Goal: Task Accomplishment & Management: Use online tool/utility

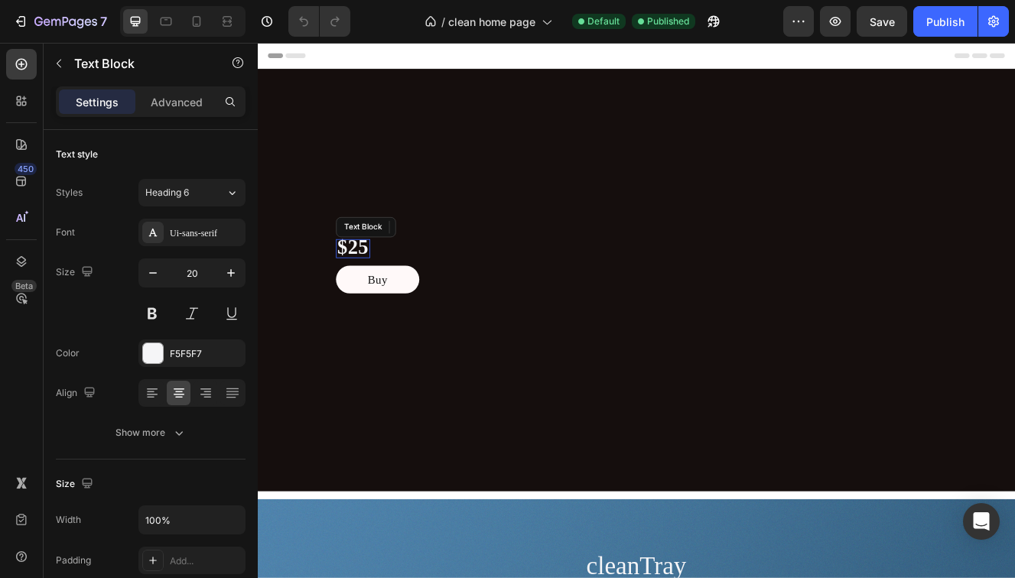
click at [393, 295] on strong "$25" at bounding box center [373, 290] width 38 height 28
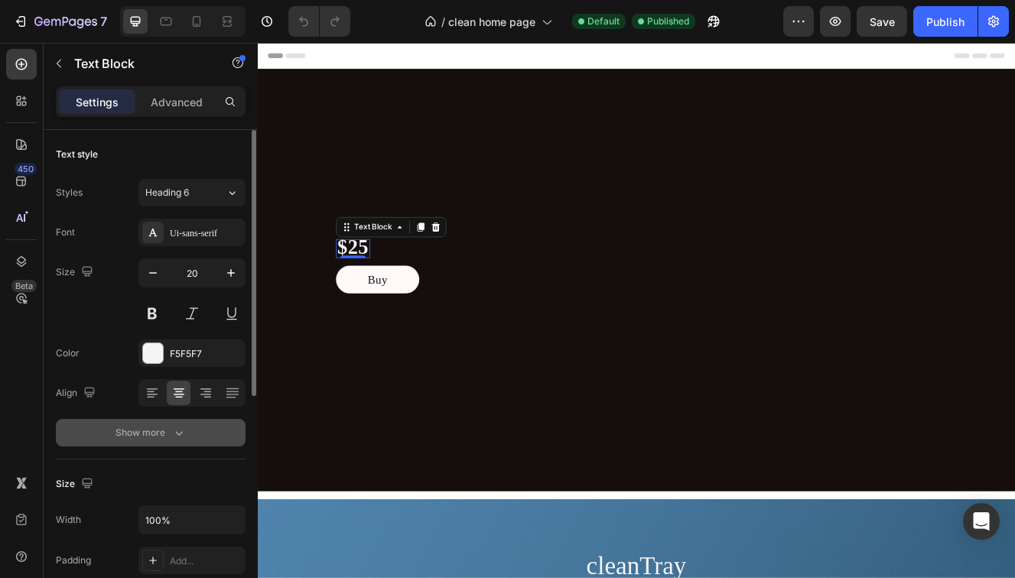
click at [161, 427] on div "Show more" at bounding box center [151, 432] width 71 height 15
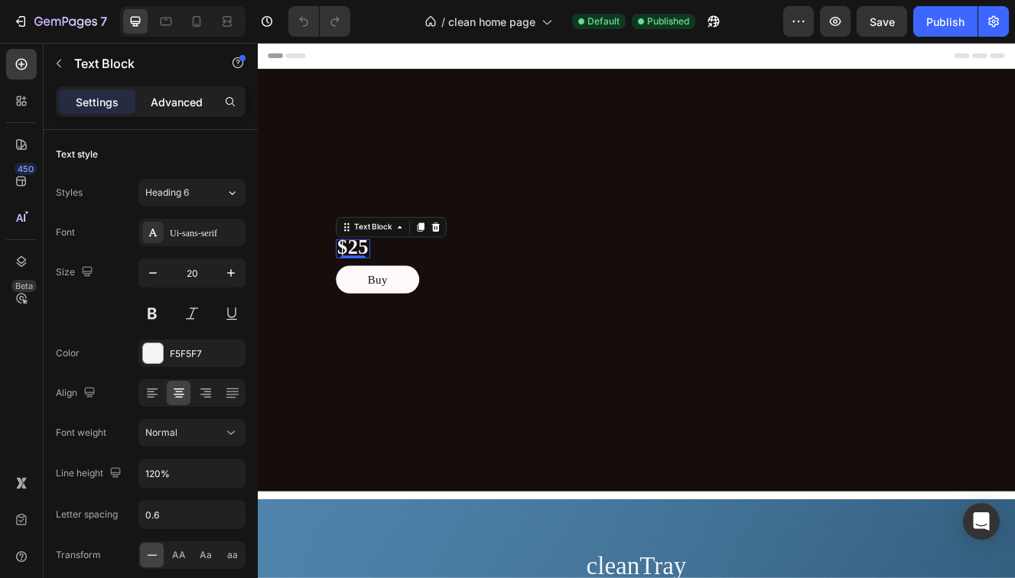
click at [166, 99] on p "Advanced" at bounding box center [177, 102] width 52 height 16
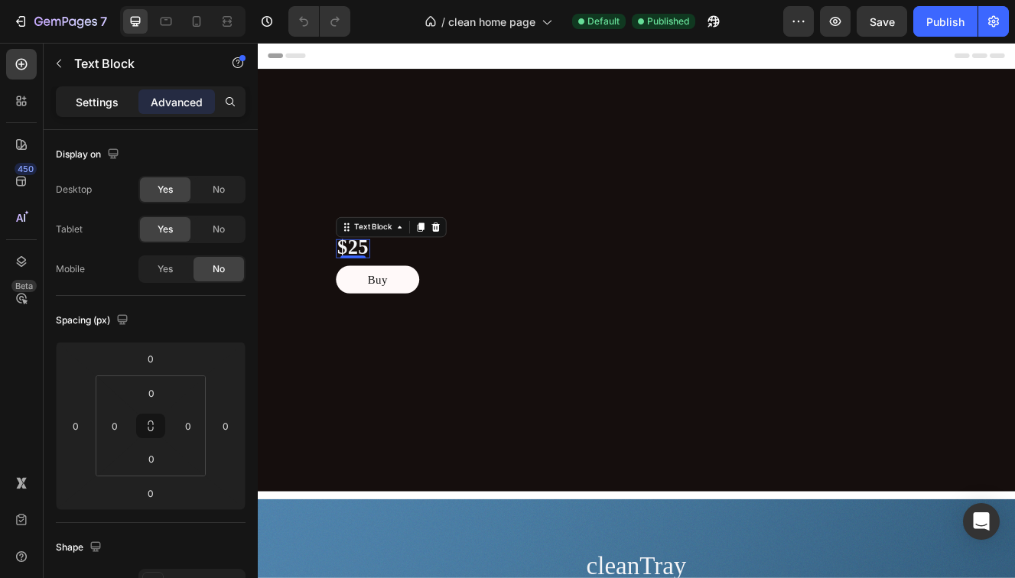
click at [122, 100] on div "Settings" at bounding box center [97, 102] width 77 height 24
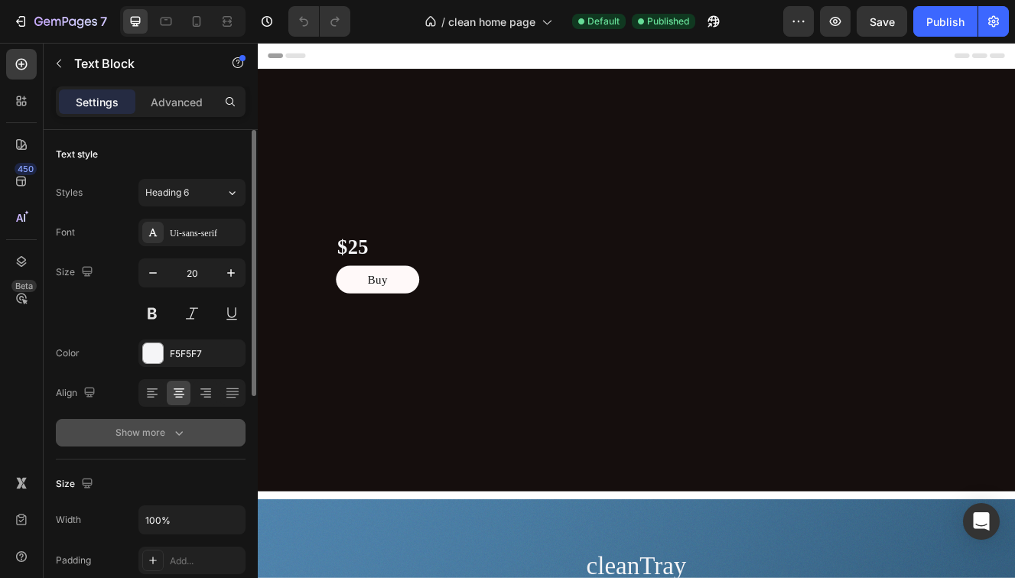
click at [125, 432] on div "Show more" at bounding box center [151, 432] width 71 height 15
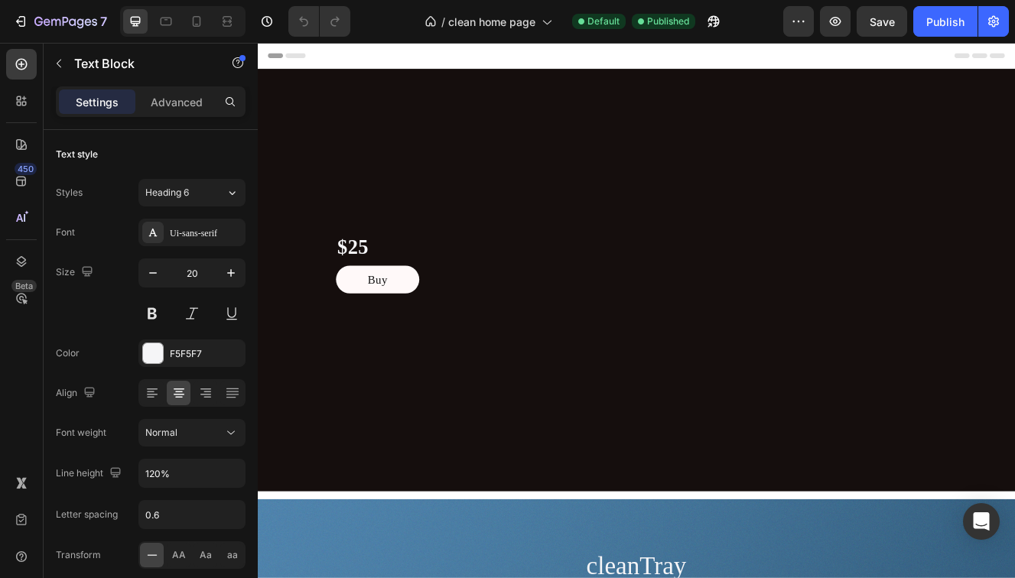
click at [393, 291] on strong "$25" at bounding box center [373, 290] width 38 height 28
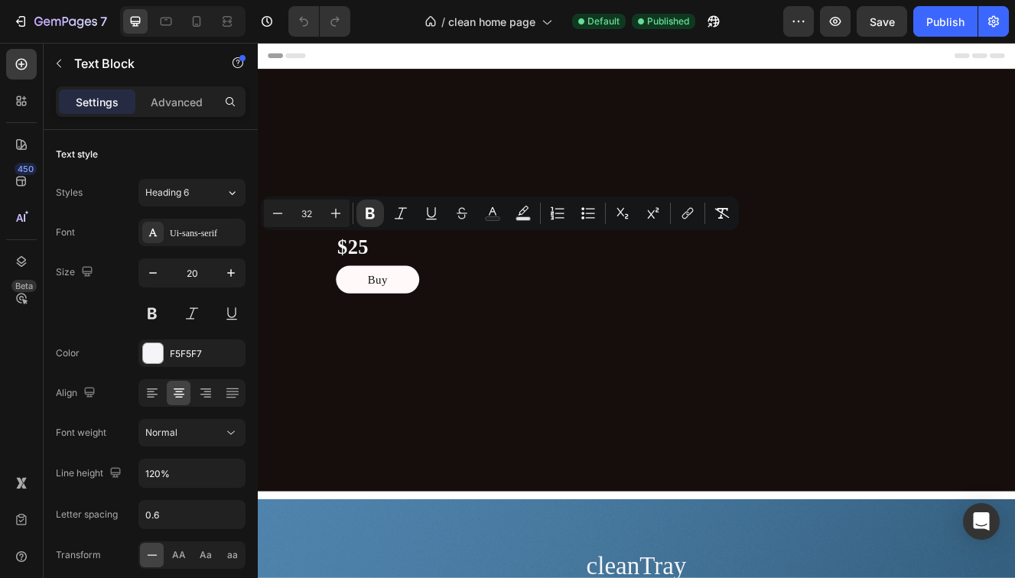
click at [393, 289] on strong "$25" at bounding box center [373, 290] width 38 height 28
drag, startPoint x: 415, startPoint y: 289, endPoint x: 386, endPoint y: 292, distance: 29.2
click at [386, 292] on div "$25" at bounding box center [373, 292] width 41 height 23
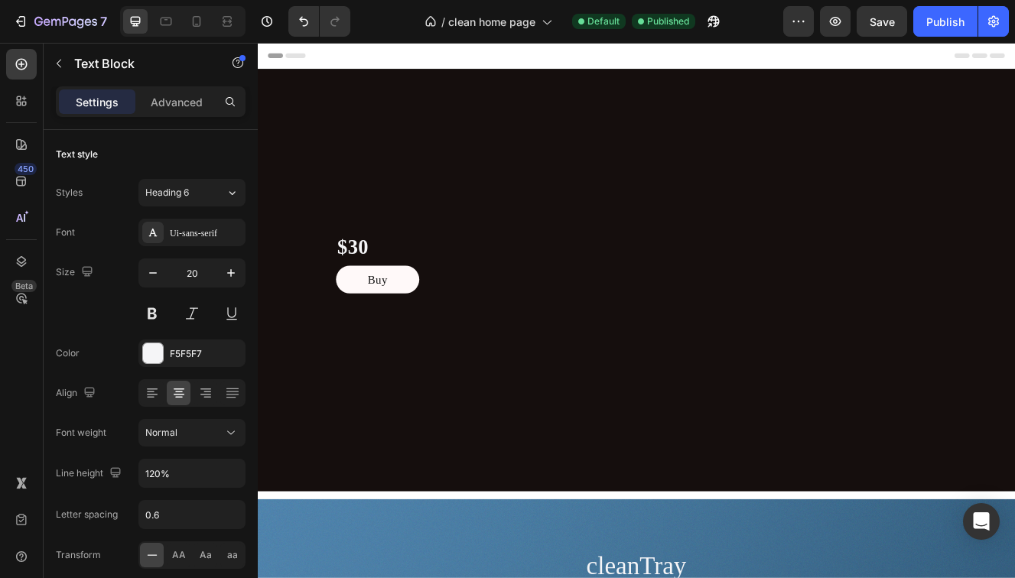
click at [393, 292] on strong "$30" at bounding box center [373, 290] width 38 height 28
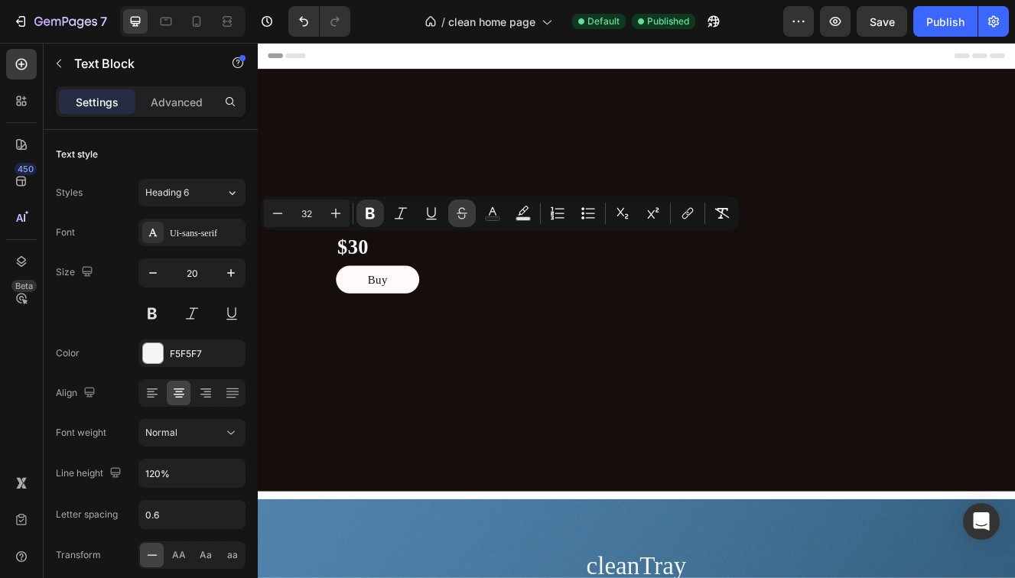
click at [458, 215] on icon "Editor contextual toolbar" at bounding box center [461, 213] width 15 height 15
click at [393, 295] on strong "30" at bounding box center [379, 290] width 25 height 28
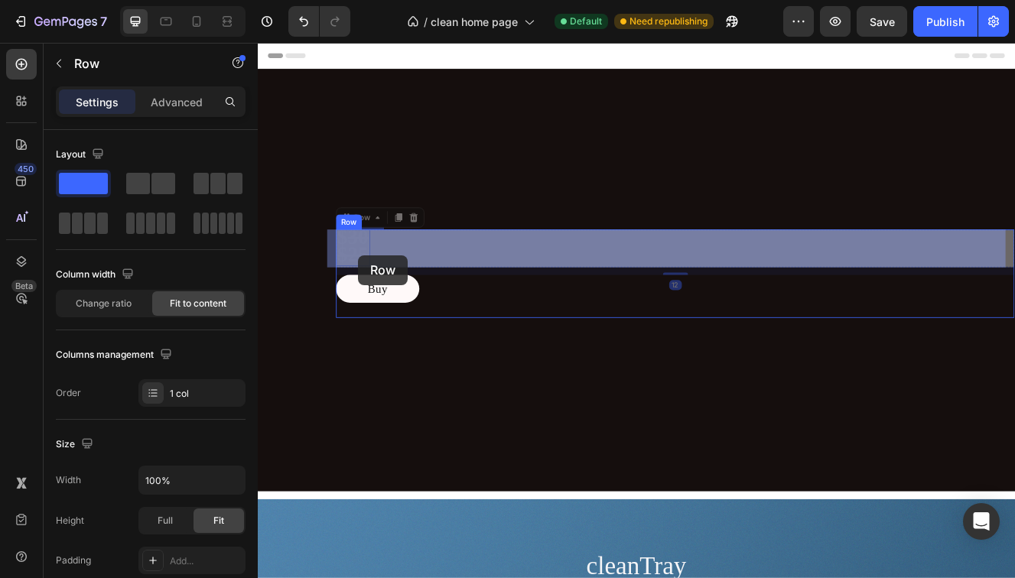
drag, startPoint x: 419, startPoint y: 302, endPoint x: 380, endPoint y: 301, distance: 39.1
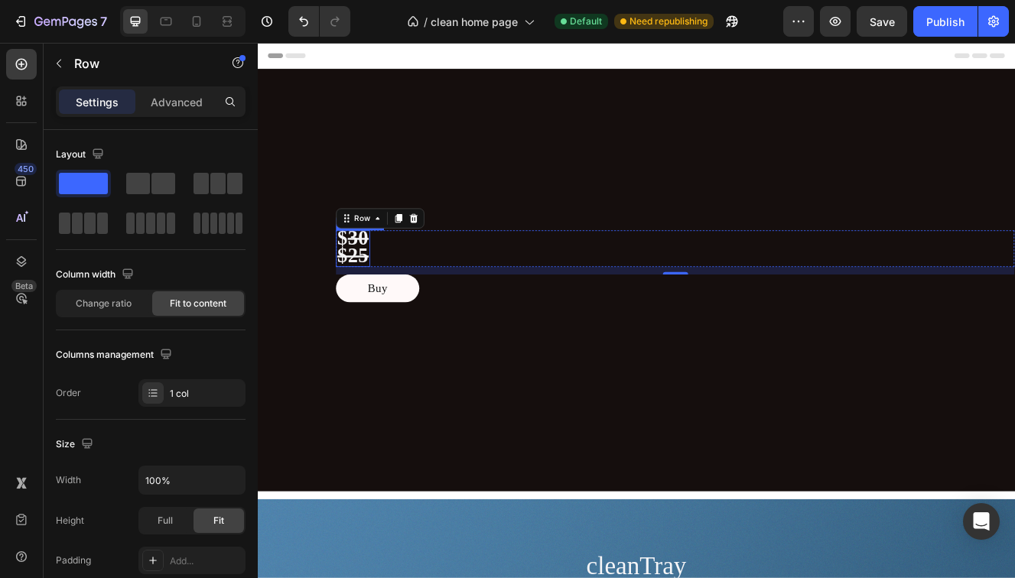
click at [393, 300] on strong "$25" at bounding box center [373, 301] width 38 height 28
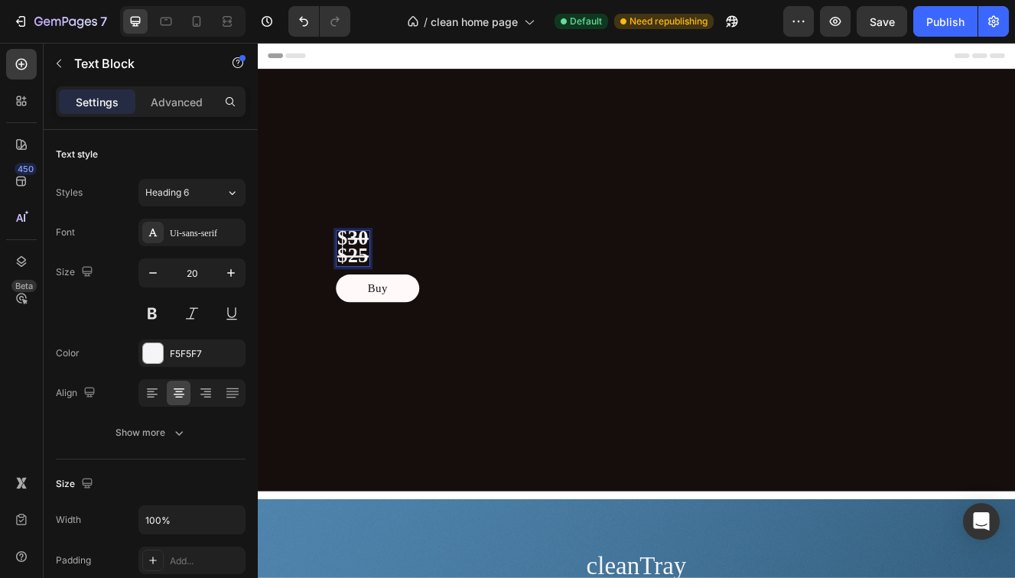
click at [367, 285] on strong "$" at bounding box center [360, 279] width 13 height 28
click at [389, 302] on strong "$25" at bounding box center [373, 301] width 38 height 28
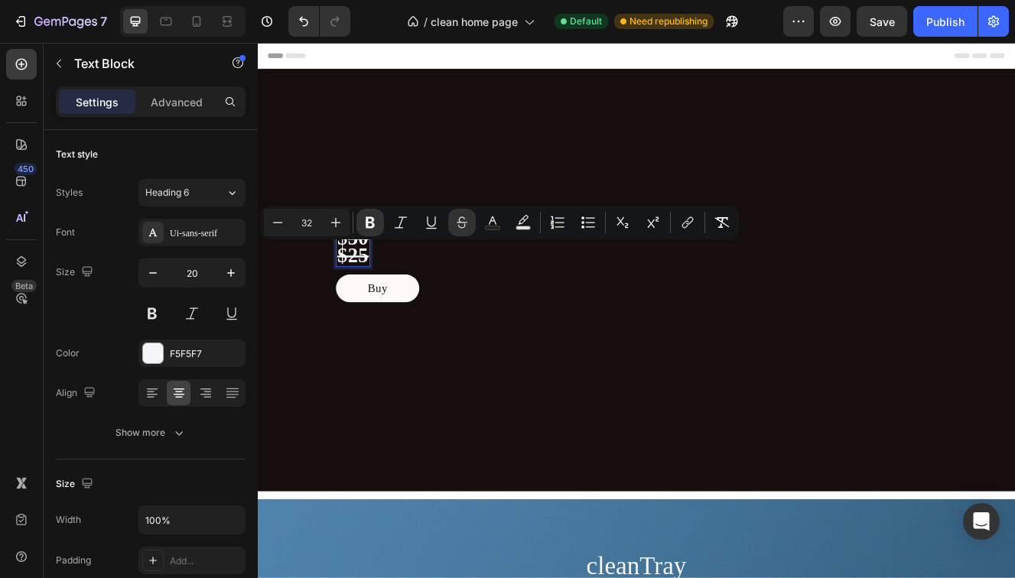
click at [390, 302] on strong "$25" at bounding box center [373, 301] width 38 height 28
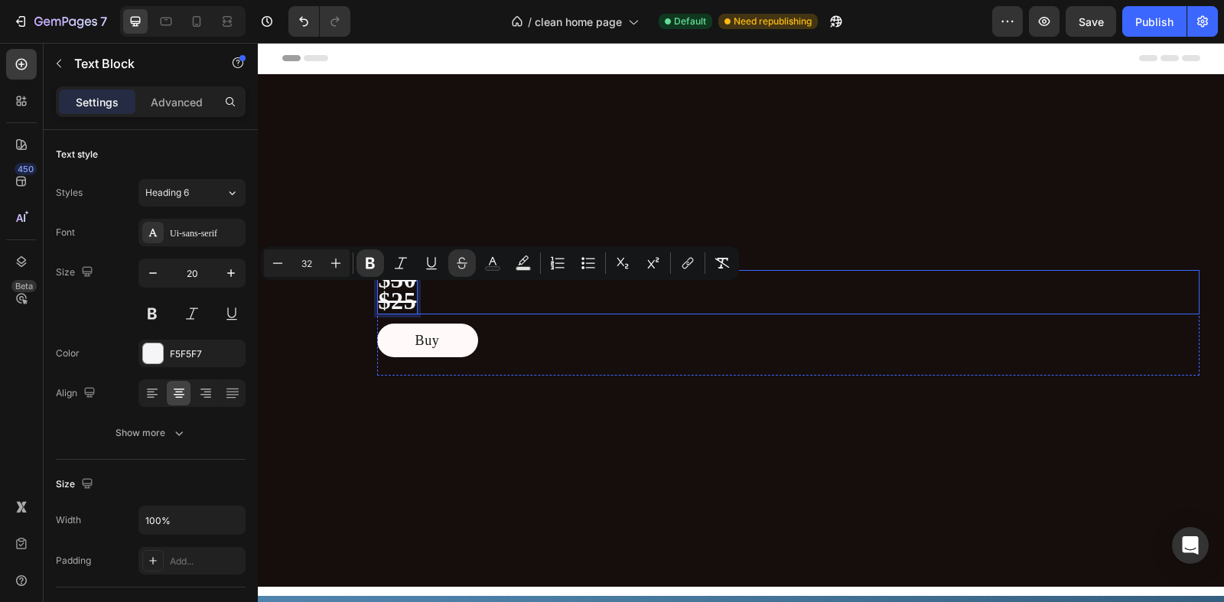
drag, startPoint x: 415, startPoint y: 301, endPoint x: 453, endPoint y: 304, distance: 37.6
click at [453, 304] on div "$ 30 $25 Text Block 0 Row" at bounding box center [788, 292] width 823 height 44
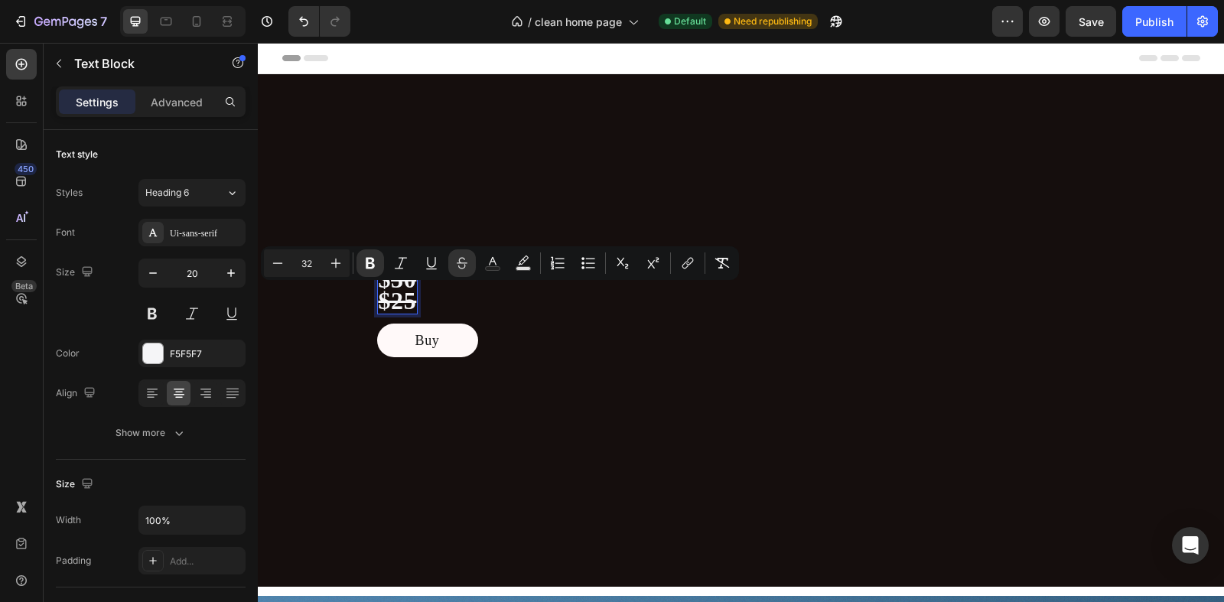
click at [417, 300] on strong "$25" at bounding box center [398, 301] width 38 height 28
drag, startPoint x: 377, startPoint y: 303, endPoint x: 393, endPoint y: 305, distance: 15.4
click at [393, 305] on strong "$25" at bounding box center [398, 301] width 38 height 28
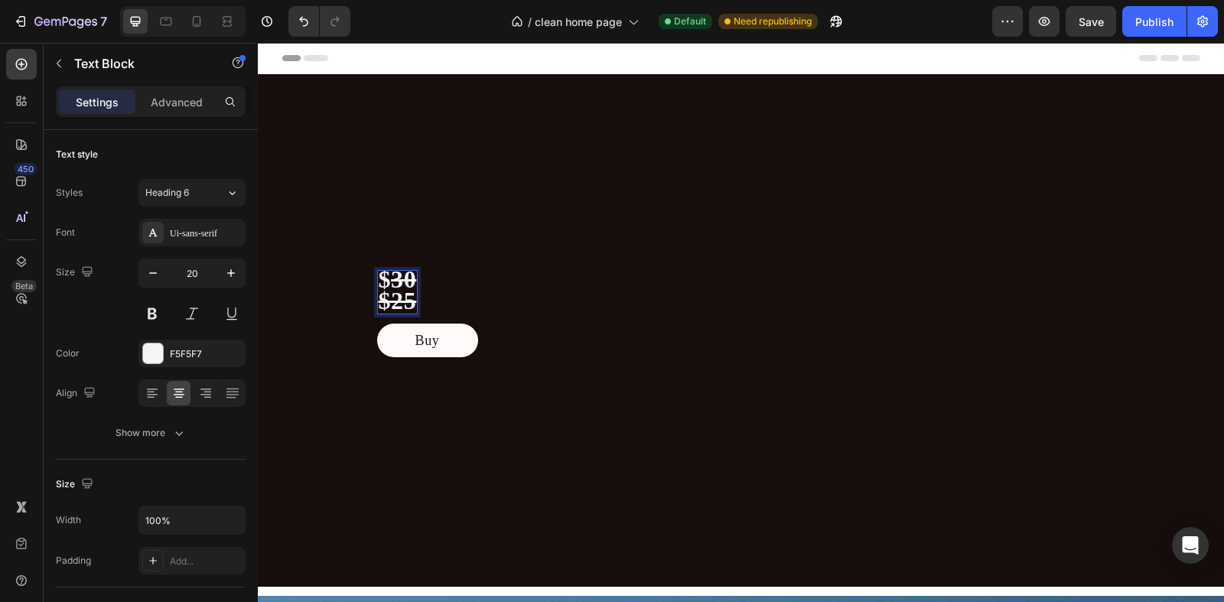
drag, startPoint x: 375, startPoint y: 303, endPoint x: 446, endPoint y: 305, distance: 71.2
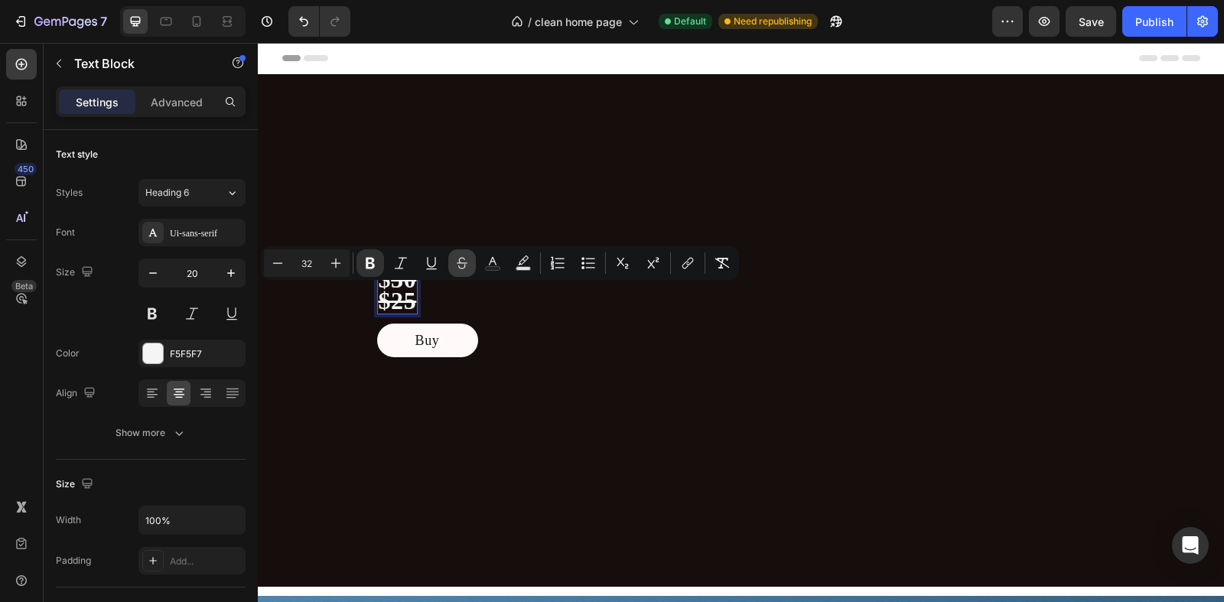
click at [466, 263] on icon "Editor contextual toolbar" at bounding box center [462, 260] width 11 height 6
click at [417, 287] on strong "$25" at bounding box center [398, 301] width 38 height 28
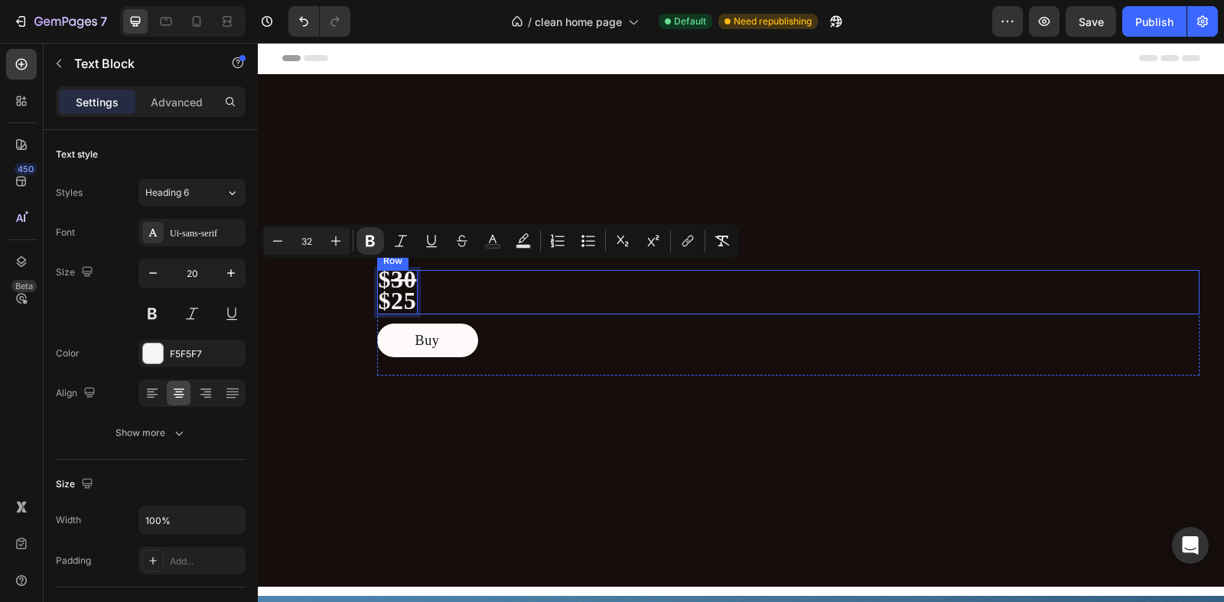
drag, startPoint x: 383, startPoint y: 279, endPoint x: 472, endPoint y: 282, distance: 89.6
click at [472, 282] on div "$ 30 $25 Text Block 0 Row" at bounding box center [788, 292] width 823 height 44
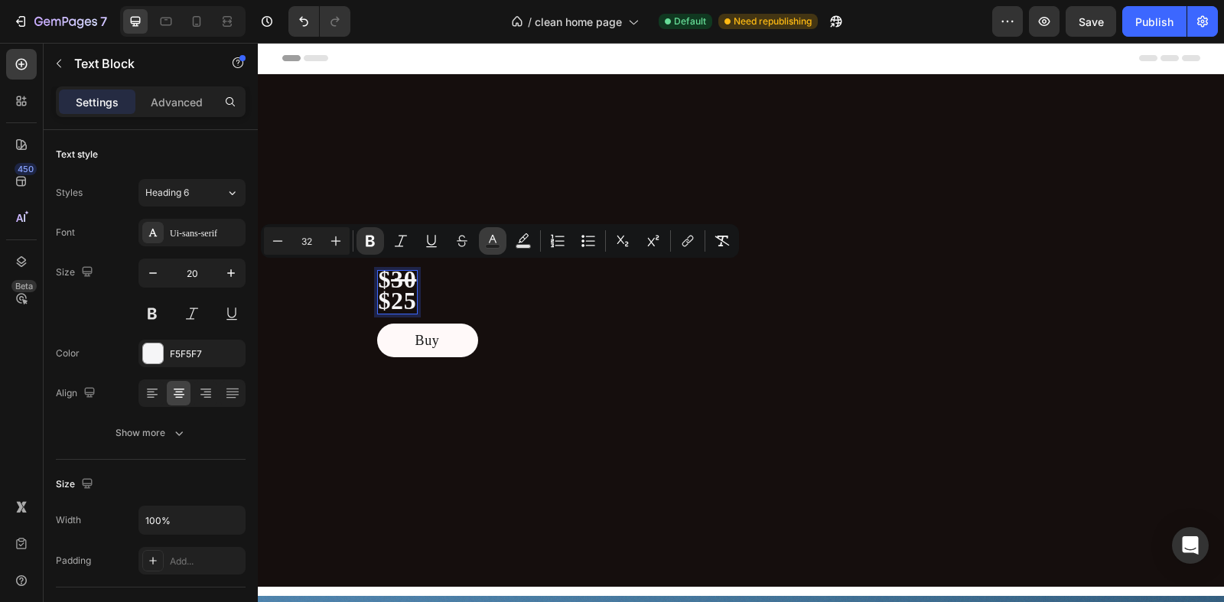
click at [496, 240] on icon "Editor contextual toolbar" at bounding box center [492, 240] width 15 height 15
type input "F5F5F7"
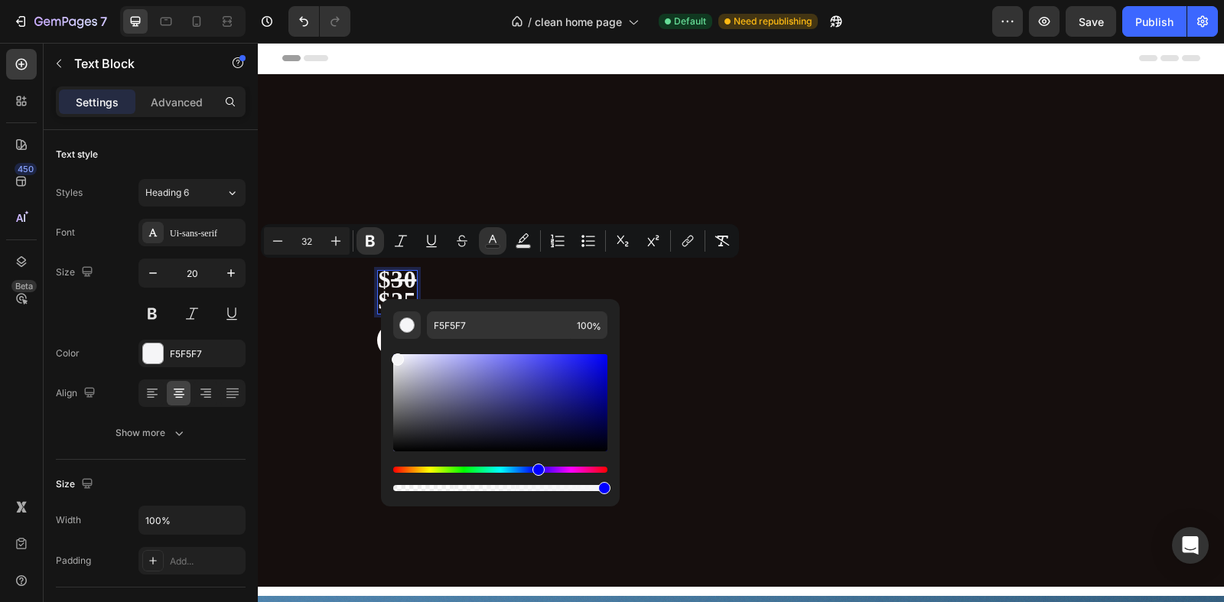
click at [602, 470] on div "Hue" at bounding box center [500, 470] width 214 height 6
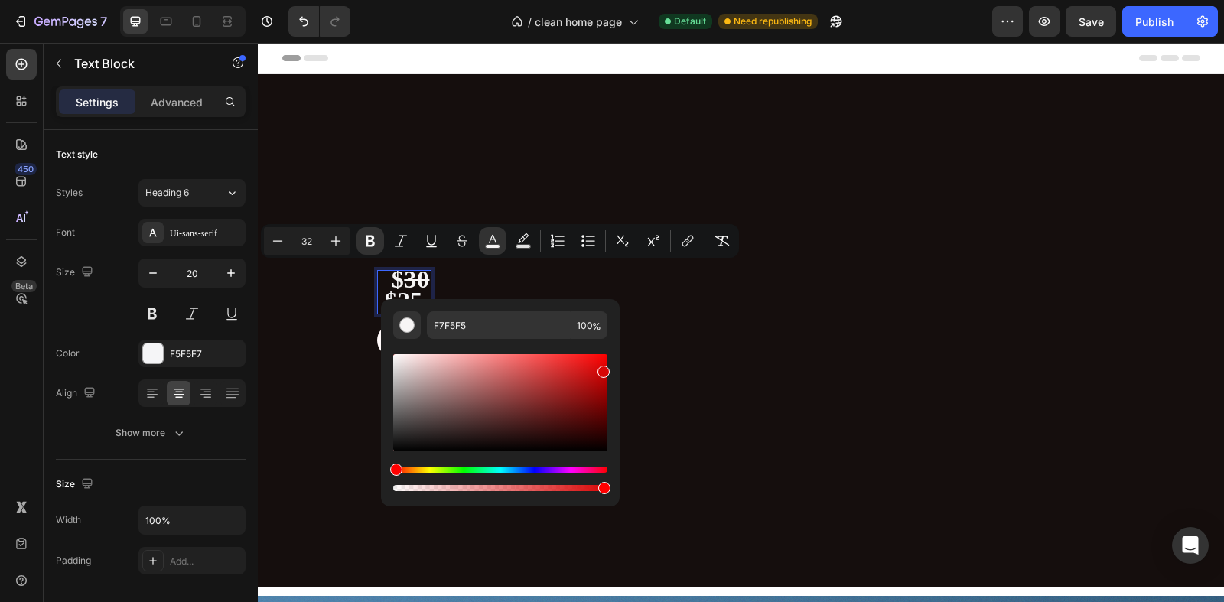
drag, startPoint x: 551, startPoint y: 376, endPoint x: 603, endPoint y: 368, distance: 52.7
click at [603, 368] on div "Editor contextual toolbar" at bounding box center [500, 402] width 214 height 97
drag, startPoint x: 603, startPoint y: 368, endPoint x: 518, endPoint y: 348, distance: 87.2
click at [518, 348] on div "Editor contextual toolbar" at bounding box center [500, 416] width 214 height 155
drag, startPoint x: 516, startPoint y: 361, endPoint x: 470, endPoint y: 363, distance: 46.7
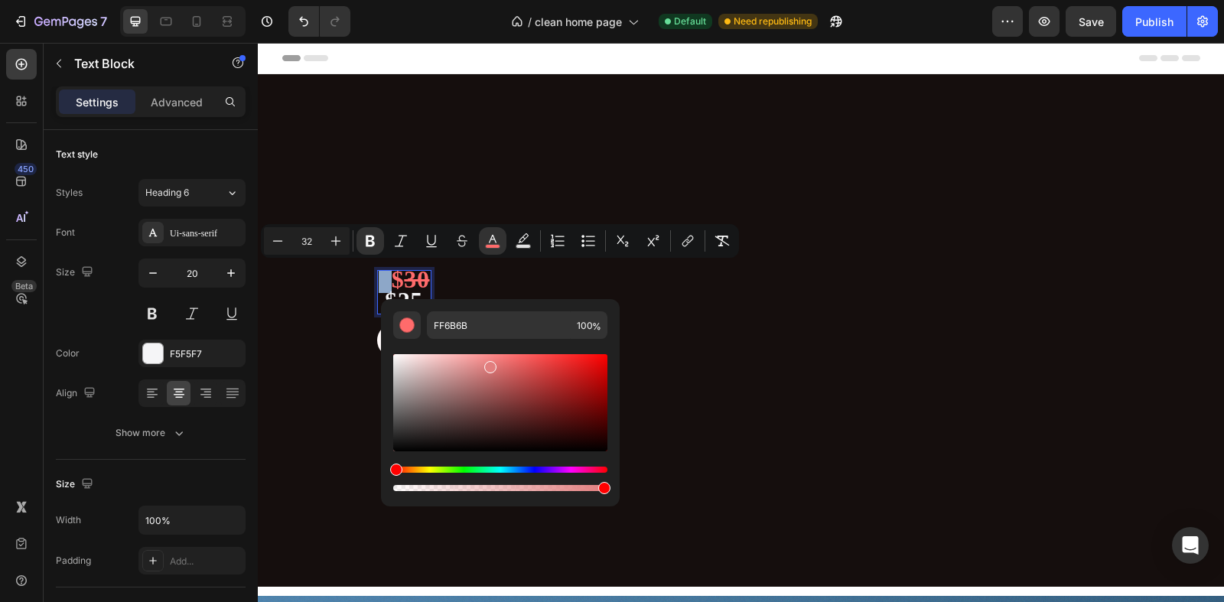
click at [484, 363] on div "Editor contextual toolbar" at bounding box center [490, 367] width 12 height 12
click at [471, 371] on div "Editor contextual toolbar" at bounding box center [471, 366] width 12 height 12
click at [471, 383] on div "Editor contextual toolbar" at bounding box center [500, 402] width 214 height 97
click at [544, 370] on div "Editor contextual toolbar" at bounding box center [500, 402] width 214 height 97
click at [558, 362] on div "Editor contextual toolbar" at bounding box center [500, 402] width 214 height 97
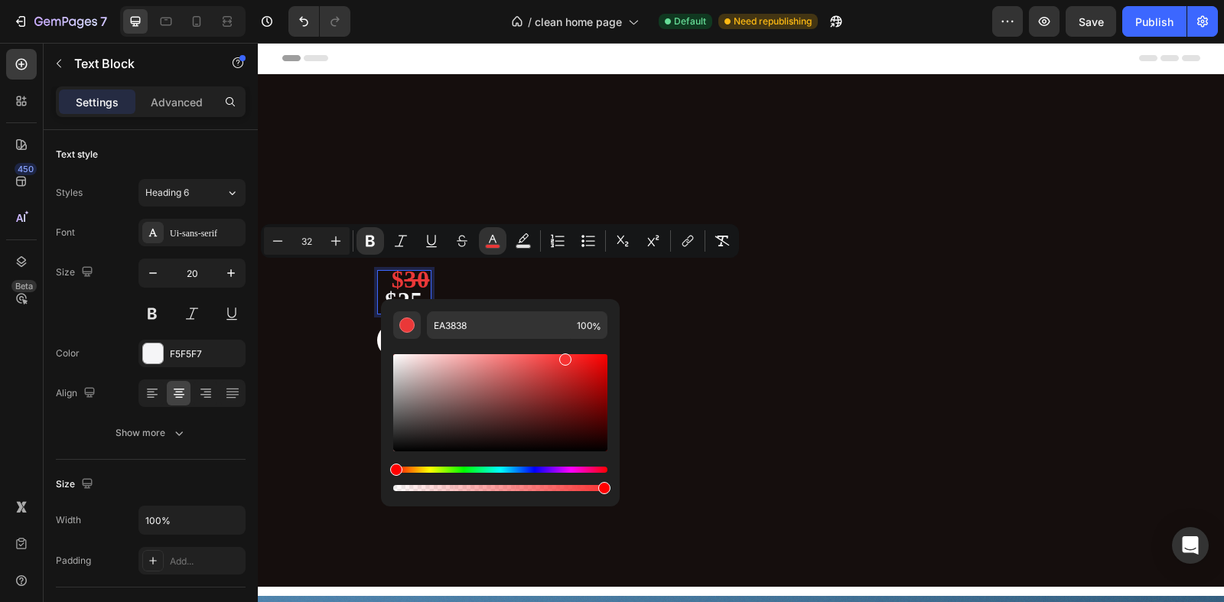
click at [563, 357] on div "Editor contextual toolbar" at bounding box center [500, 402] width 214 height 97
type input "F73333"
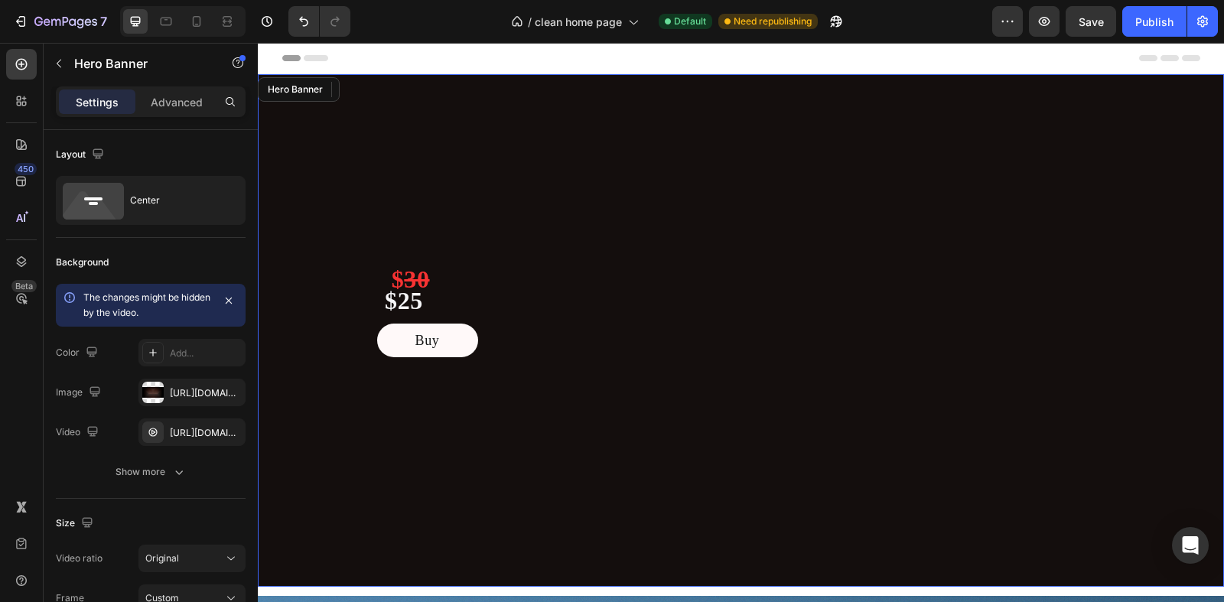
click at [536, 195] on div "Overlay" at bounding box center [741, 330] width 966 height 513
click at [204, 24] on icon at bounding box center [196, 21] width 15 height 15
type input "550"
type input "100%"
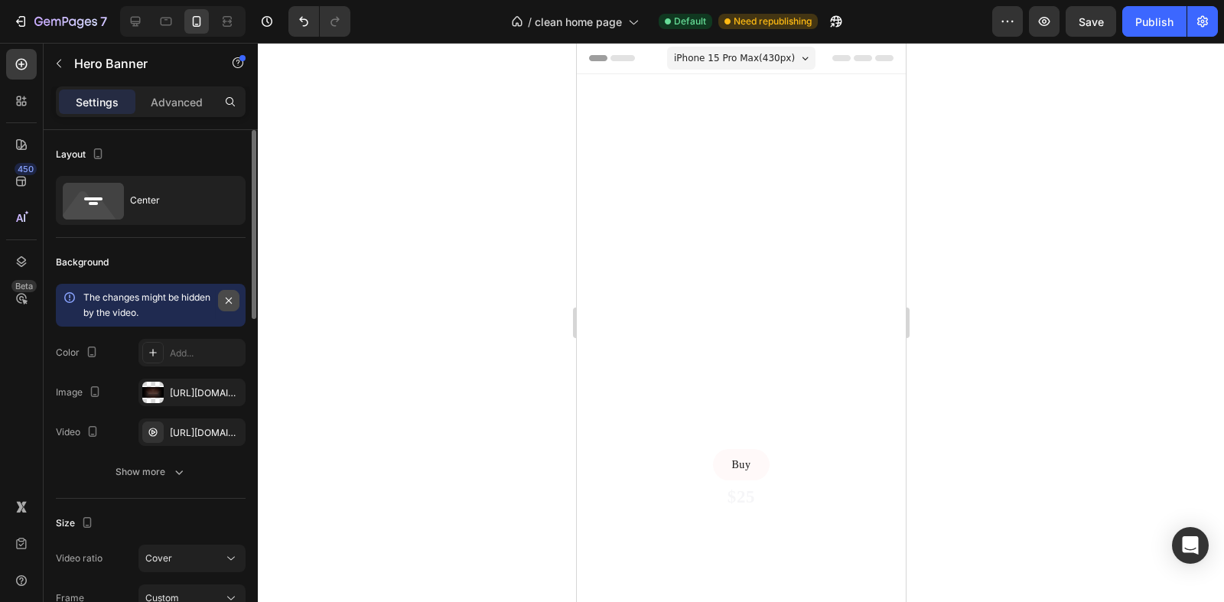
click at [233, 303] on icon "button" at bounding box center [229, 301] width 12 height 12
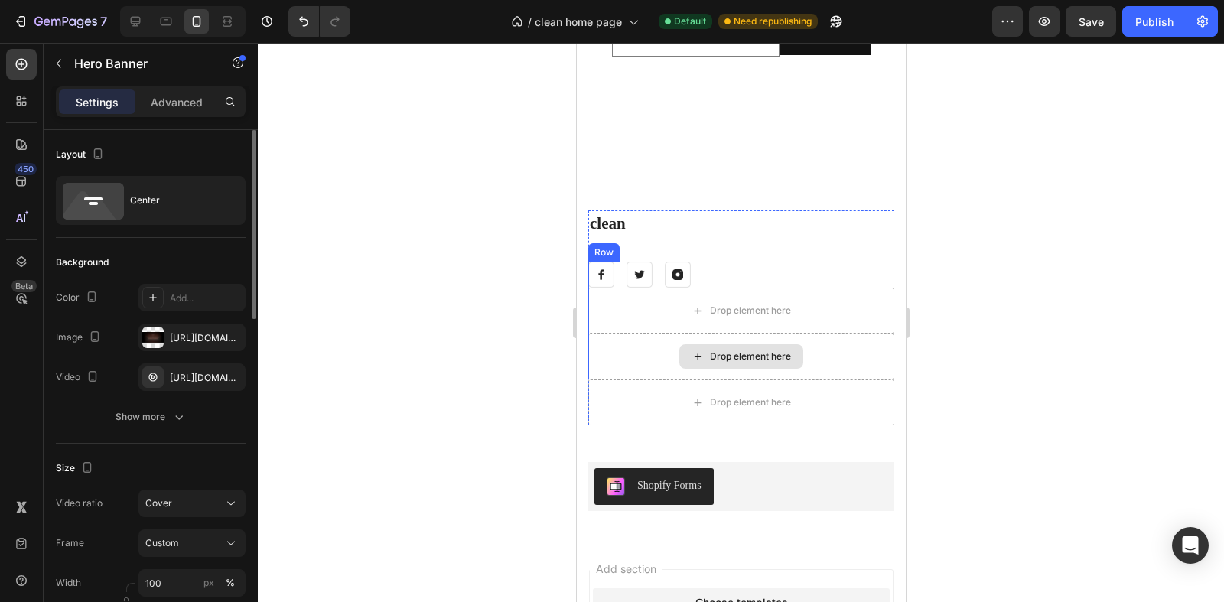
scroll to position [2327, 0]
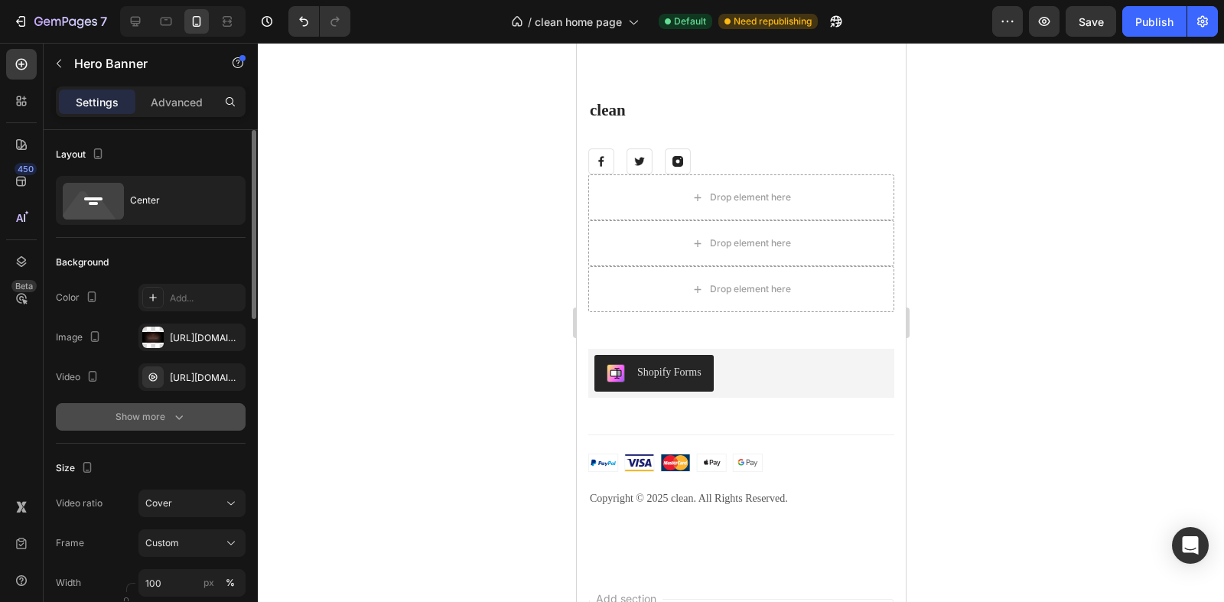
click at [127, 410] on div "Show more" at bounding box center [151, 416] width 71 height 15
click at [166, 418] on div "121212" at bounding box center [191, 417] width 107 height 28
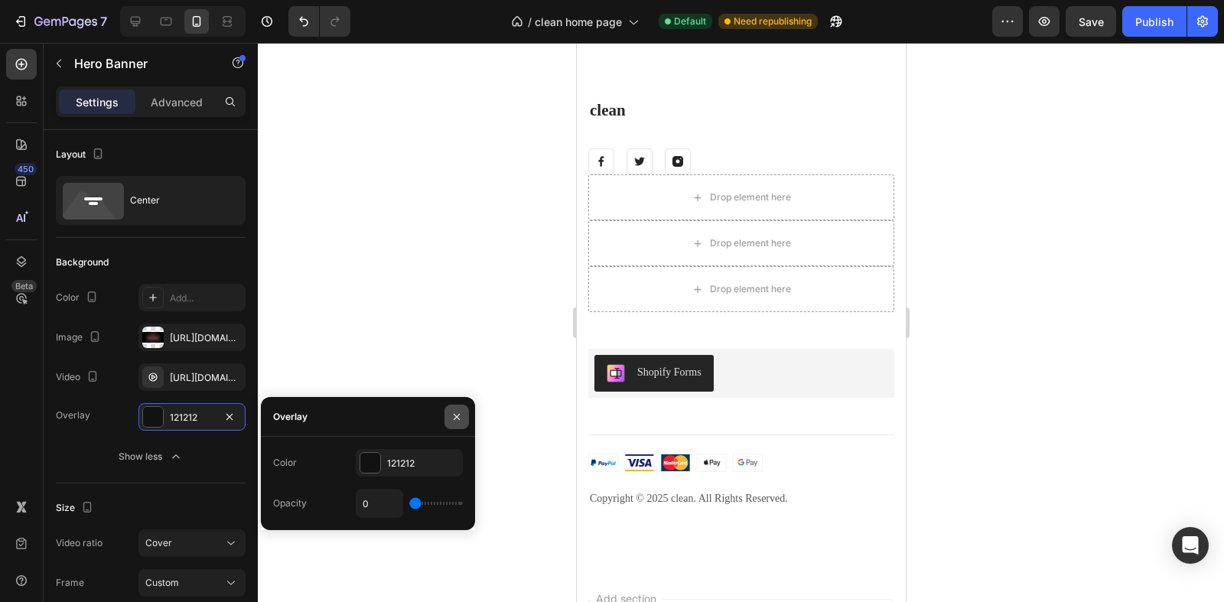
click at [454, 420] on icon "button" at bounding box center [457, 417] width 12 height 12
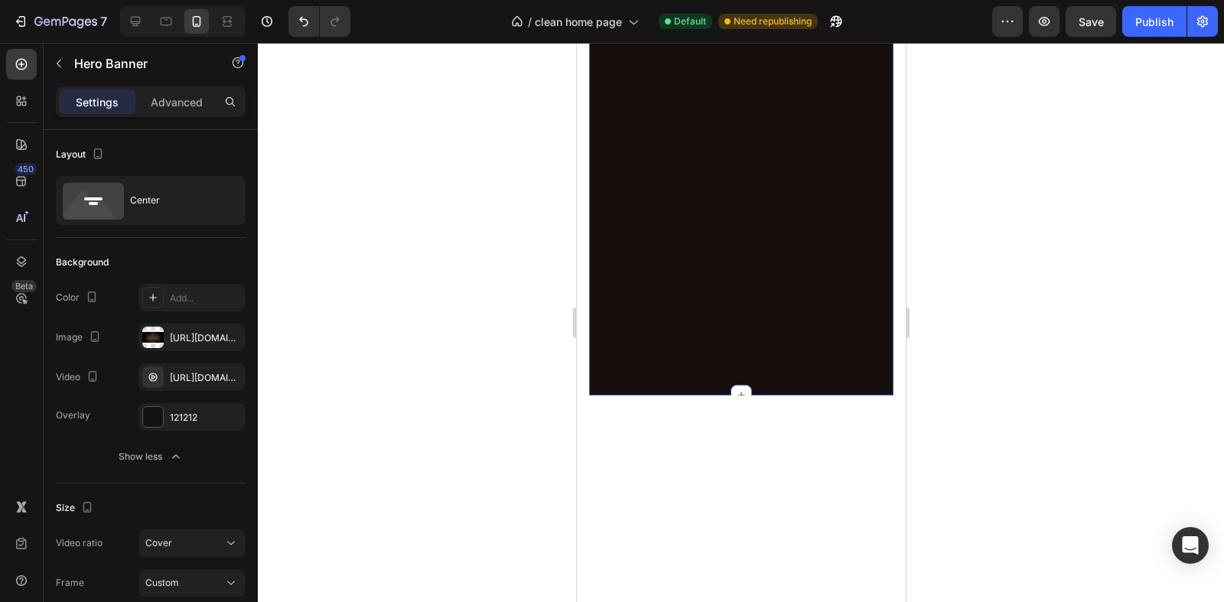
scroll to position [0, 0]
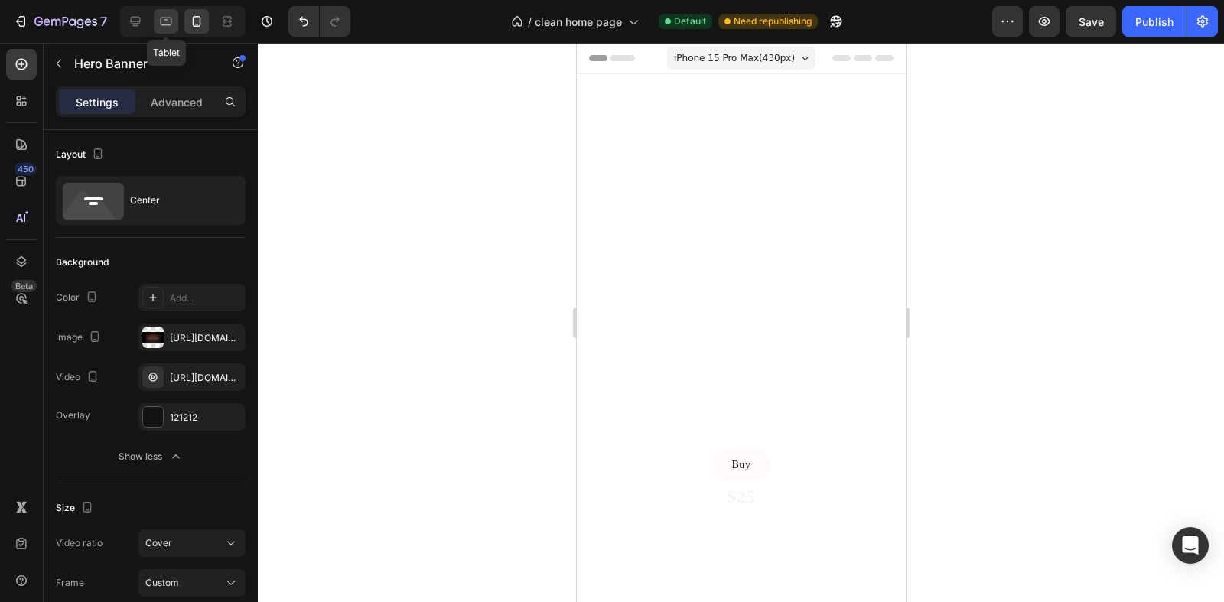
click at [163, 24] on icon at bounding box center [165, 21] width 15 height 15
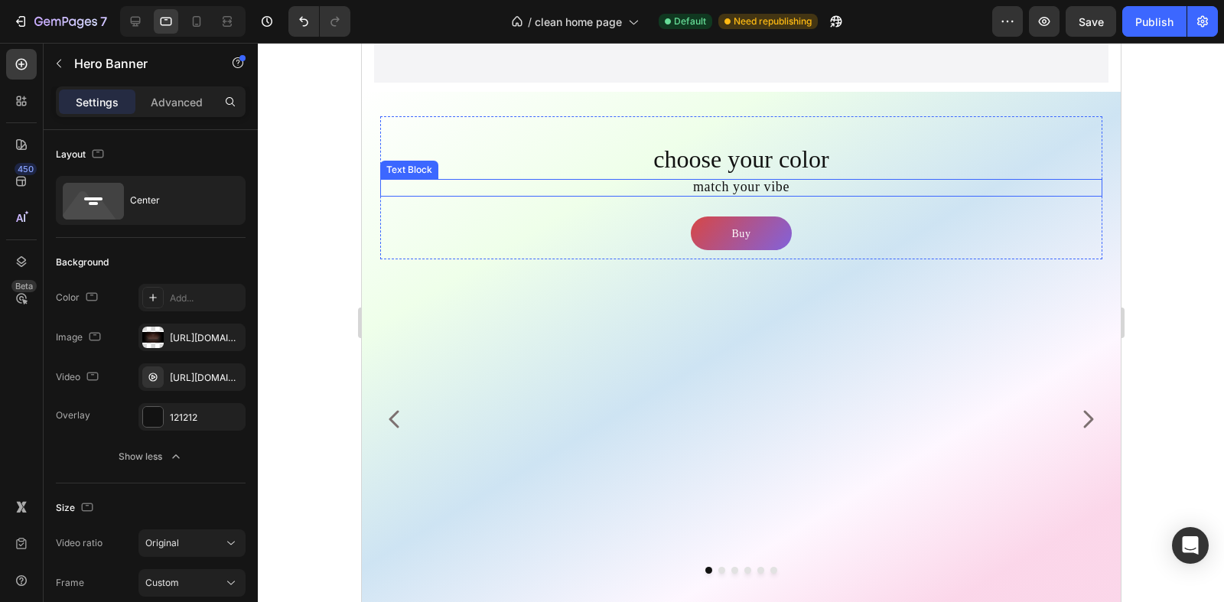
scroll to position [1387, 0]
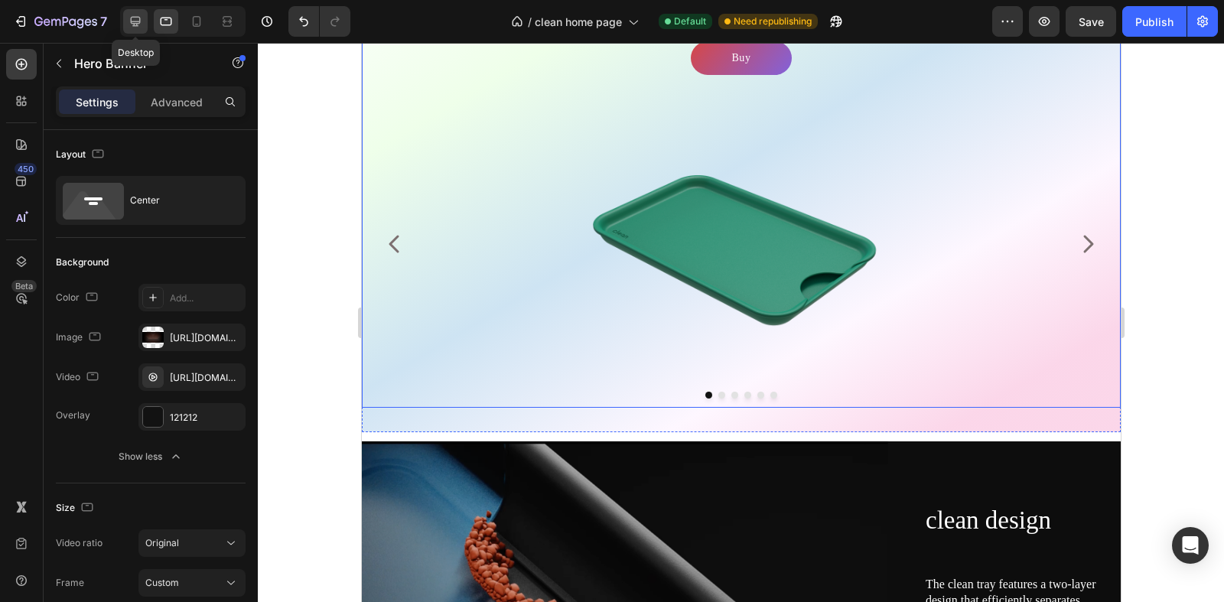
click at [131, 15] on icon at bounding box center [135, 21] width 15 height 15
type input "670"
type input "1200"
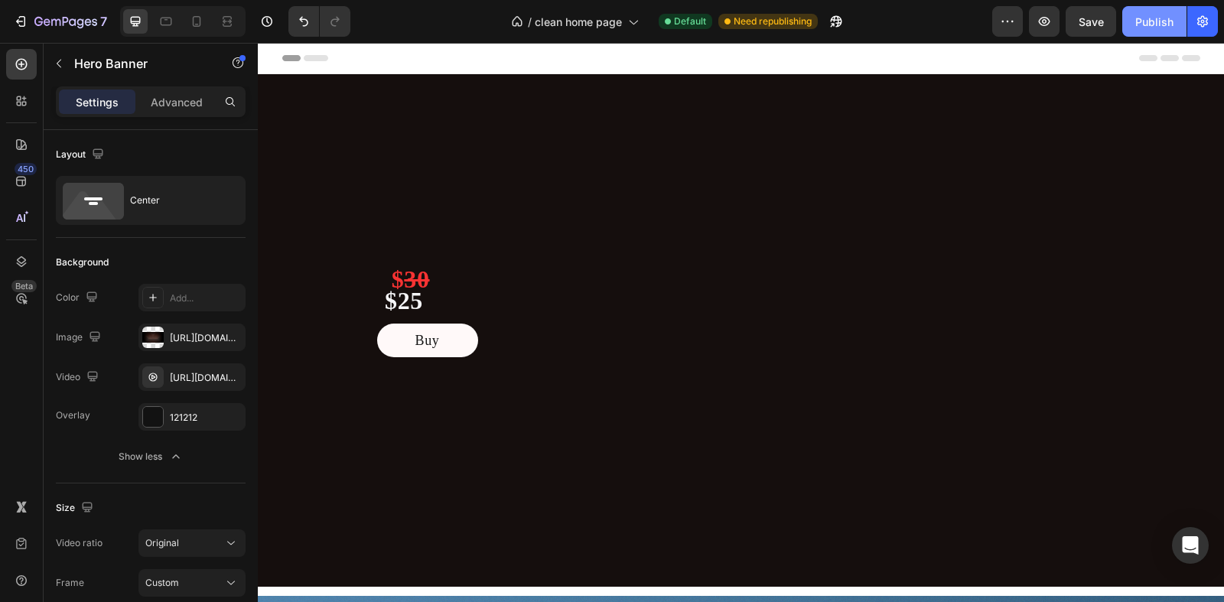
click at [1015, 28] on div "Publish" at bounding box center [1154, 22] width 38 height 16
click at [187, 21] on div at bounding box center [196, 21] width 24 height 24
type input "550"
type input "100%"
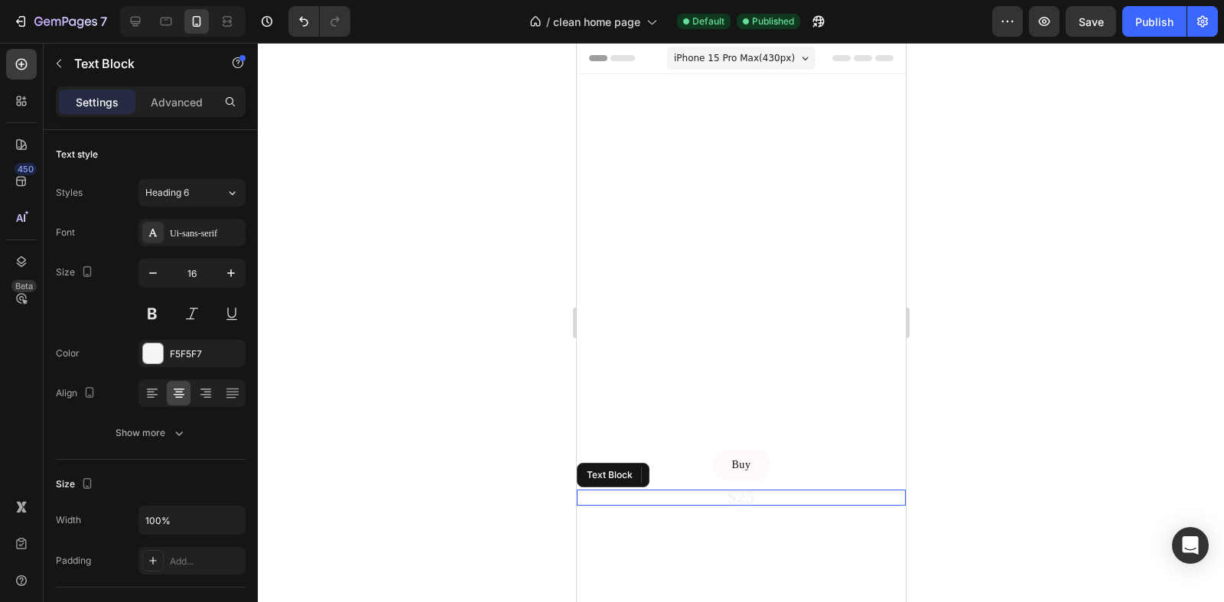
click at [735, 500] on strong "$25" at bounding box center [741, 496] width 28 height 19
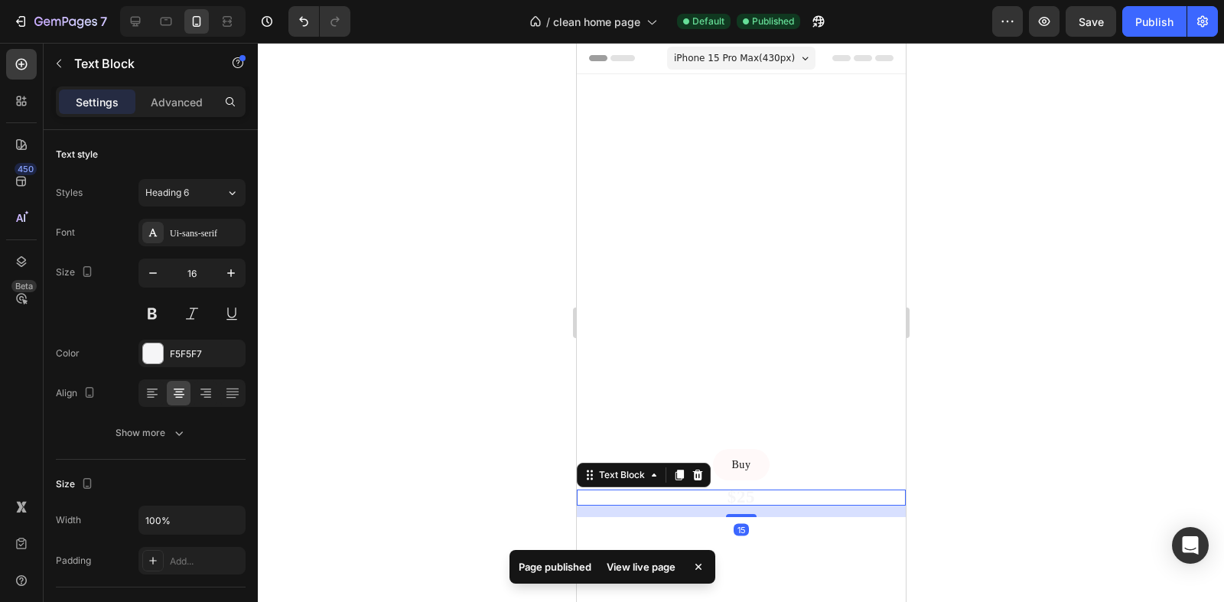
click at [727, 497] on strong "$25" at bounding box center [741, 496] width 28 height 19
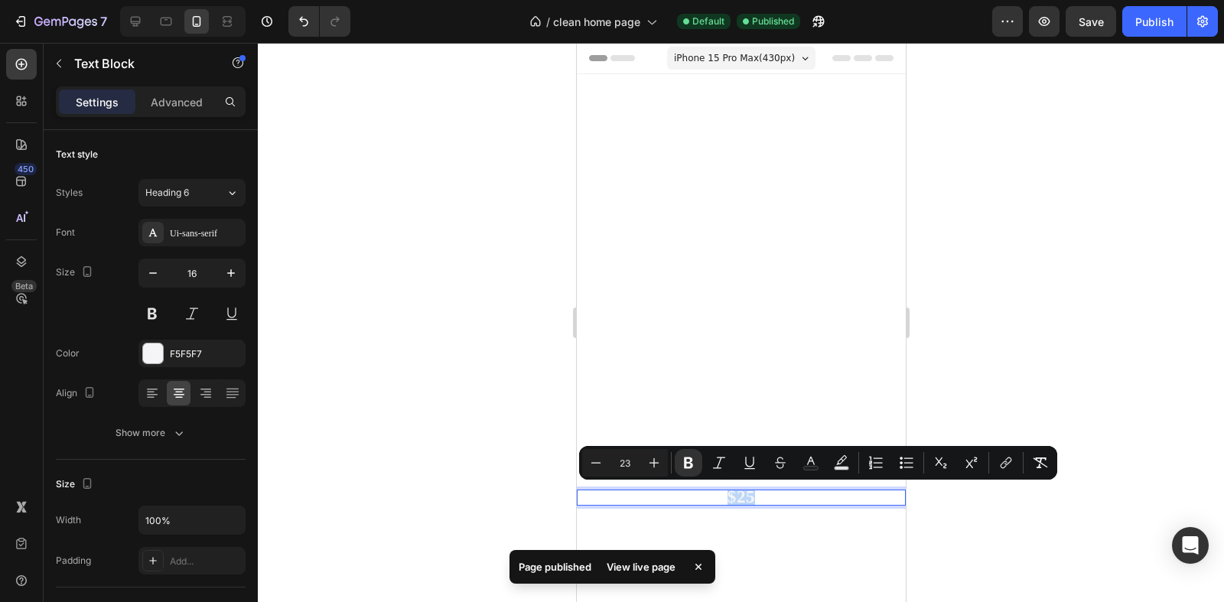
drag, startPoint x: 720, startPoint y: 497, endPoint x: 764, endPoint y: 499, distance: 43.6
click at [764, 499] on p "$25" at bounding box center [741, 498] width 326 height 16
copy strong "$25"
click at [757, 498] on p "$25" at bounding box center [741, 498] width 326 height 16
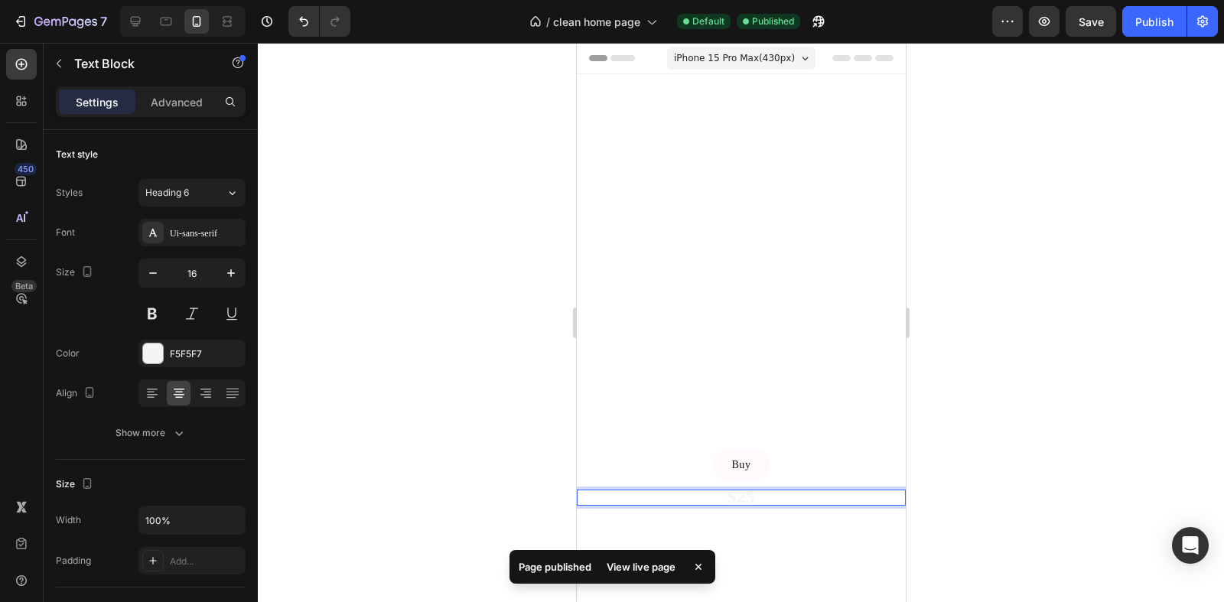
click at [727, 497] on strong "$25" at bounding box center [741, 496] width 28 height 19
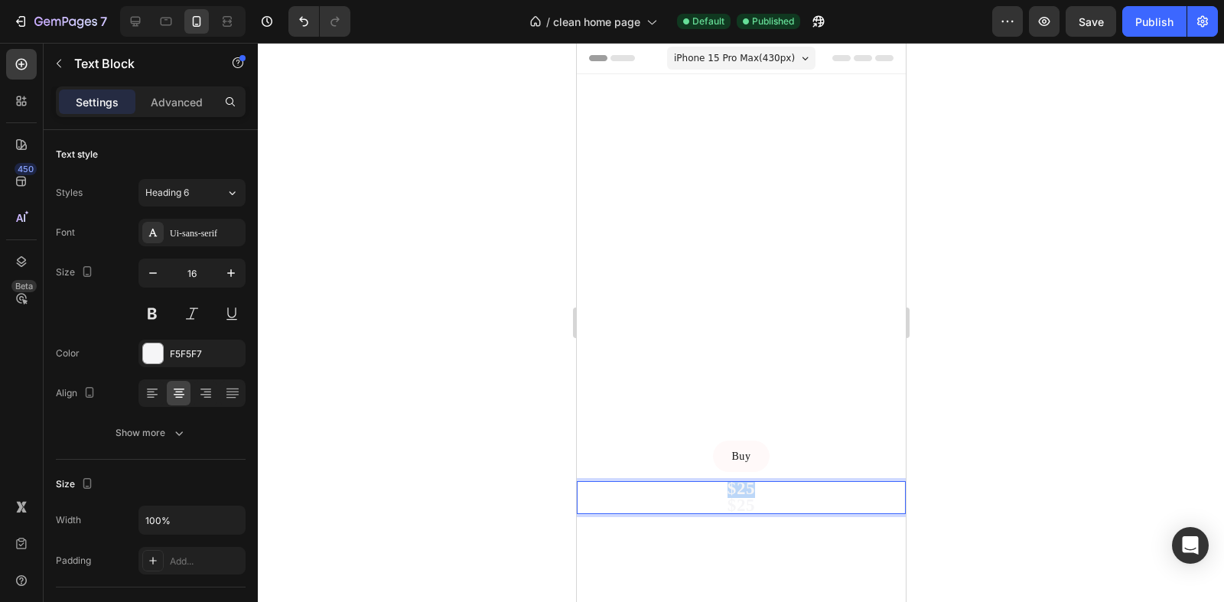
drag, startPoint x: 754, startPoint y: 492, endPoint x: 709, endPoint y: 492, distance: 44.4
click at [709, 492] on p "$25" at bounding box center [741, 489] width 326 height 16
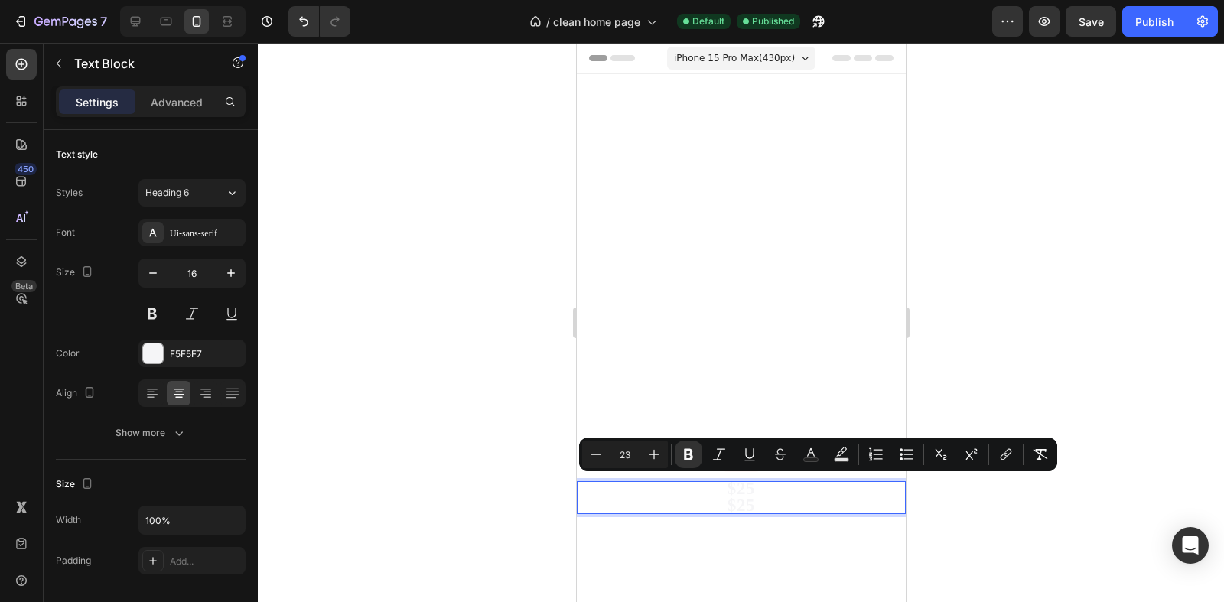
click at [731, 496] on strong "$25" at bounding box center [741, 505] width 28 height 19
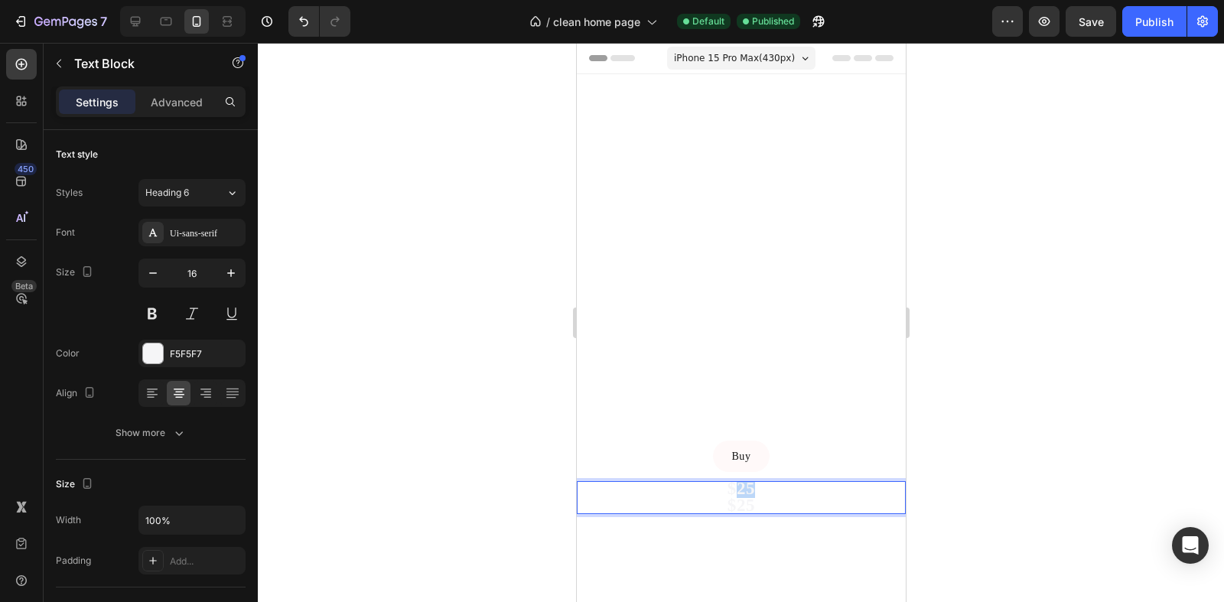
drag, startPoint x: 757, startPoint y: 490, endPoint x: 734, endPoint y: 490, distance: 23.0
click at [734, 490] on p "$25" at bounding box center [741, 489] width 326 height 16
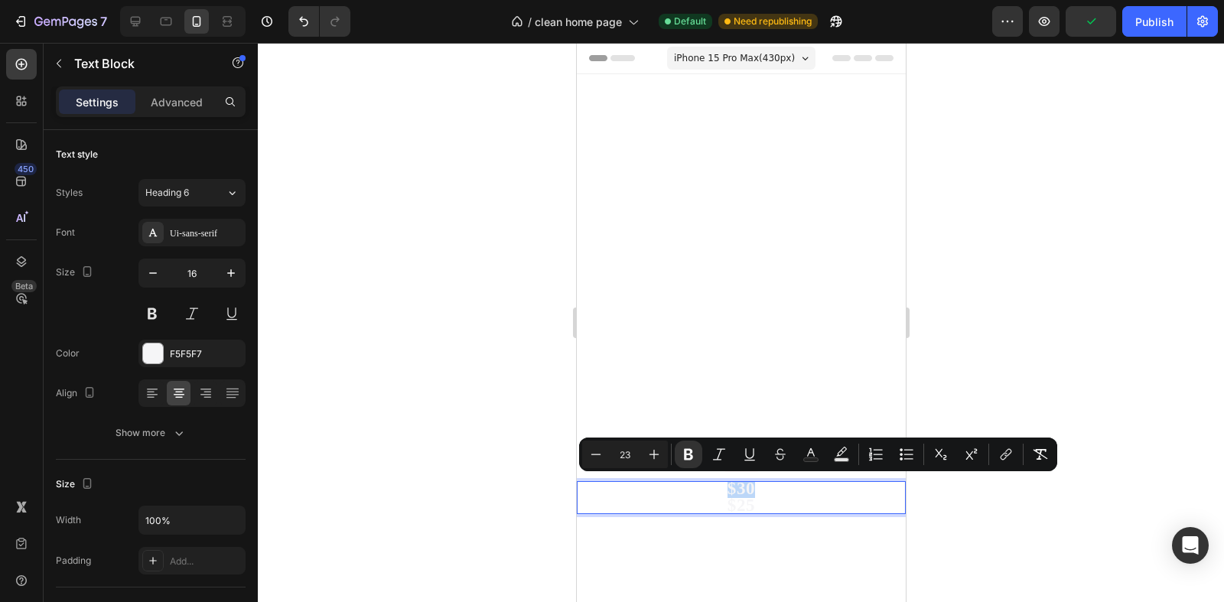
drag, startPoint x: 742, startPoint y: 489, endPoint x: 698, endPoint y: 490, distance: 44.4
click at [698, 490] on p "$30" at bounding box center [741, 489] width 326 height 16
click at [775, 458] on icon "Editor contextual toolbar" at bounding box center [780, 454] width 15 height 15
click at [810, 455] on icon "Editor contextual toolbar" at bounding box center [810, 454] width 15 height 15
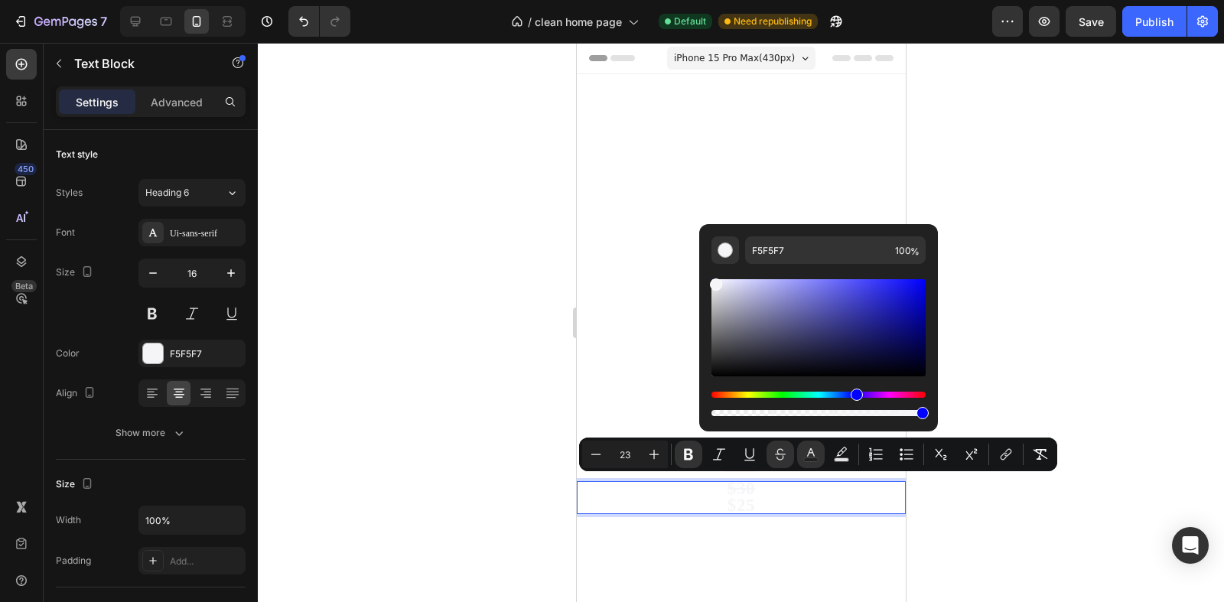
click at [921, 394] on div "Hue" at bounding box center [819, 395] width 214 height 6
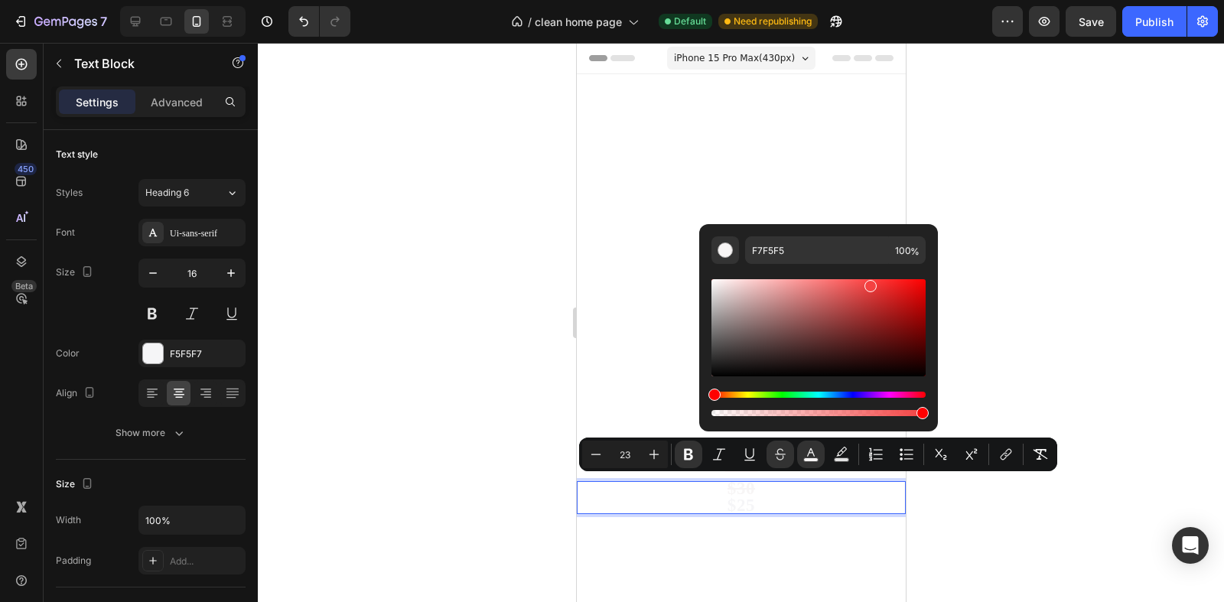
click at [868, 282] on div "Editor contextual toolbar" at bounding box center [819, 327] width 214 height 97
click at [794, 288] on div "Editor contextual toolbar" at bounding box center [819, 327] width 214 height 97
click at [819, 289] on div "Editor contextual toolbar" at bounding box center [819, 327] width 214 height 97
click at [828, 289] on div "Editor contextual toolbar" at bounding box center [819, 327] width 214 height 97
click at [836, 290] on div "Editor contextual toolbar" at bounding box center [819, 327] width 214 height 97
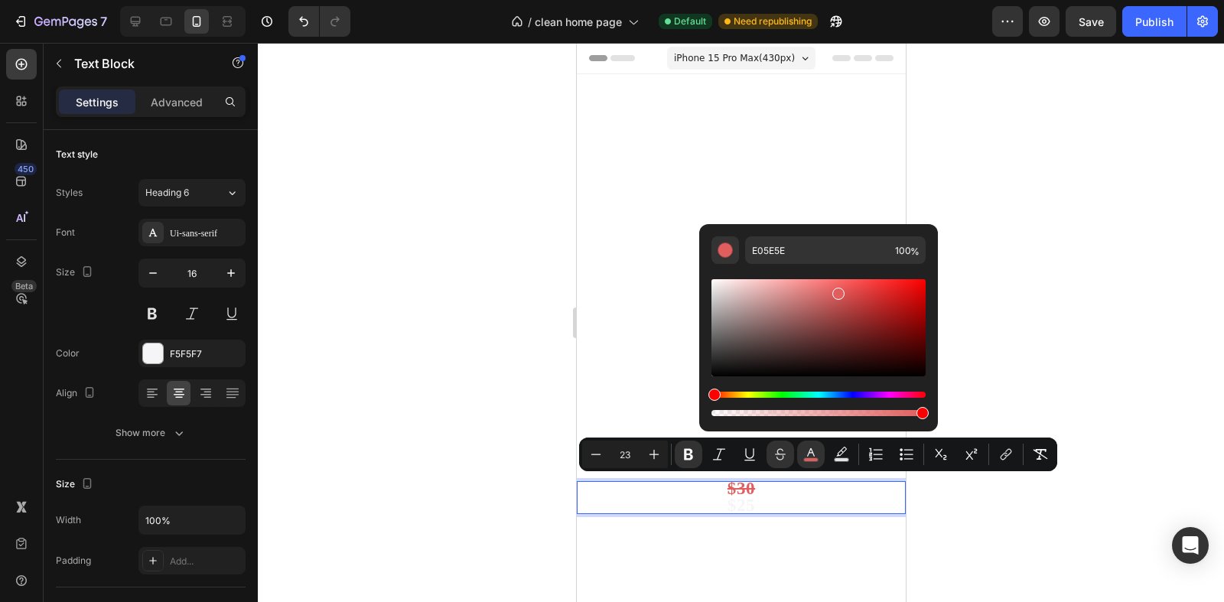
click at [840, 287] on div "Editor contextual toolbar" at bounding box center [819, 327] width 214 height 97
click at [839, 280] on div "Editor contextual toolbar" at bounding box center [819, 327] width 214 height 97
click at [851, 283] on div "Editor contextual toolbar" at bounding box center [819, 327] width 214 height 97
type input "F45555"
click at [950, 181] on div at bounding box center [741, 322] width 966 height 559
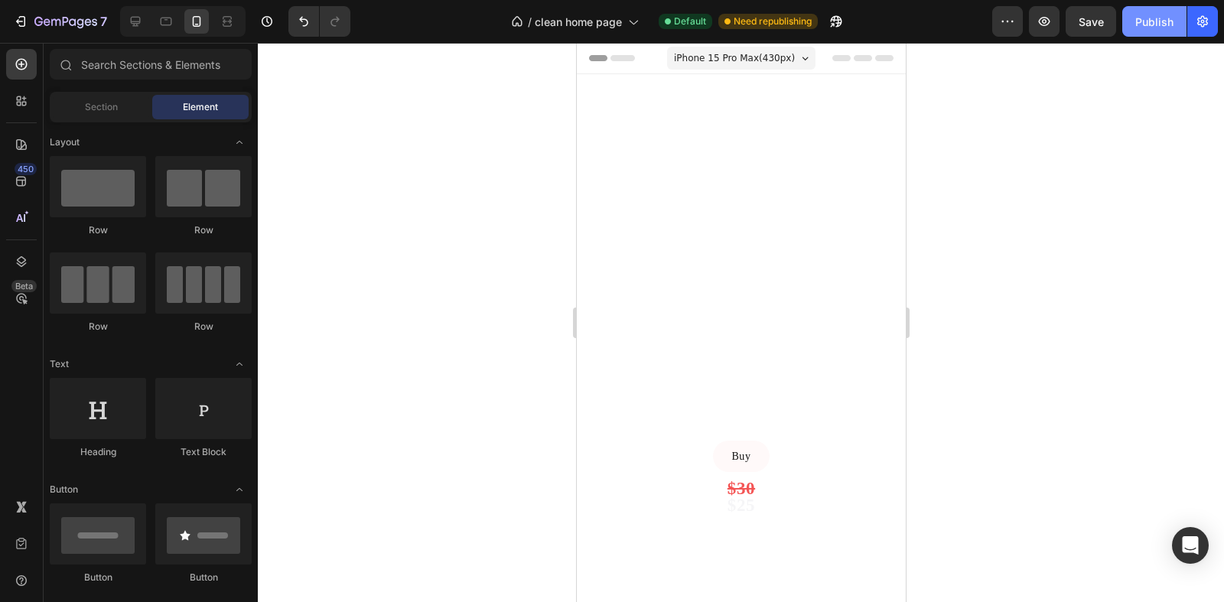
click at [1015, 28] on div "Publish" at bounding box center [1154, 22] width 38 height 16
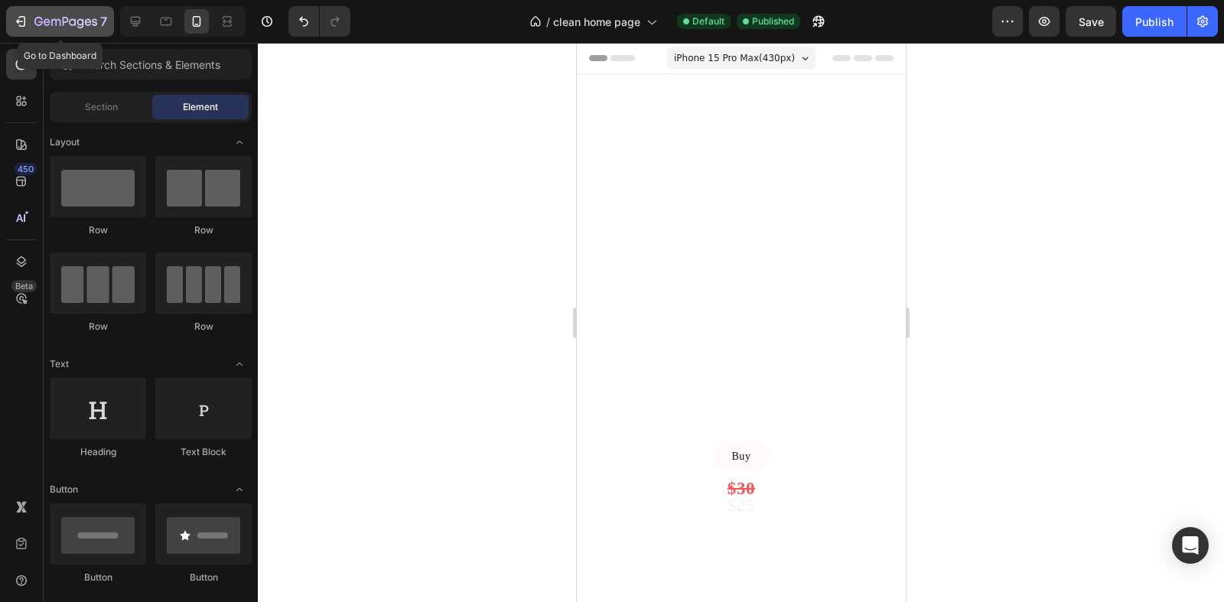
click at [30, 21] on div "7" at bounding box center [60, 21] width 94 height 18
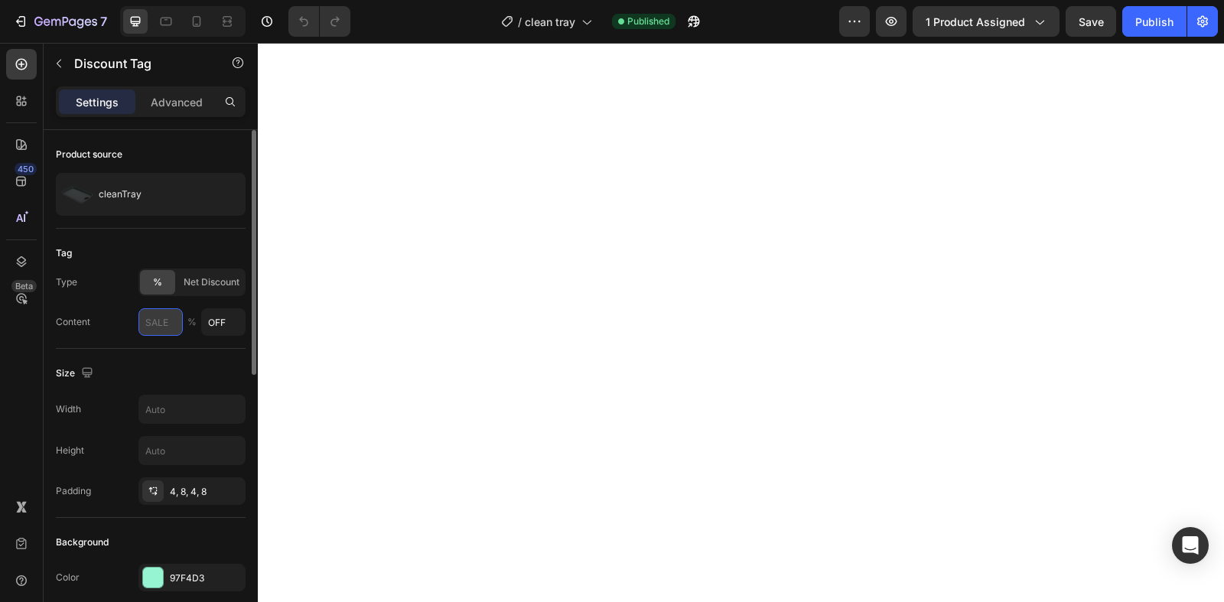
click at [169, 318] on input "text" at bounding box center [160, 322] width 44 height 28
click at [210, 321] on input "OFF" at bounding box center [223, 322] width 44 height 28
click at [228, 321] on input "OFF" at bounding box center [223, 322] width 44 height 28
click at [156, 317] on input "text" at bounding box center [160, 322] width 44 height 28
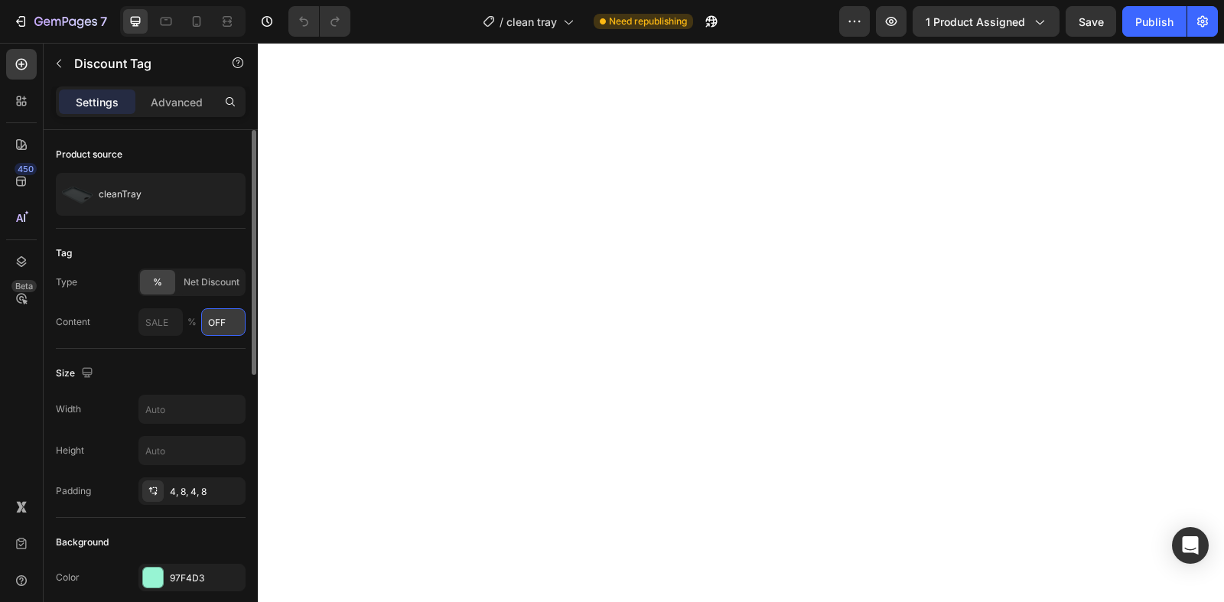
click at [224, 321] on input "OFF" at bounding box center [223, 322] width 44 height 28
drag, startPoint x: 234, startPoint y: 326, endPoint x: 156, endPoint y: 322, distance: 78.1
click at [156, 322] on div "% OFF" at bounding box center [191, 322] width 107 height 28
click at [156, 322] on input "text" at bounding box center [160, 322] width 44 height 28
type input "$"
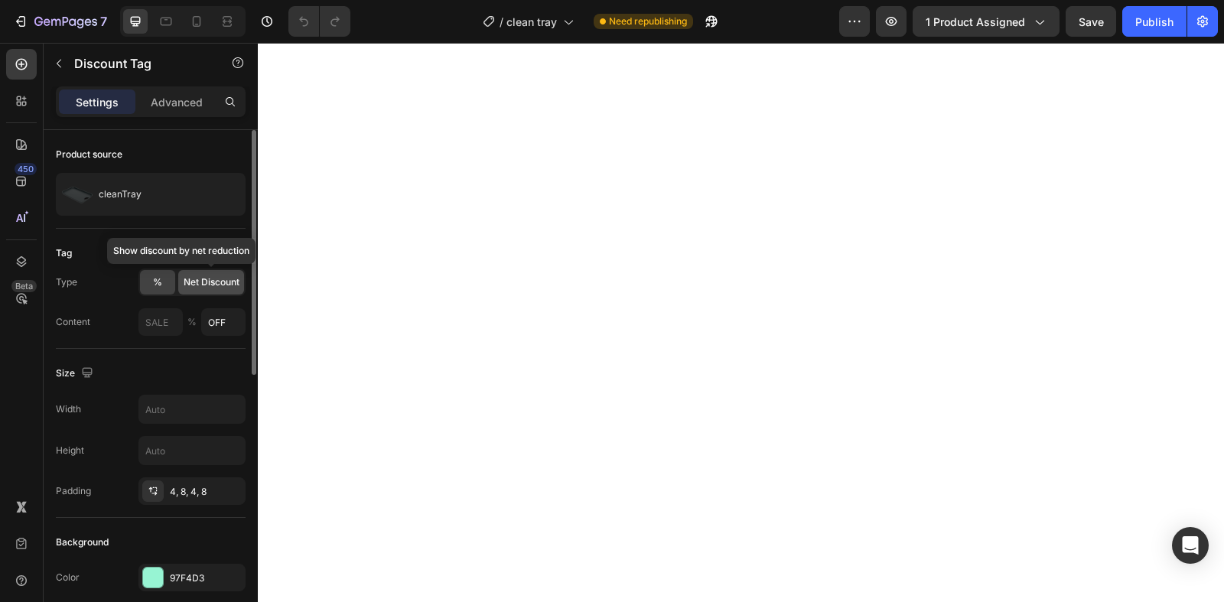
click at [195, 287] on span "Net Discount" at bounding box center [212, 282] width 56 height 14
click at [166, 324] on input "text" at bounding box center [161, 322] width 46 height 28
drag, startPoint x: 253, startPoint y: 332, endPoint x: 231, endPoint y: 275, distance: 60.8
click at [231, 275] on div "Product source cleanTray Tag Type % Net Discount Show discount by net reduction…" at bounding box center [151, 388] width 214 height 516
type input "5"
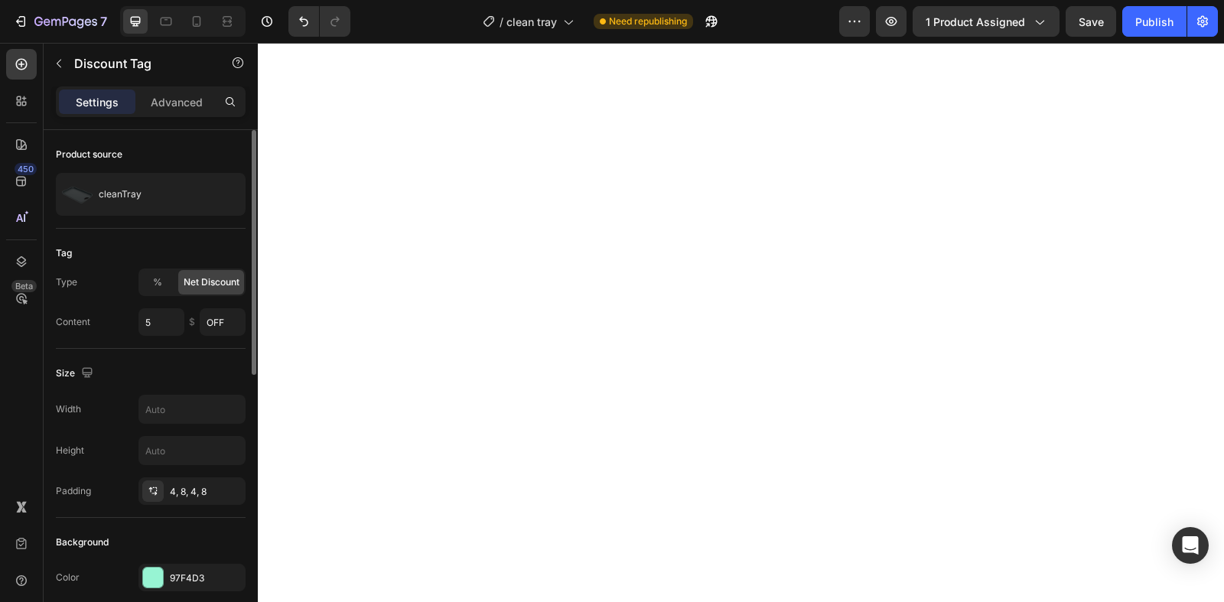
click at [155, 252] on div "Tag" at bounding box center [151, 253] width 190 height 24
click at [1161, 11] on button "Publish" at bounding box center [1154, 21] width 64 height 31
click at [157, 108] on p "Advanced" at bounding box center [177, 102] width 52 height 16
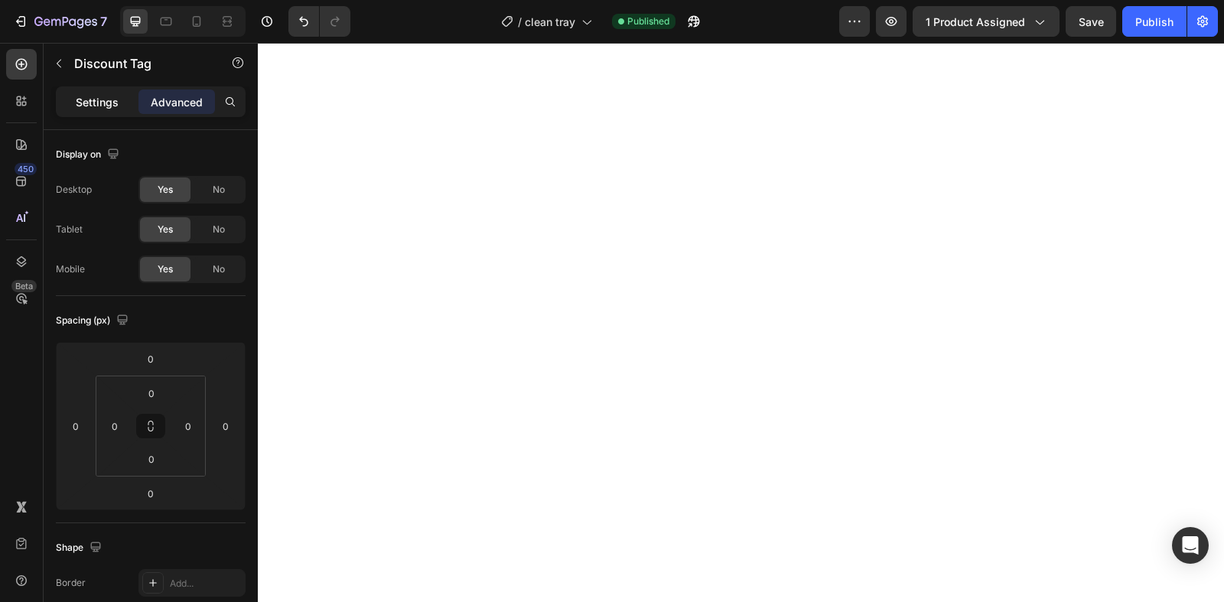
click at [96, 99] on p "Settings" at bounding box center [97, 102] width 43 height 16
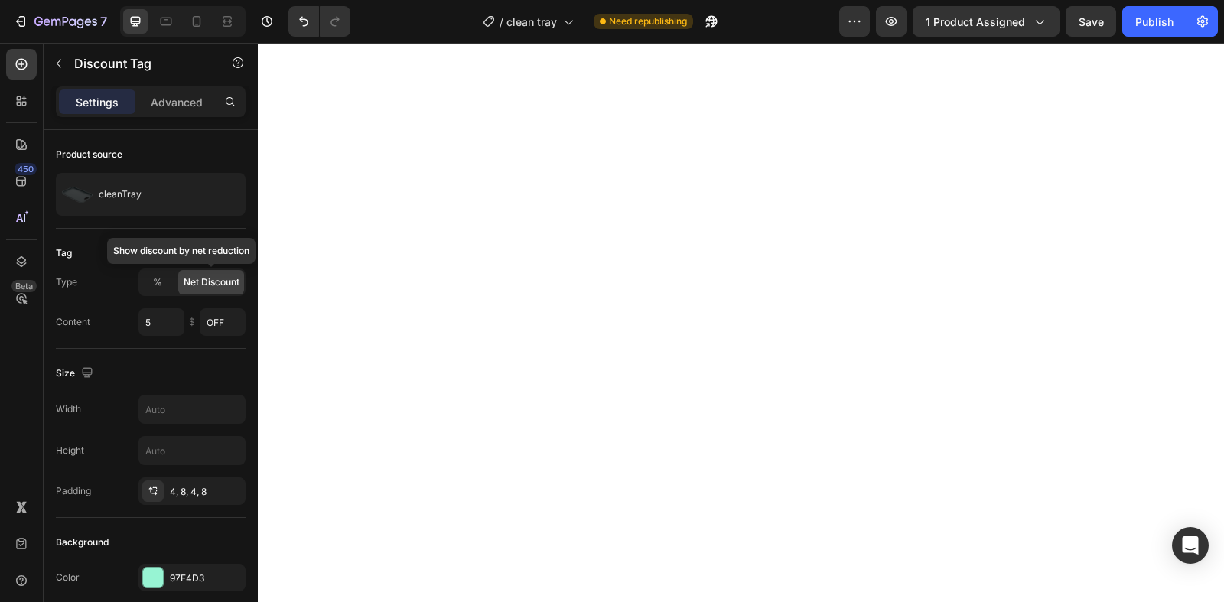
click at [217, 277] on span "Net Discount" at bounding box center [212, 282] width 56 height 14
click at [210, 408] on input "text" at bounding box center [192, 410] width 106 height 28
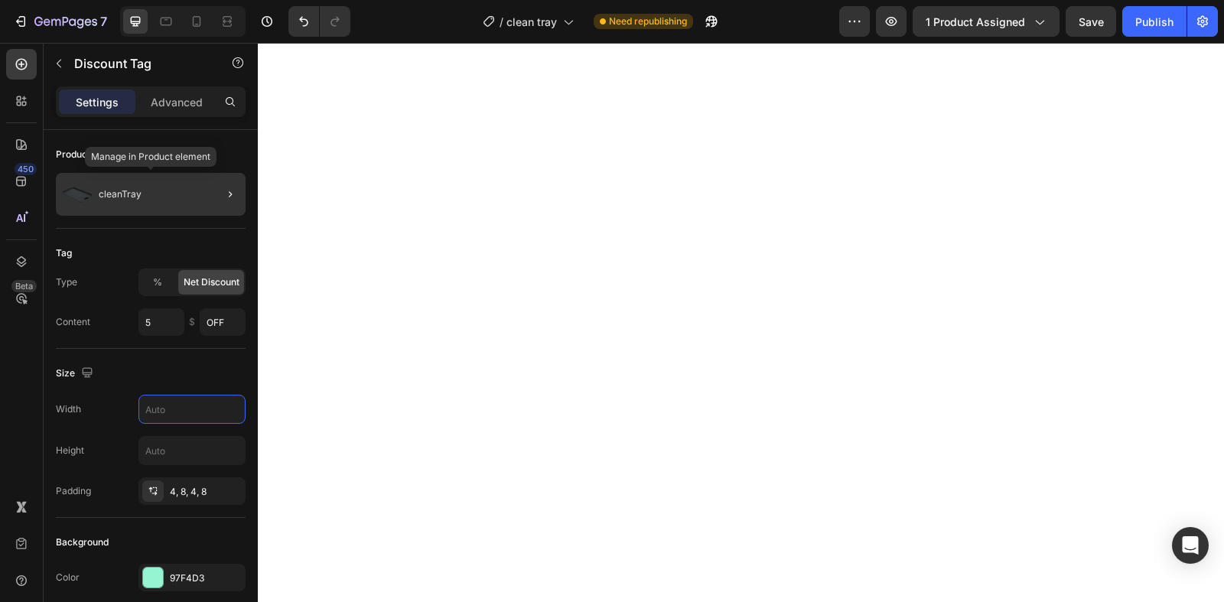
click at [123, 198] on p "cleanTray" at bounding box center [120, 194] width 43 height 11
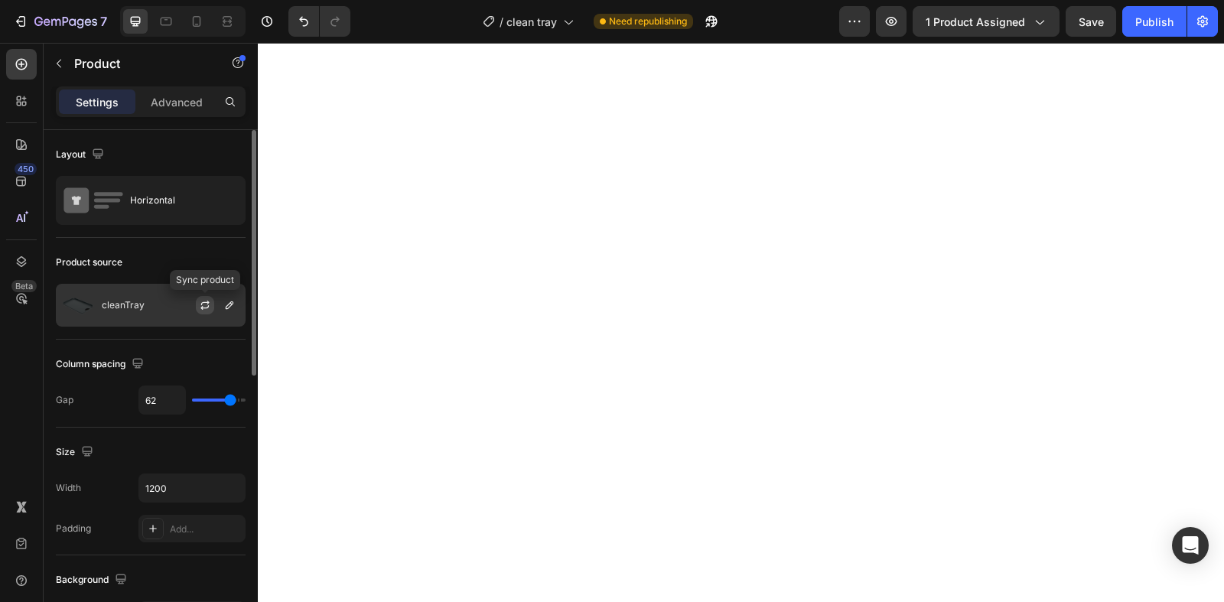
click at [205, 308] on icon "button" at bounding box center [204, 307] width 8 height 5
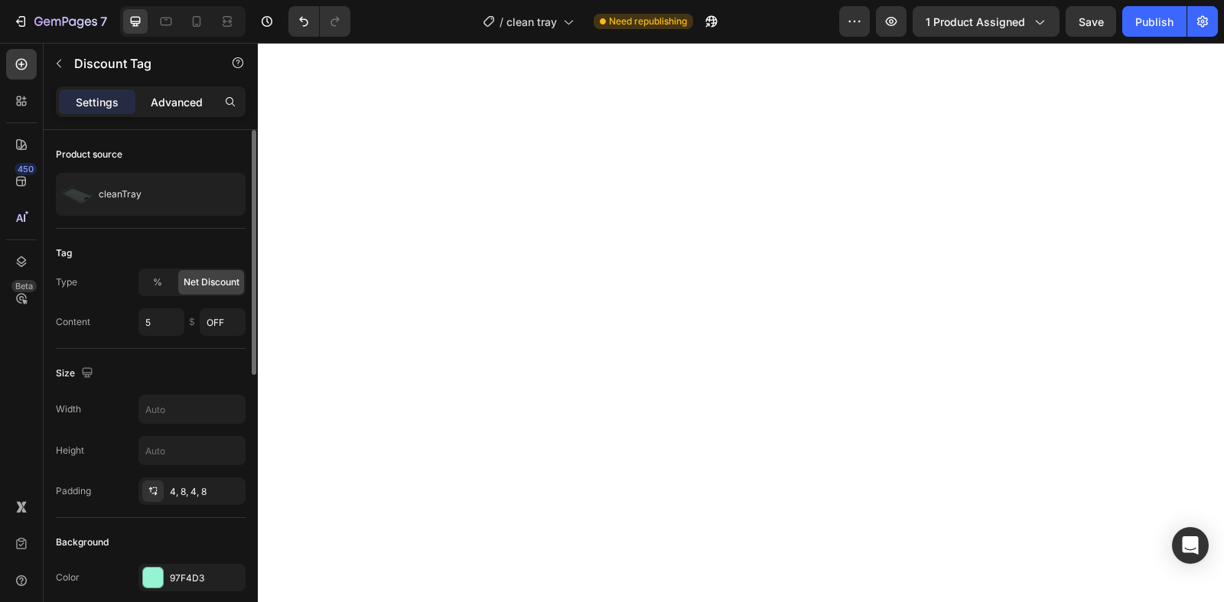
click at [176, 98] on p "Advanced" at bounding box center [177, 102] width 52 height 16
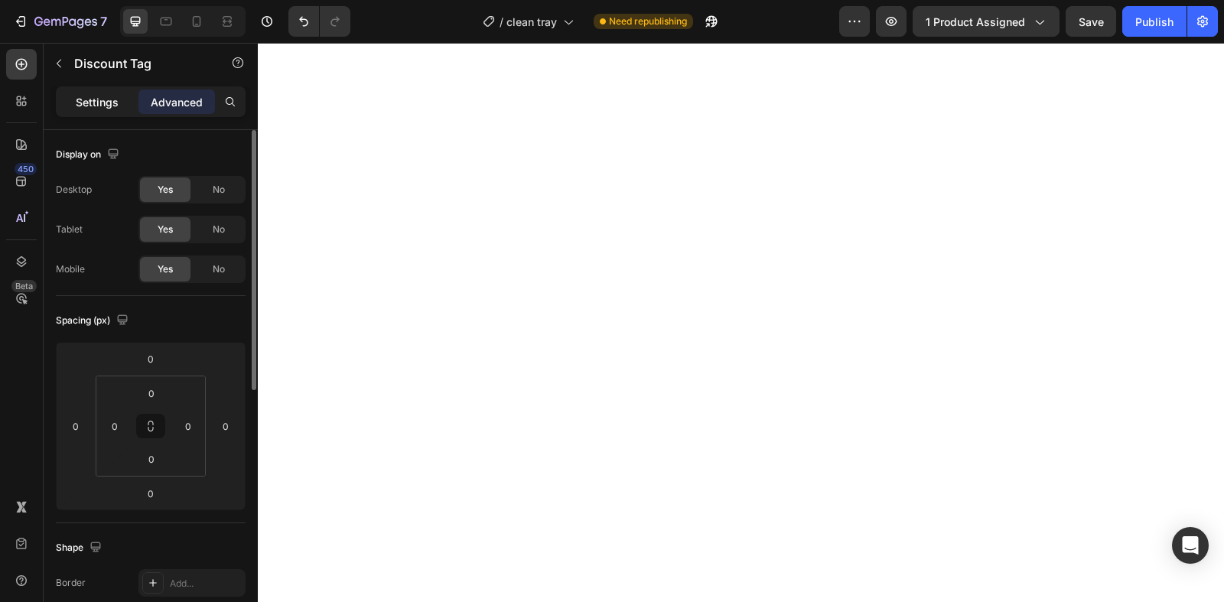
click at [95, 102] on p "Settings" at bounding box center [97, 102] width 43 height 16
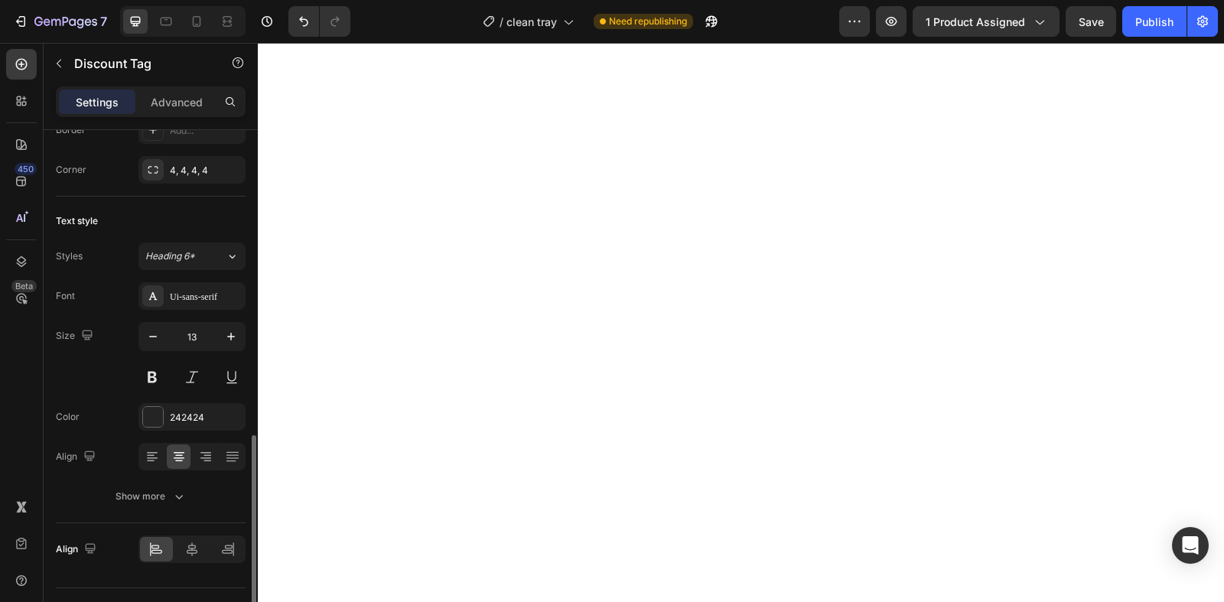
scroll to position [568, 0]
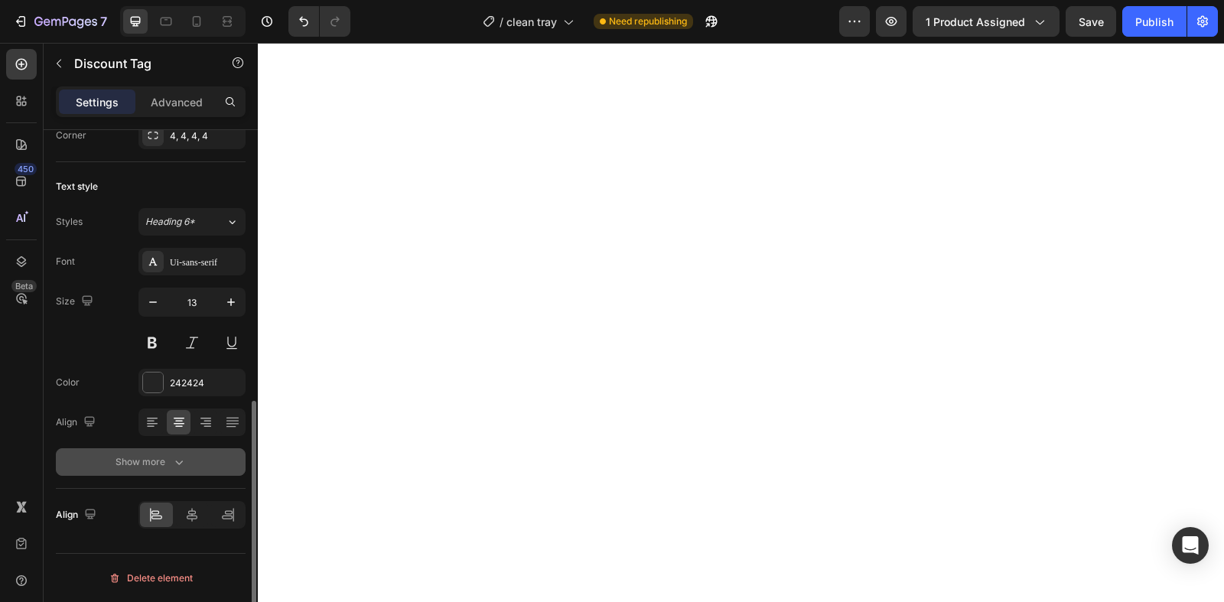
click at [158, 464] on div "Show more" at bounding box center [151, 461] width 71 height 15
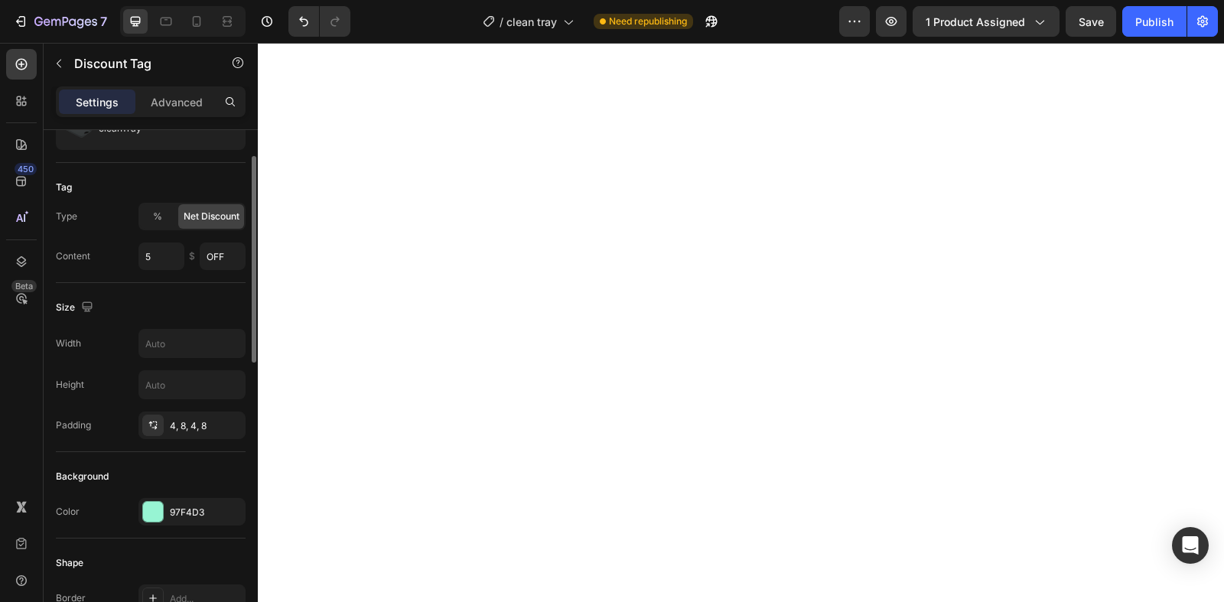
scroll to position [0, 0]
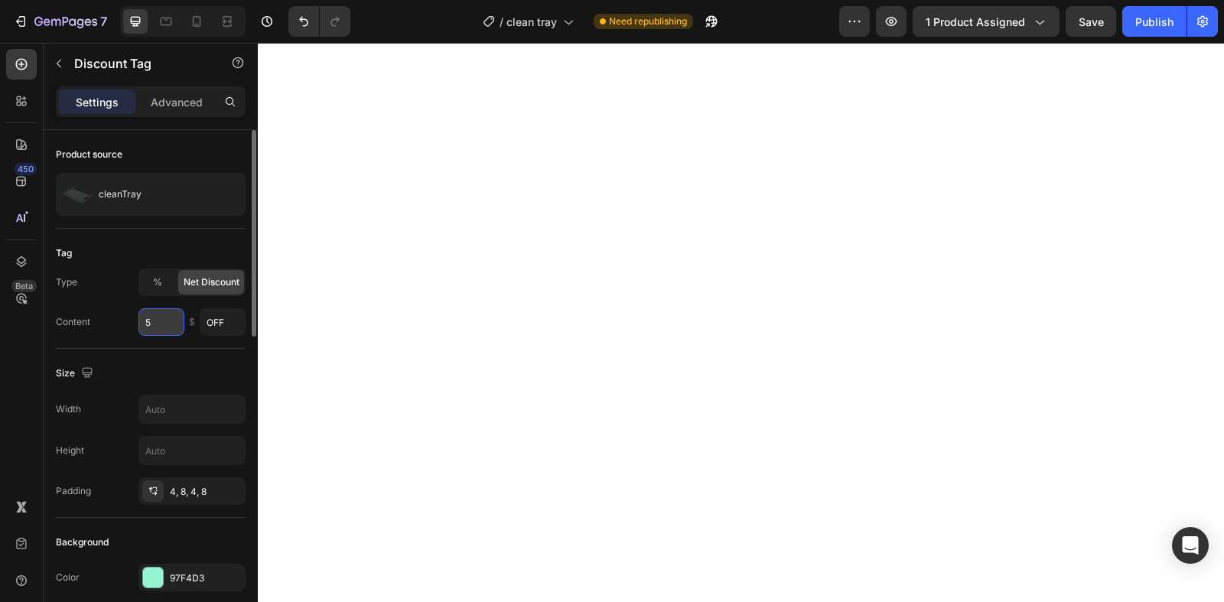
click at [168, 327] on input "5" at bounding box center [161, 322] width 46 height 28
click at [235, 324] on input "OFF" at bounding box center [223, 322] width 46 height 28
drag, startPoint x: 227, startPoint y: 324, endPoint x: 192, endPoint y: 322, distance: 35.2
click at [192, 322] on div "5 $ OFF" at bounding box center [191, 322] width 107 height 28
click at [229, 331] on input "OFF" at bounding box center [223, 322] width 46 height 28
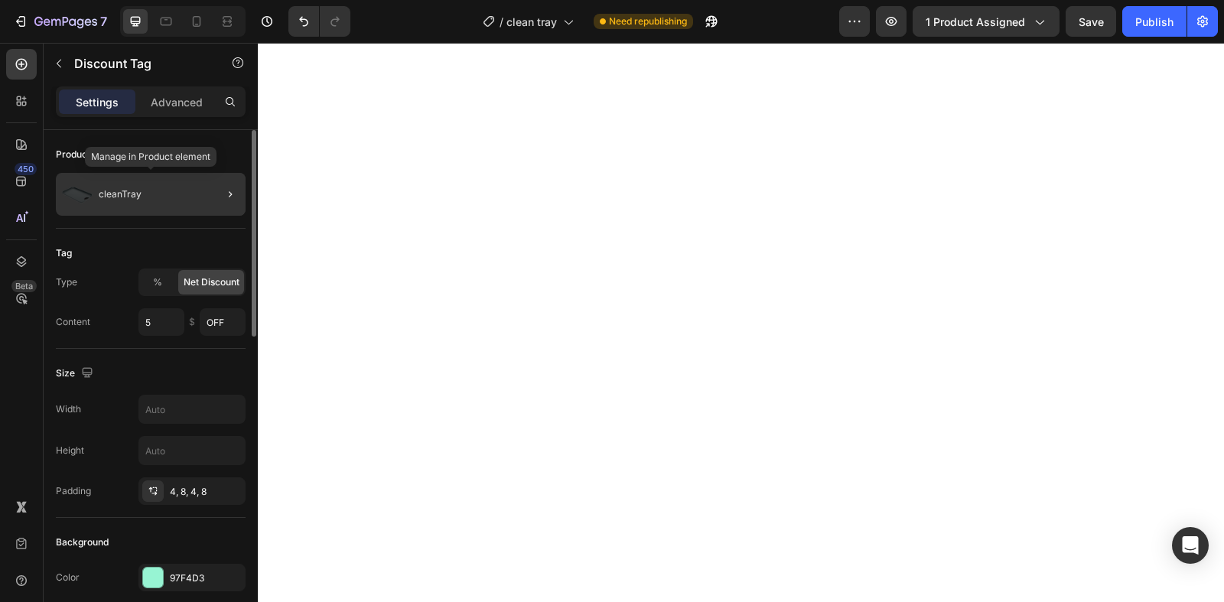
click at [142, 190] on div "cleanTray" at bounding box center [151, 194] width 190 height 43
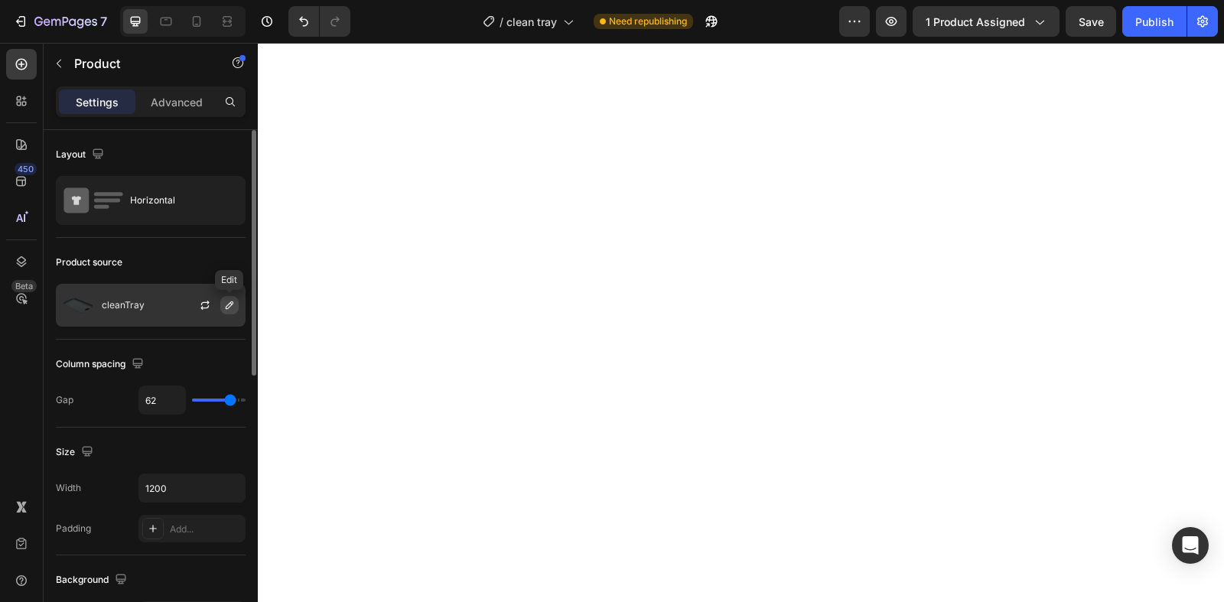
click at [225, 305] on icon "button" at bounding box center [229, 305] width 12 height 12
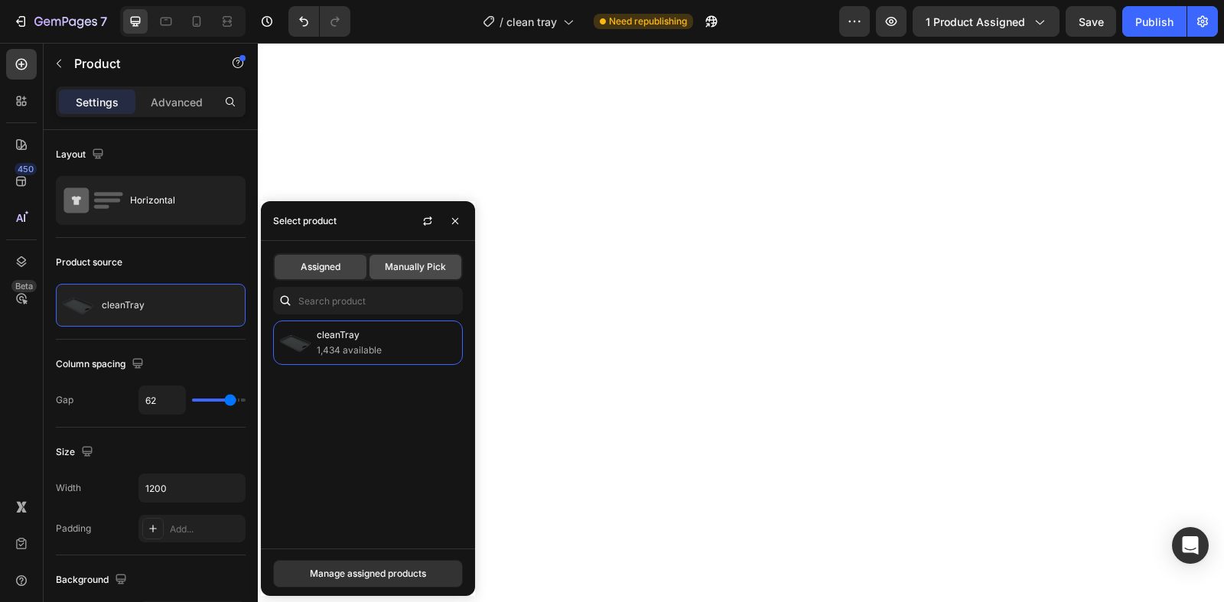
click at [382, 274] on div "Manually Pick" at bounding box center [416, 267] width 92 height 24
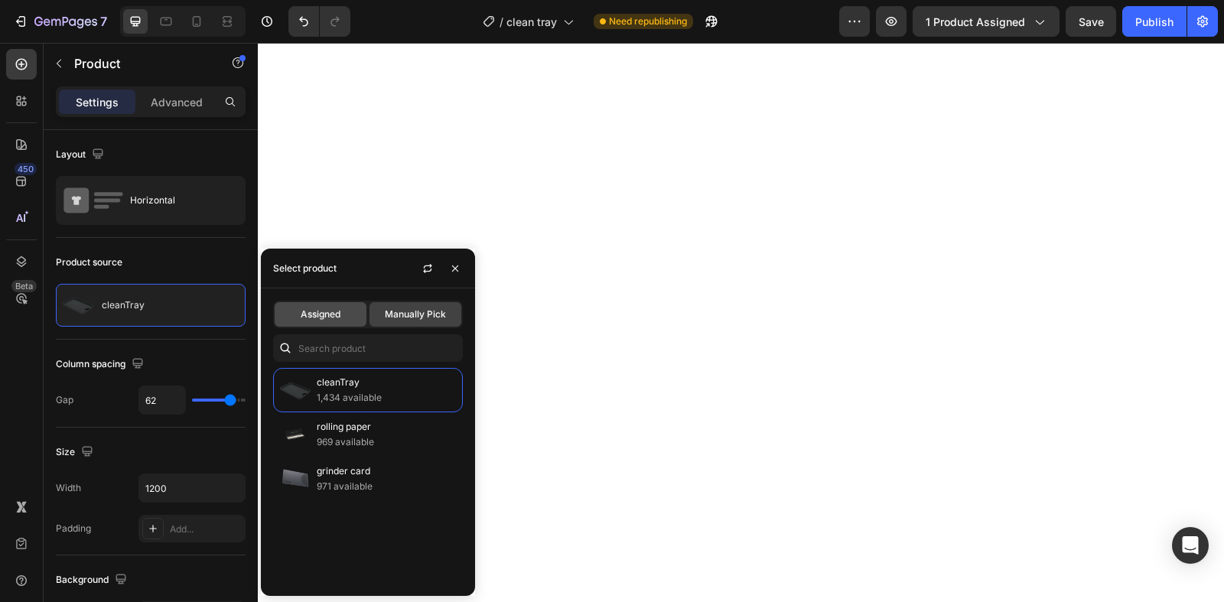
click at [313, 308] on span "Assigned" at bounding box center [321, 315] width 40 height 14
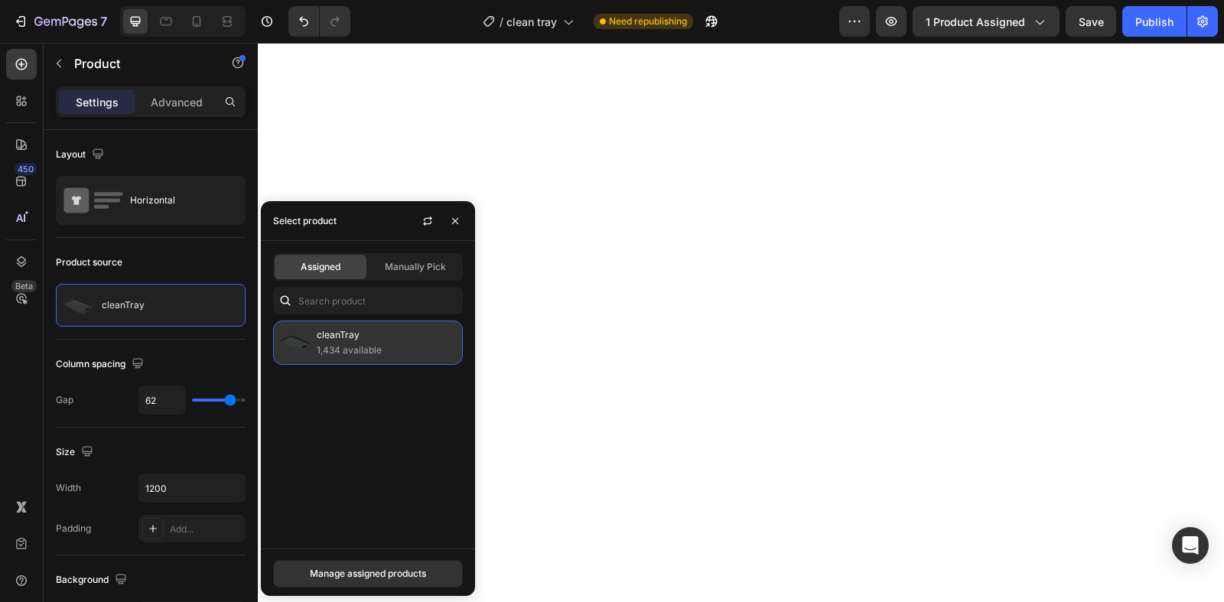
click at [343, 343] on p "cleanTray" at bounding box center [386, 334] width 139 height 15
click at [378, 595] on div "Manage assigned products" at bounding box center [368, 574] width 214 height 50
click at [376, 578] on div "Manage assigned products" at bounding box center [368, 574] width 116 height 14
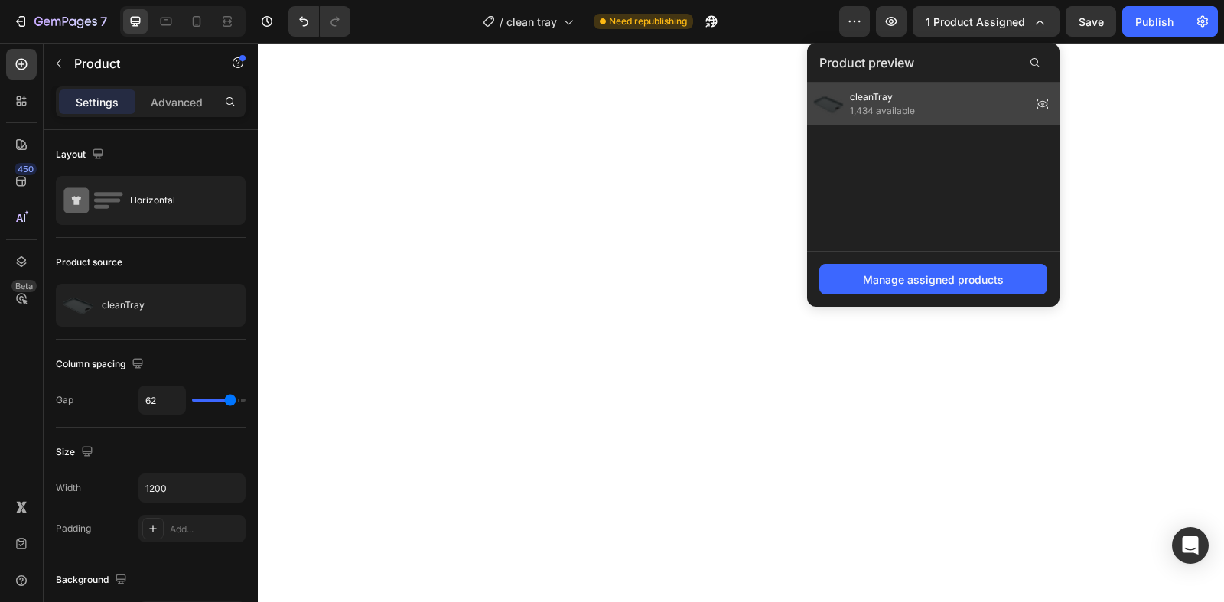
click at [1018, 97] on div "cleanTray 1,434 available" at bounding box center [933, 104] width 252 height 43
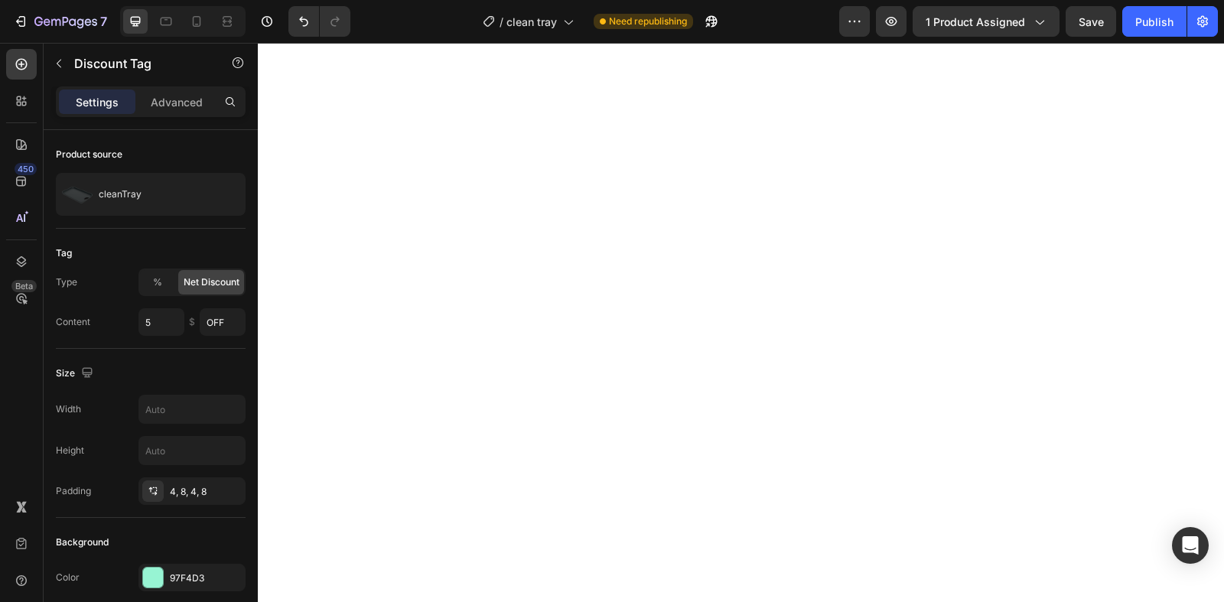
click at [184, 13] on div at bounding box center [182, 21] width 125 height 31
click at [194, 17] on icon at bounding box center [196, 21] width 15 height 15
type input "12"
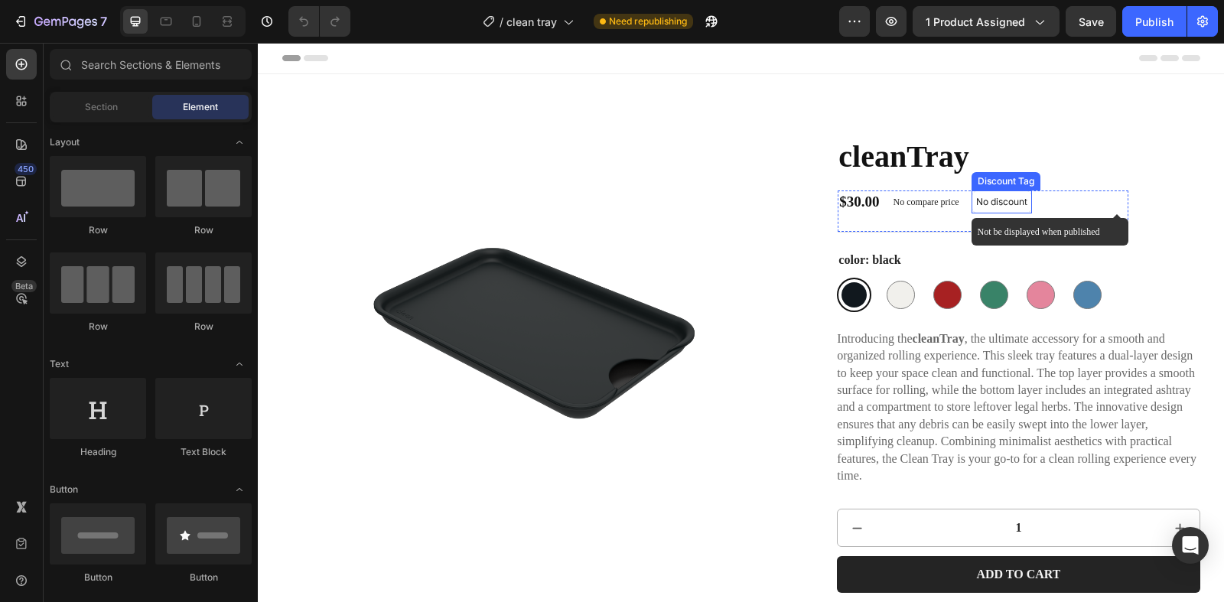
click at [1010, 202] on p "No discount" at bounding box center [1001, 202] width 51 height 14
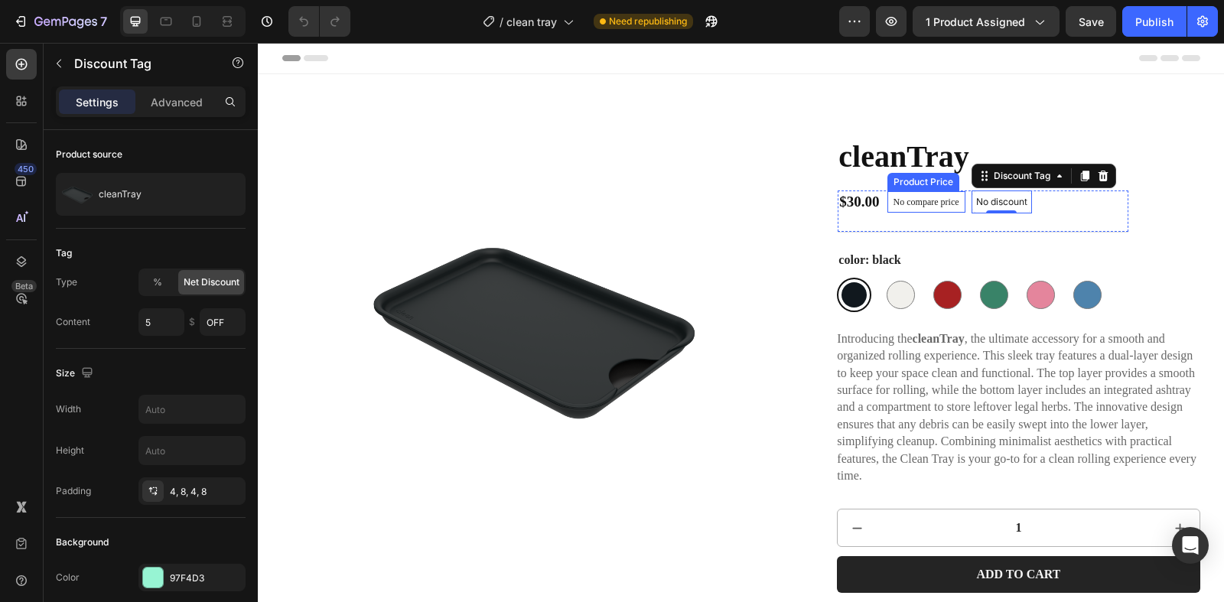
click at [950, 204] on p "No compare price" at bounding box center [927, 201] width 66 height 9
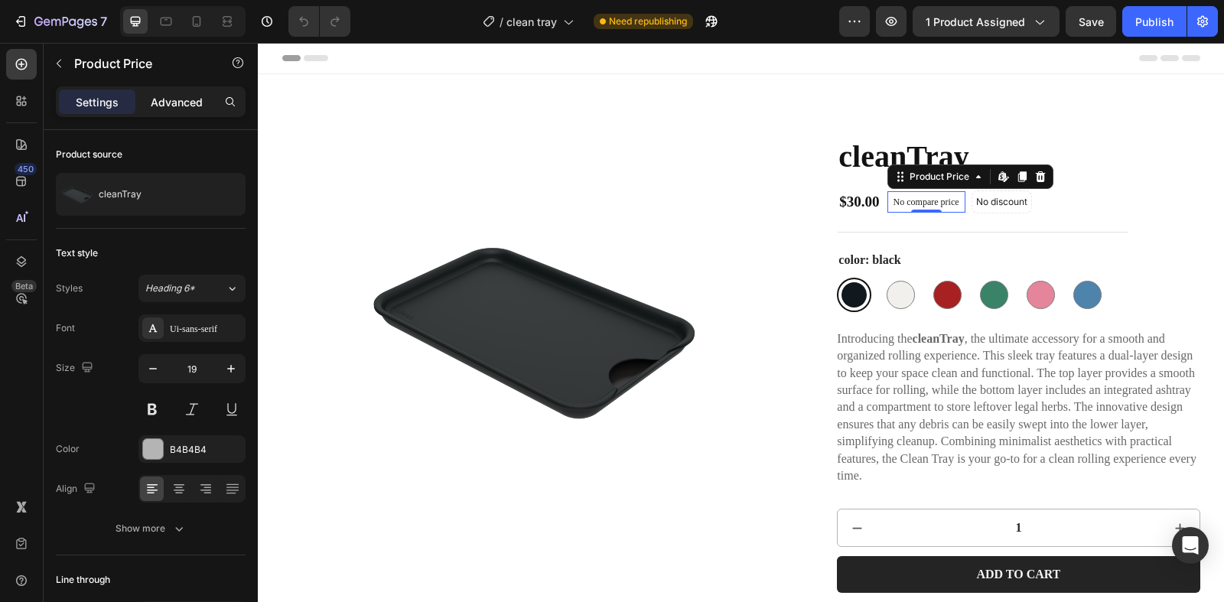
click at [161, 101] on p "Advanced" at bounding box center [177, 102] width 52 height 16
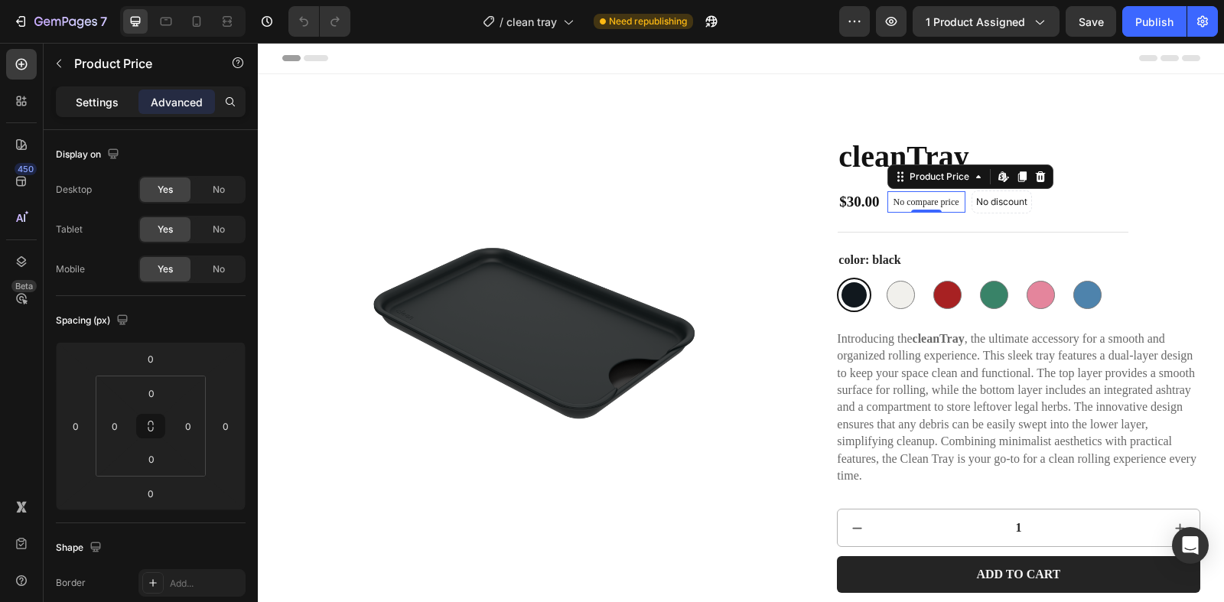
click at [89, 103] on p "Settings" at bounding box center [97, 102] width 43 height 16
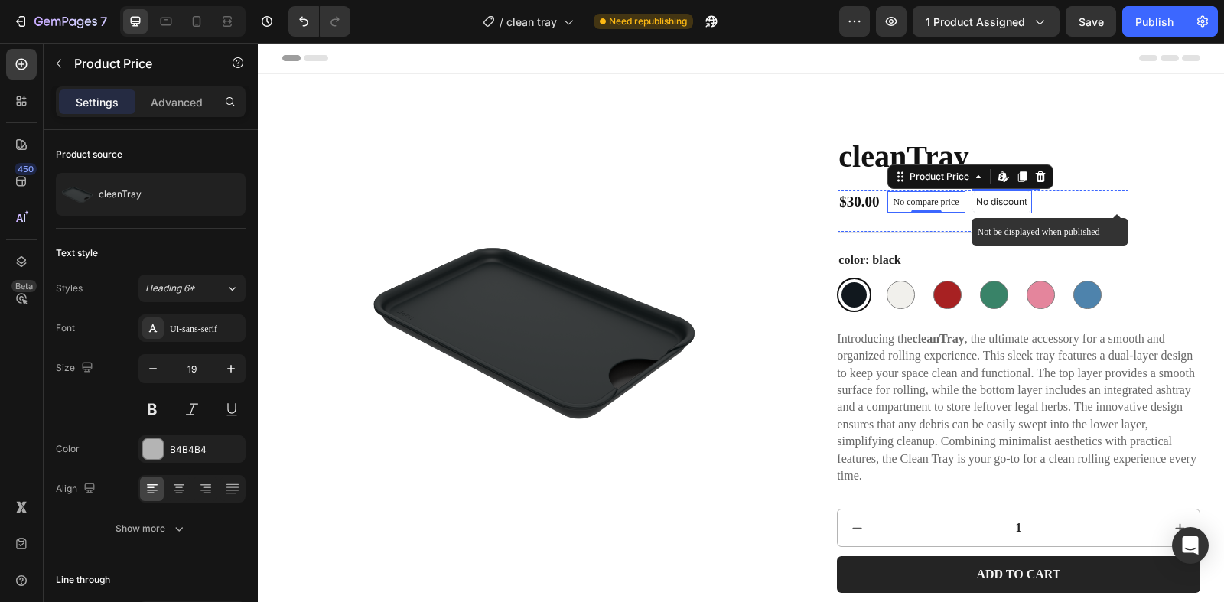
click at [1005, 201] on p "No discount" at bounding box center [1001, 202] width 51 height 14
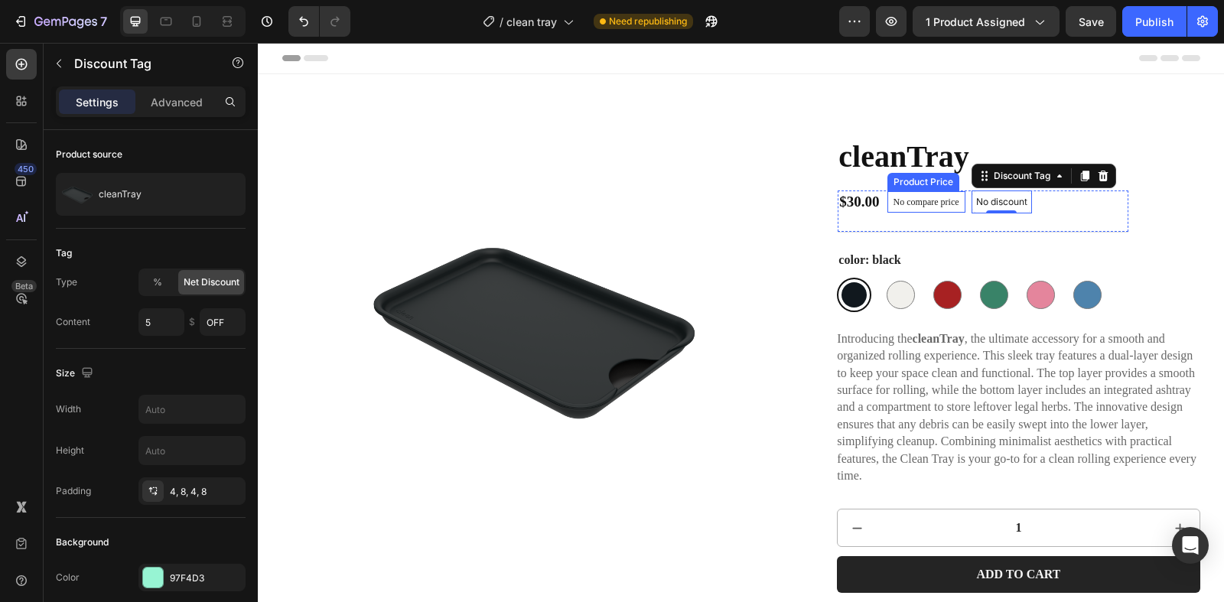
click at [927, 207] on div "No compare price" at bounding box center [927, 201] width 78 height 21
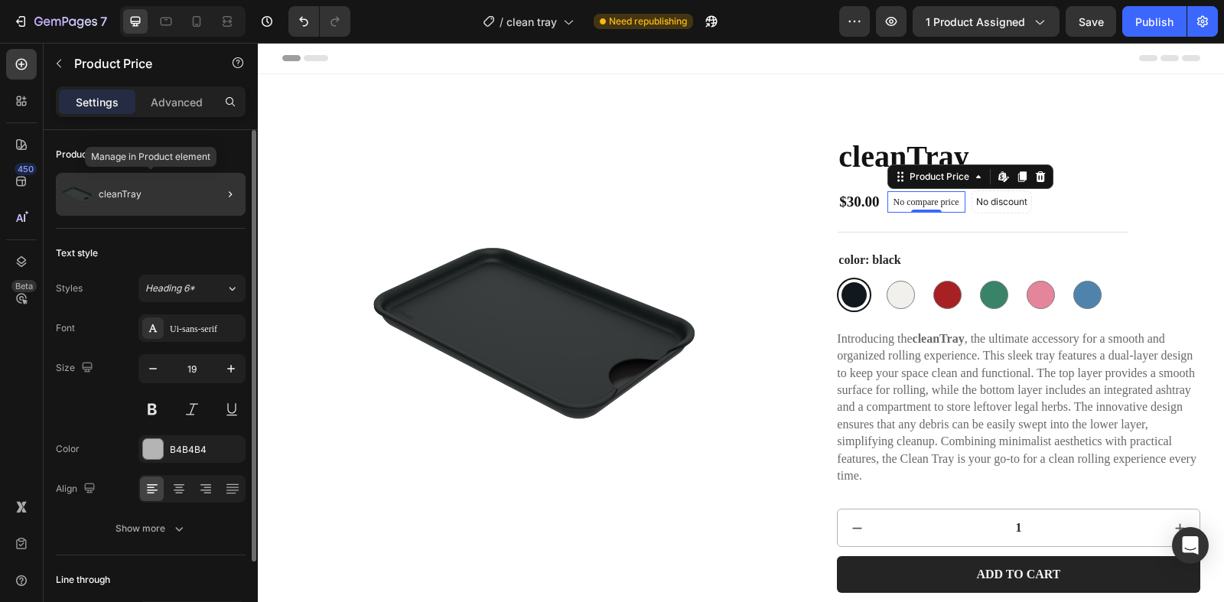
click at [197, 194] on div "cleanTray" at bounding box center [151, 194] width 190 height 43
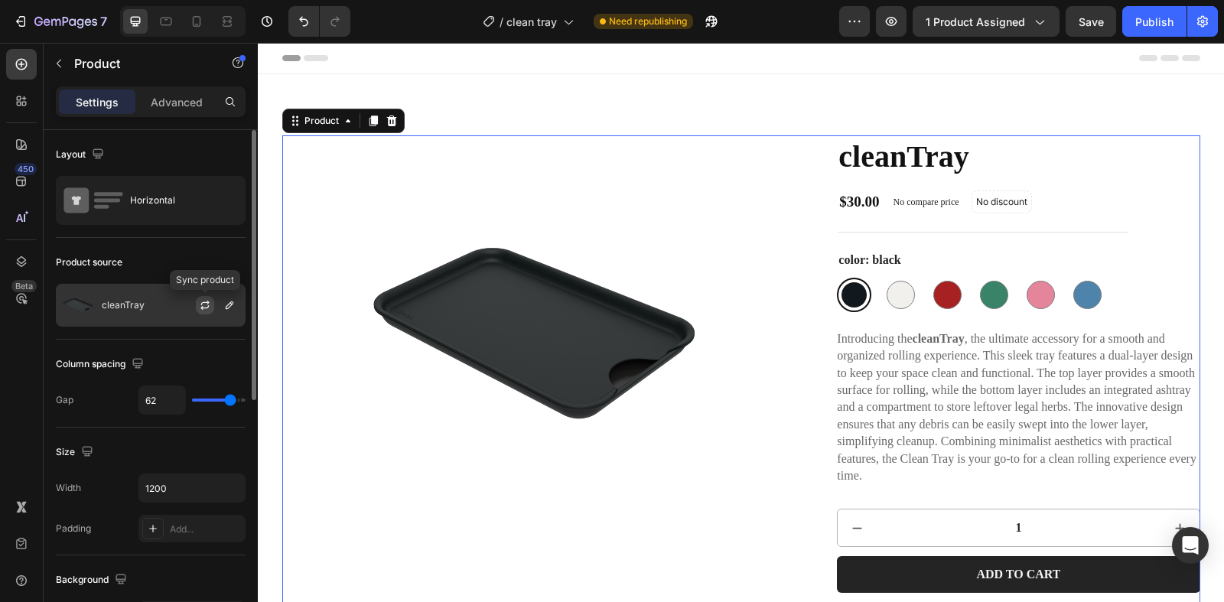
click at [210, 304] on icon "button" at bounding box center [205, 305] width 12 height 12
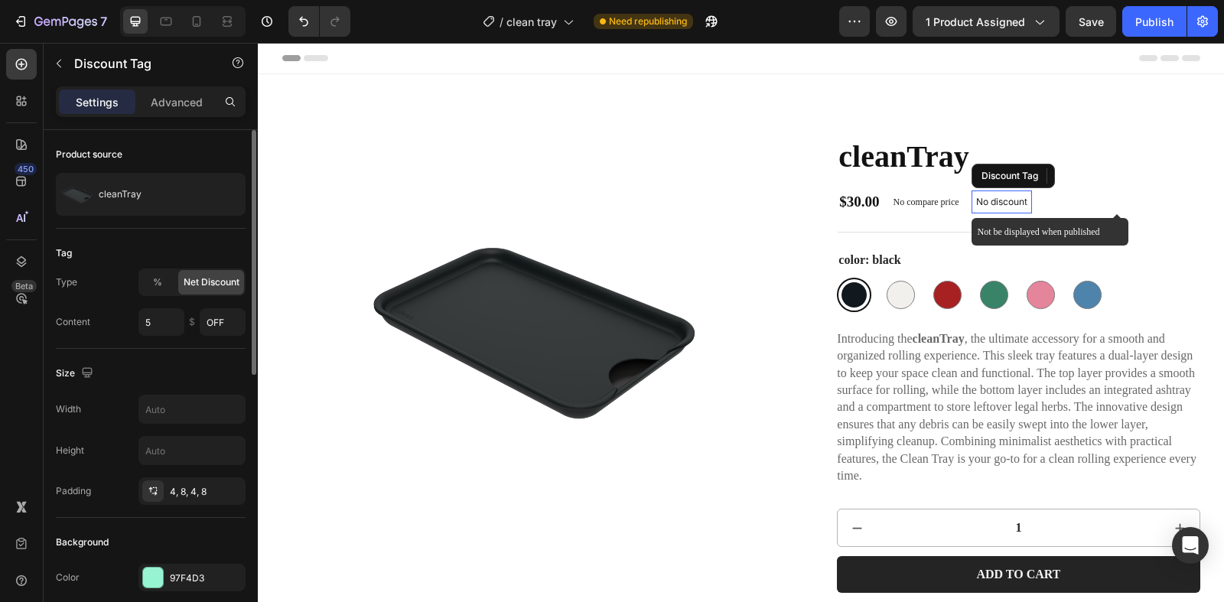
click at [1005, 199] on p "No discount" at bounding box center [1001, 202] width 51 height 14
click at [1014, 201] on p "No discount" at bounding box center [1001, 202] width 51 height 14
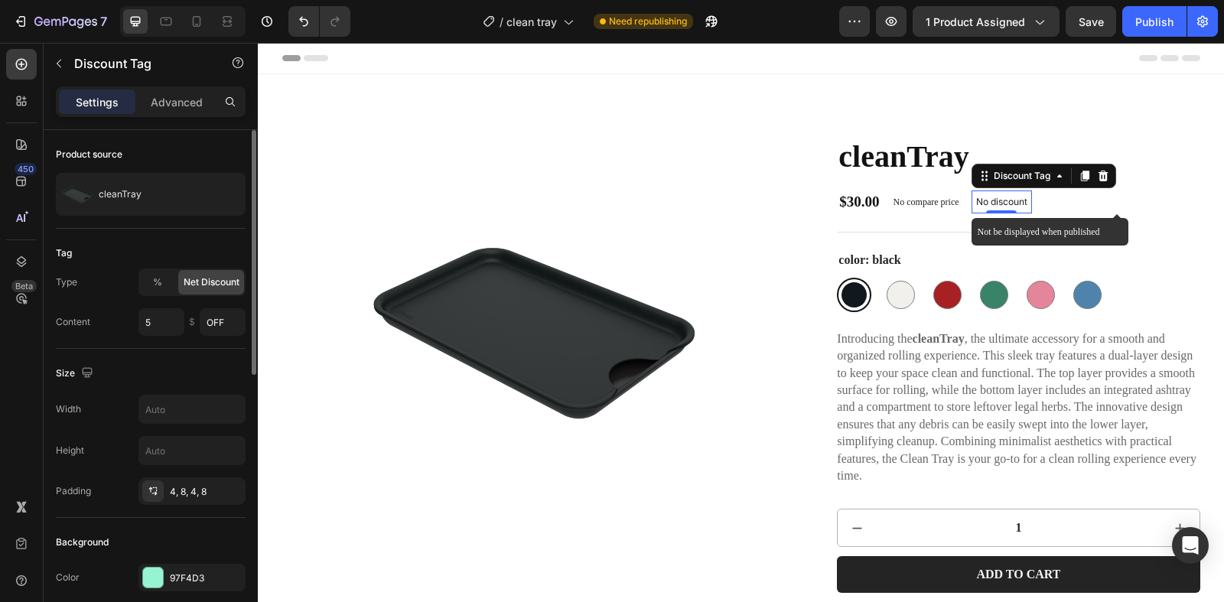
click at [1014, 201] on p "No discount" at bounding box center [1001, 202] width 51 height 14
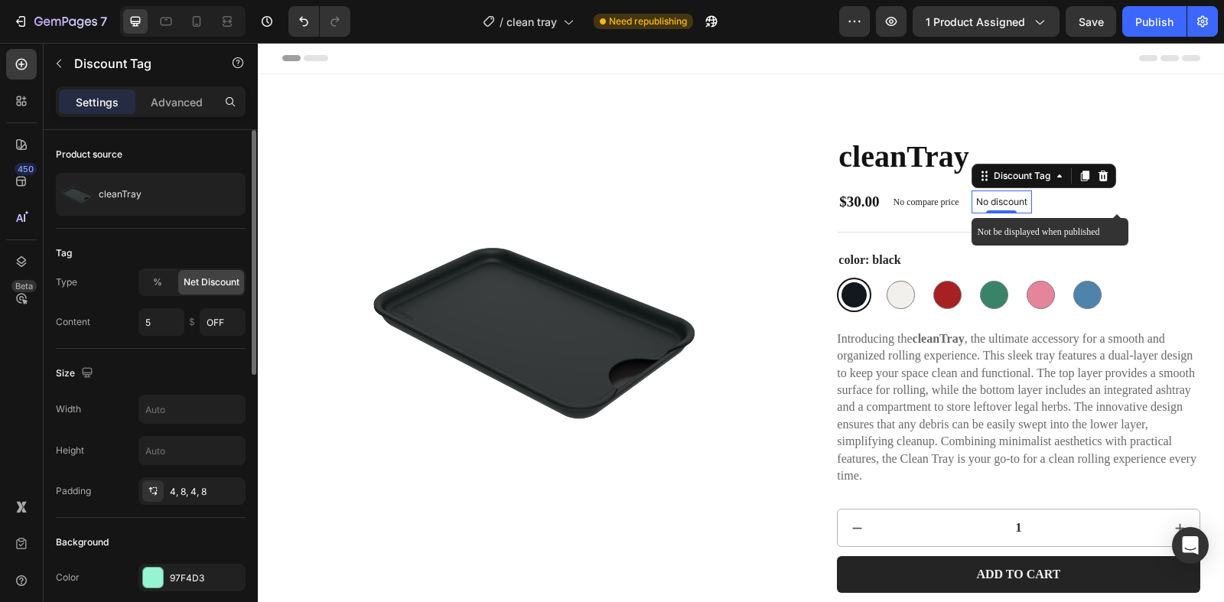
click at [1014, 201] on p "No discount" at bounding box center [1001, 202] width 51 height 14
click at [1011, 204] on p "No discount" at bounding box center [1001, 202] width 51 height 14
click at [182, 350] on div "Size Width Height Padding 4, 8, 4, 8" at bounding box center [151, 433] width 190 height 169
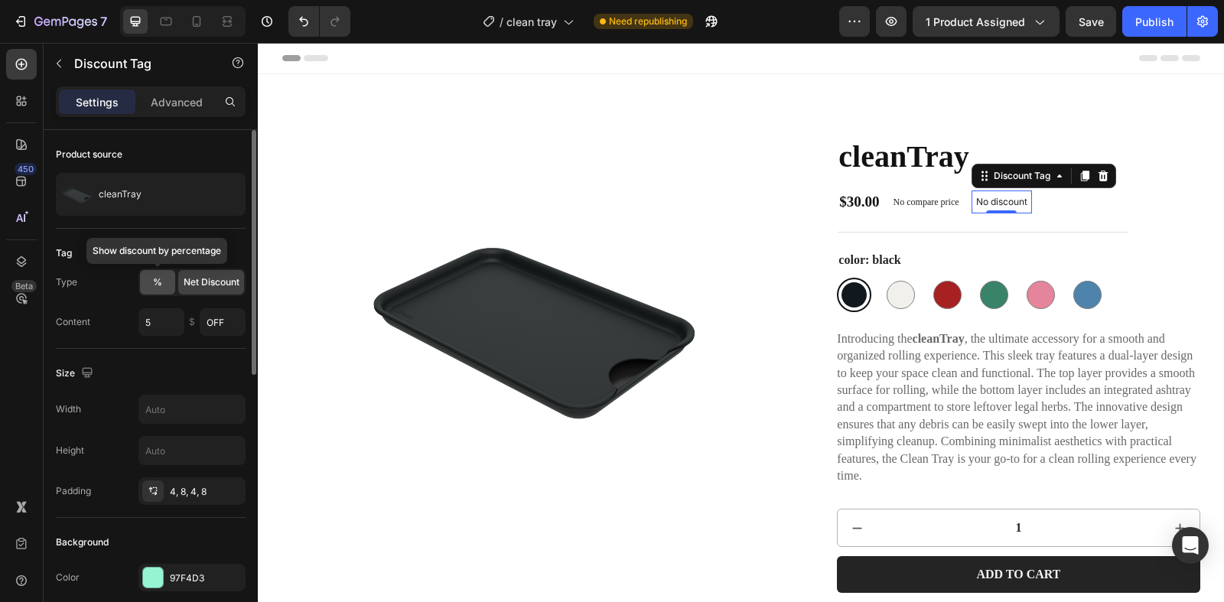
click at [167, 288] on div "%" at bounding box center [157, 282] width 35 height 24
drag, startPoint x: 172, startPoint y: 327, endPoint x: 131, endPoint y: 318, distance: 42.3
click at [131, 318] on div "Content 5 % OFF" at bounding box center [151, 322] width 190 height 28
click at [207, 285] on span "Net Discount" at bounding box center [212, 282] width 56 height 14
drag, startPoint x: 168, startPoint y: 318, endPoint x: 81, endPoint y: 314, distance: 86.5
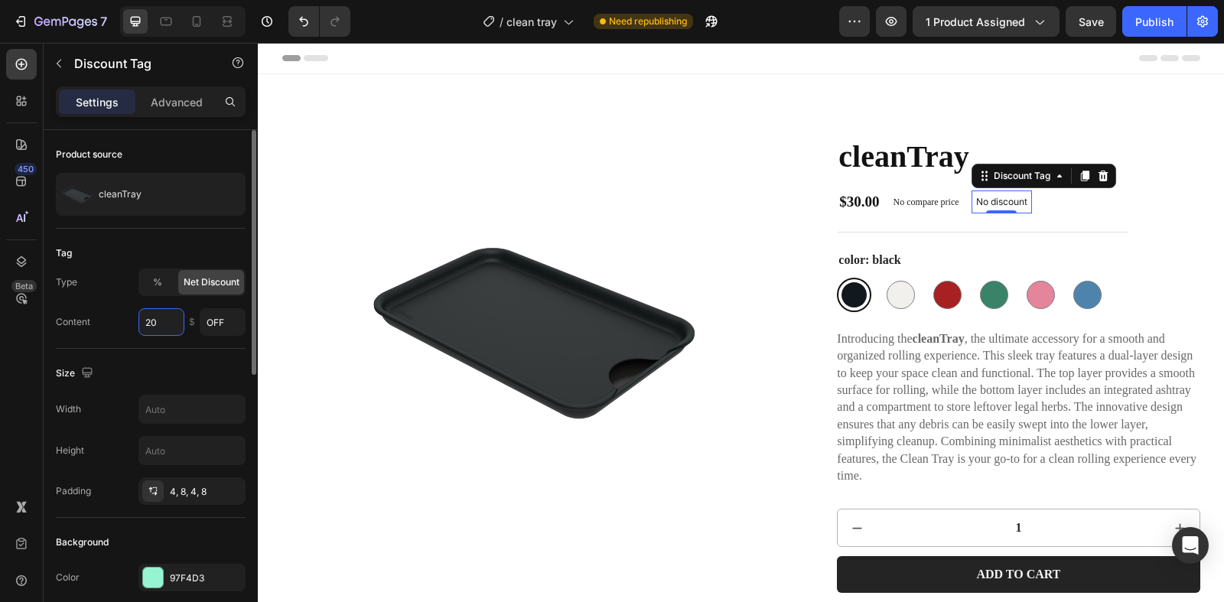
click at [82, 314] on div "Content 20 $ OFF" at bounding box center [151, 322] width 190 height 28
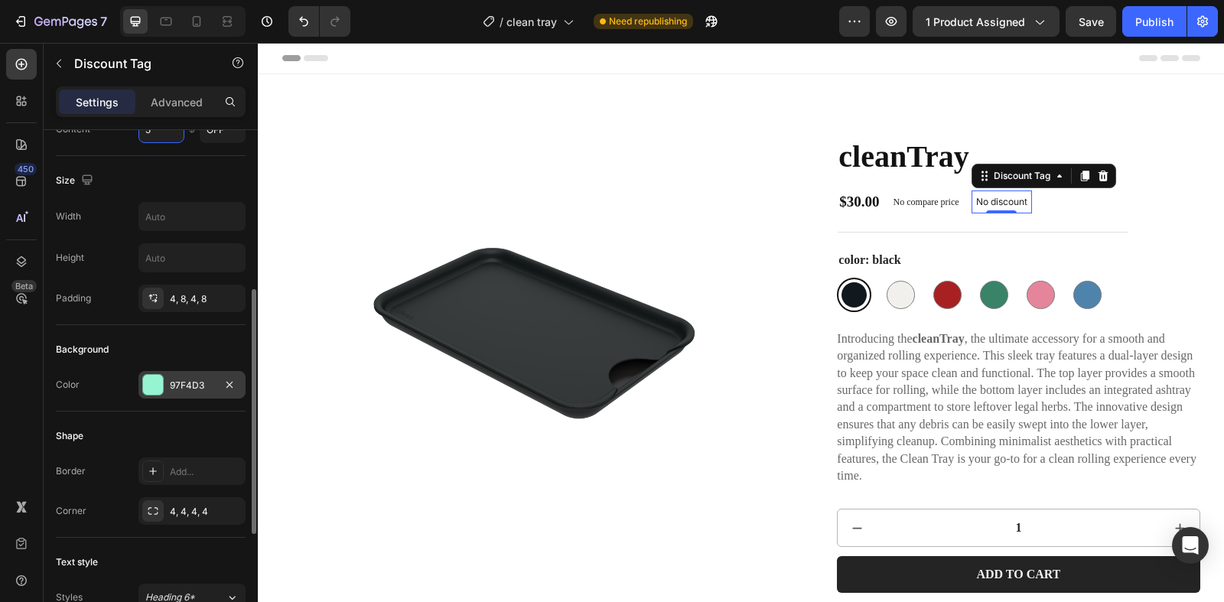
scroll to position [568, 0]
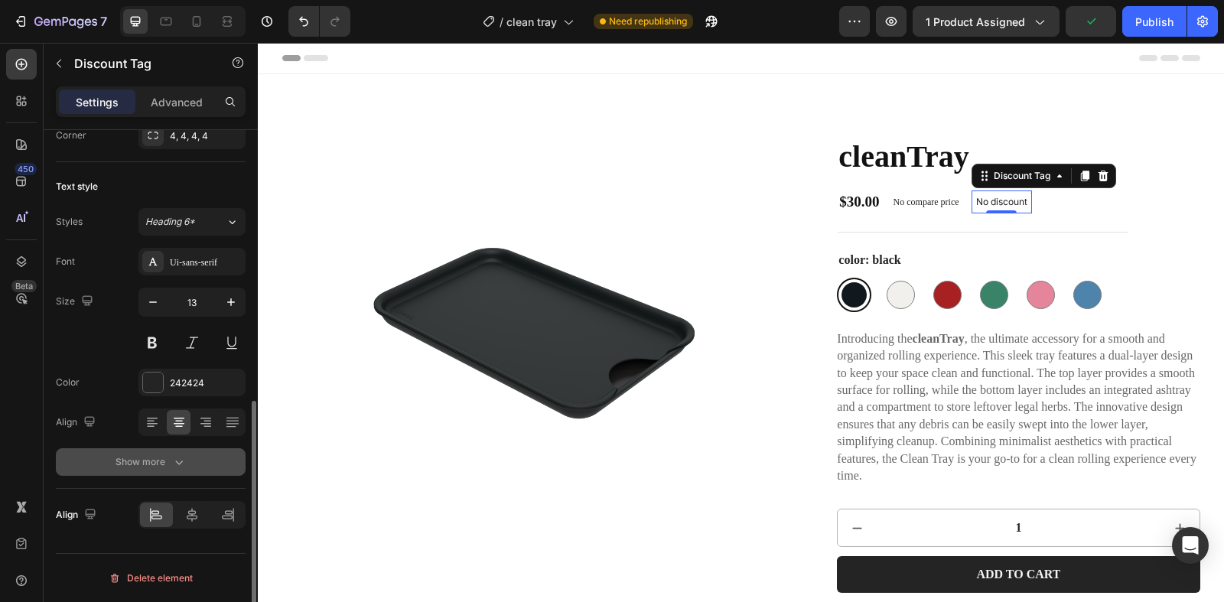
type input "5"
click at [174, 463] on icon "button" at bounding box center [178, 461] width 15 height 15
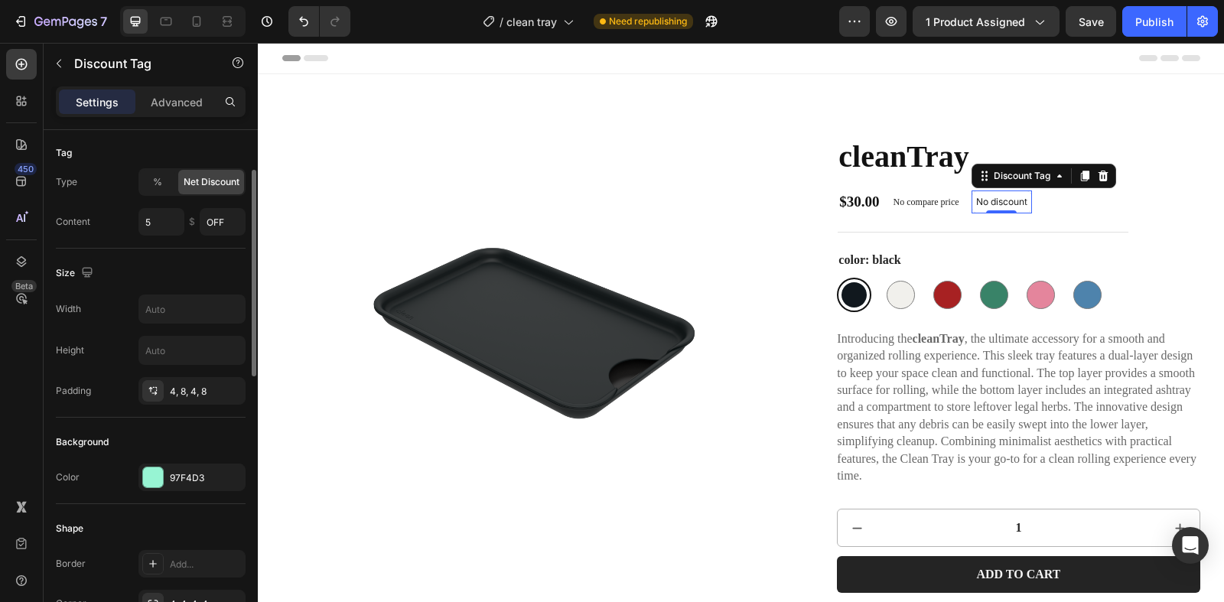
scroll to position [0, 0]
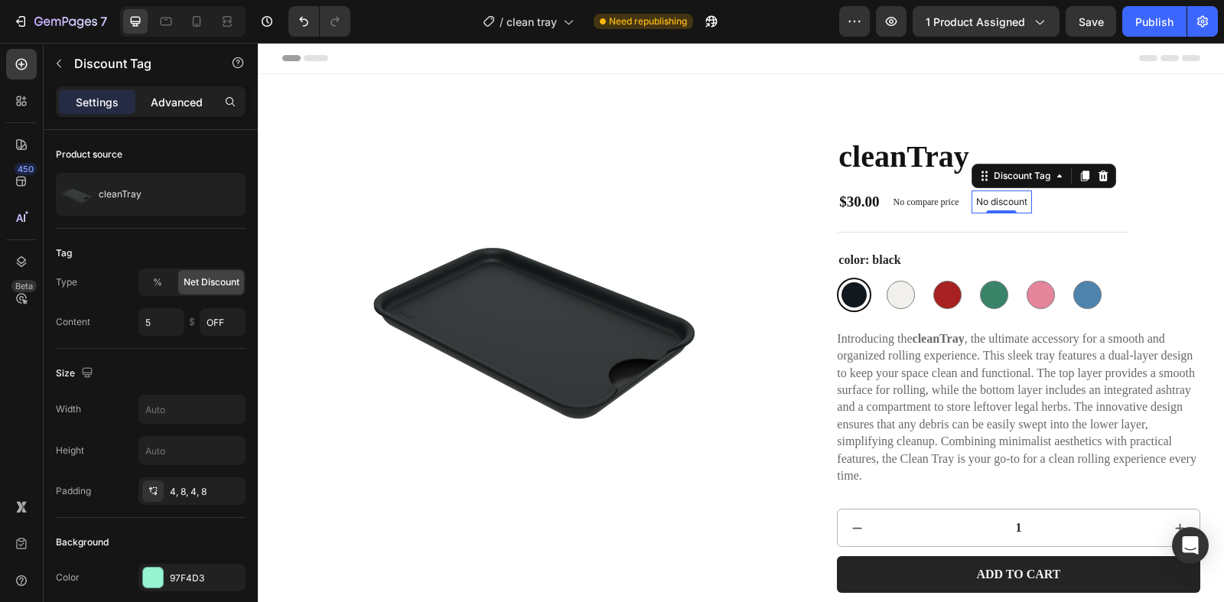
click at [161, 93] on div "Advanced" at bounding box center [176, 102] width 77 height 24
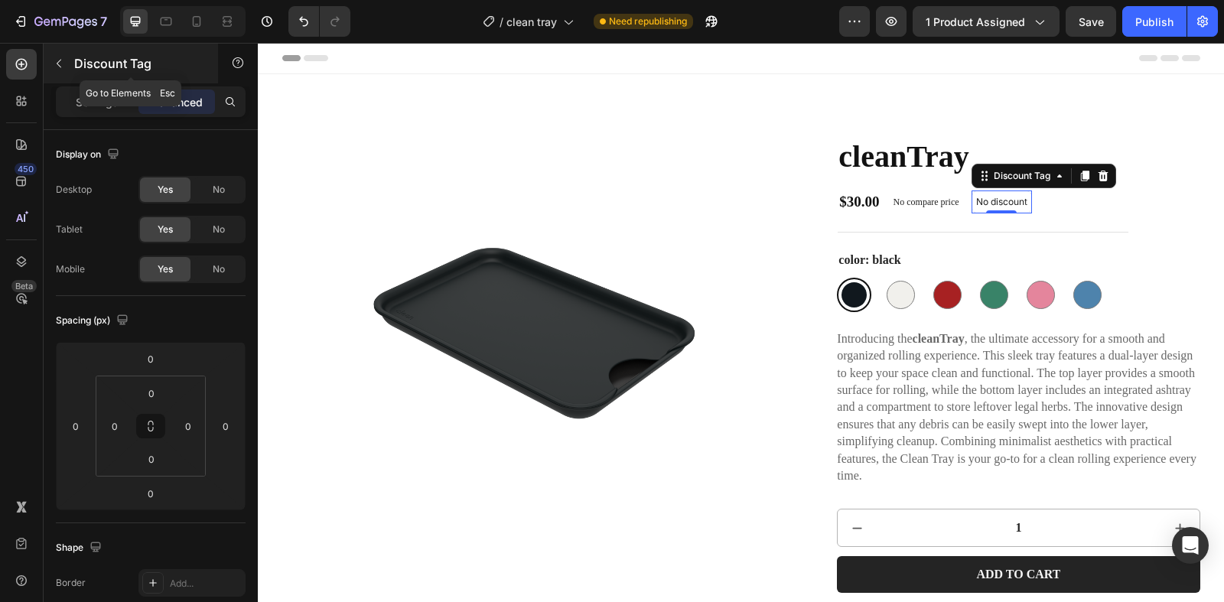
click at [66, 61] on button "button" at bounding box center [59, 63] width 24 height 24
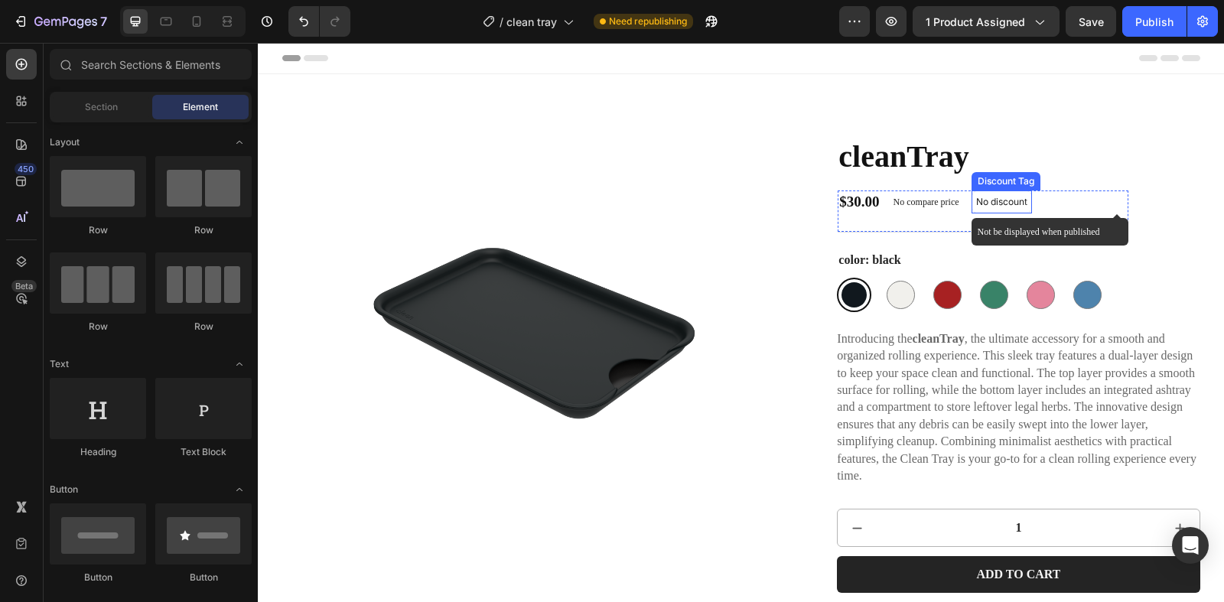
click at [1002, 194] on div "No discount" at bounding box center [1001, 201] width 59 height 21
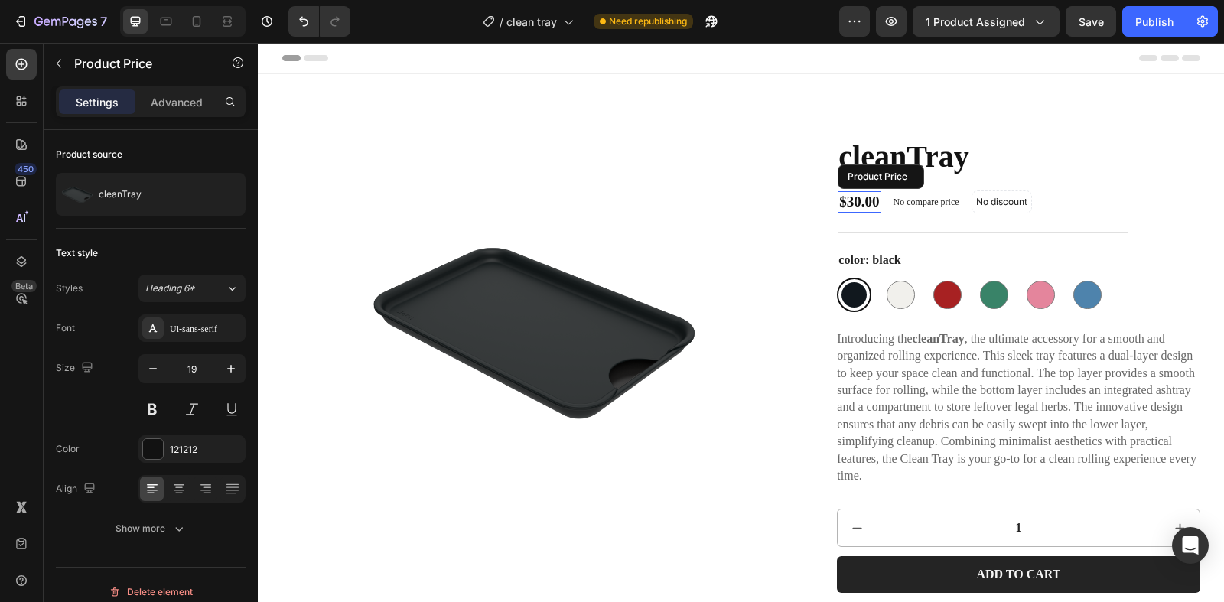
click at [869, 209] on div "$30.00" at bounding box center [859, 202] width 43 height 22
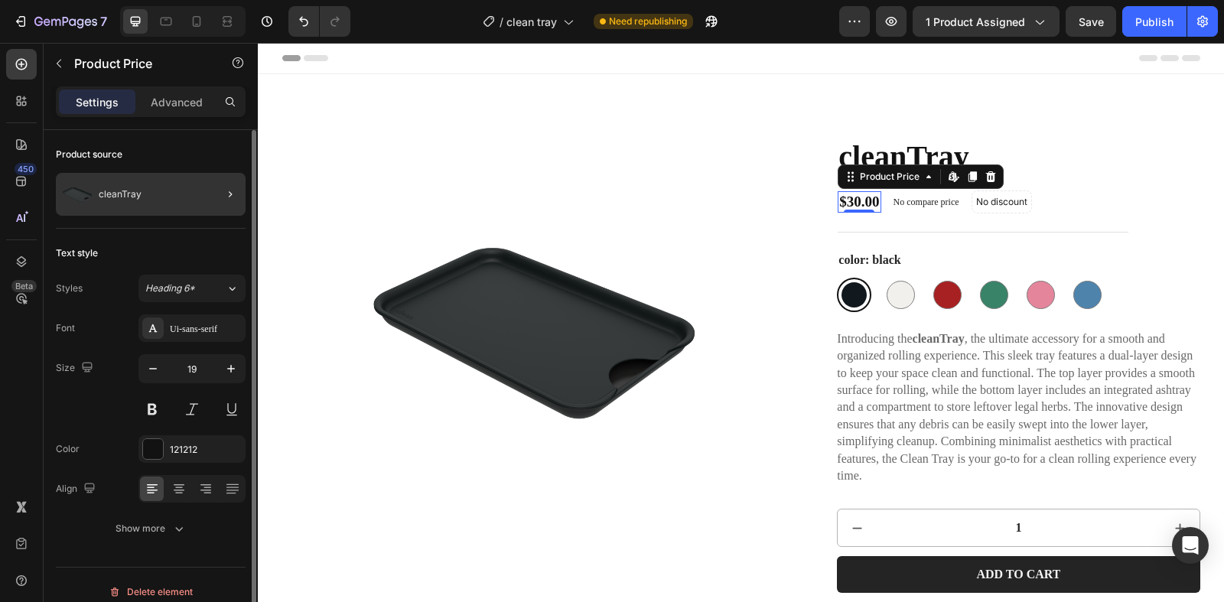
click at [207, 194] on div at bounding box center [224, 194] width 43 height 43
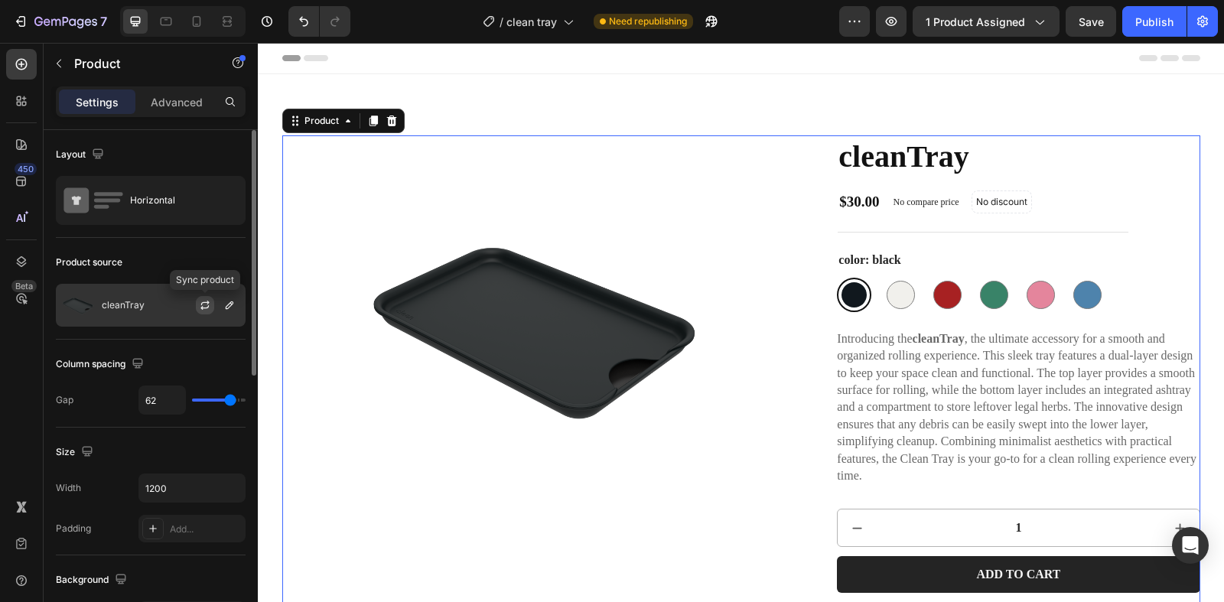
click at [207, 308] on icon "button" at bounding box center [204, 307] width 8 height 5
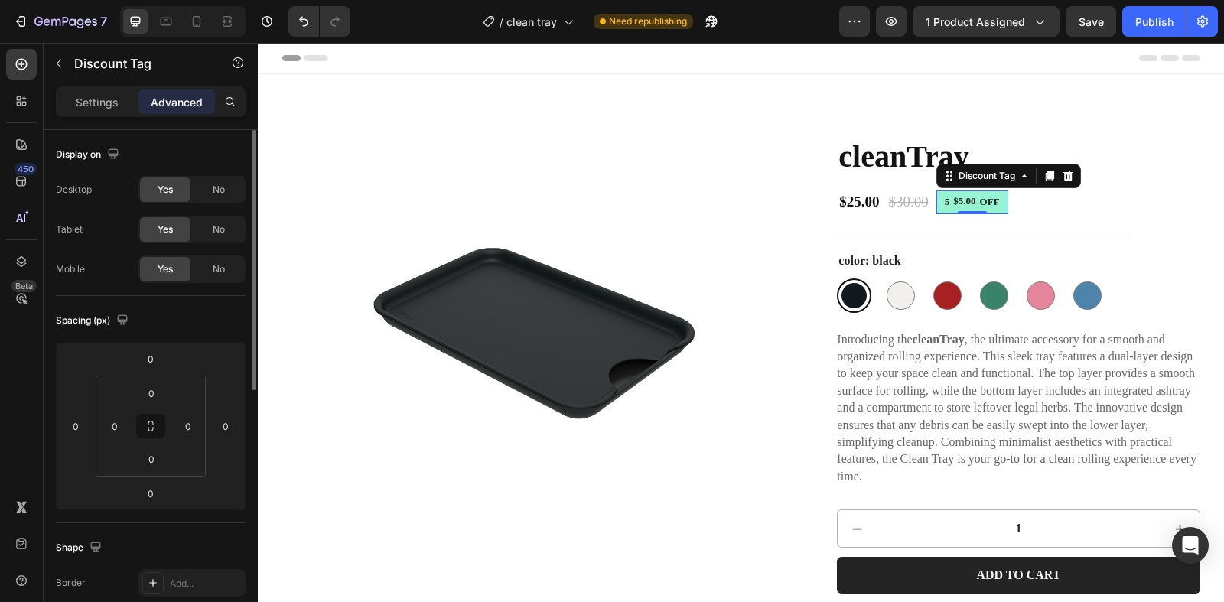
click at [953, 201] on div "5" at bounding box center [948, 203] width 10 height 18
click at [100, 107] on p "Settings" at bounding box center [97, 102] width 43 height 16
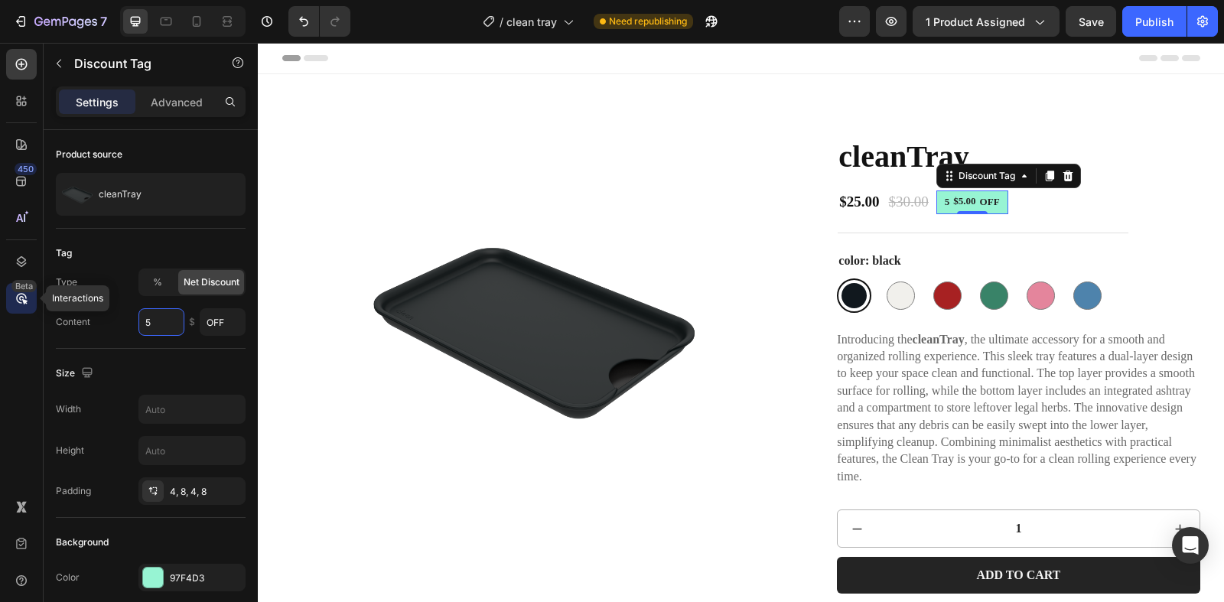
drag, startPoint x: 55, startPoint y: 314, endPoint x: 33, endPoint y: 313, distance: 22.2
click at [33, 313] on div "450 Beta Interactions Sections(18) Elements(84) Section Element Hero Section Pr…" at bounding box center [129, 322] width 258 height 559
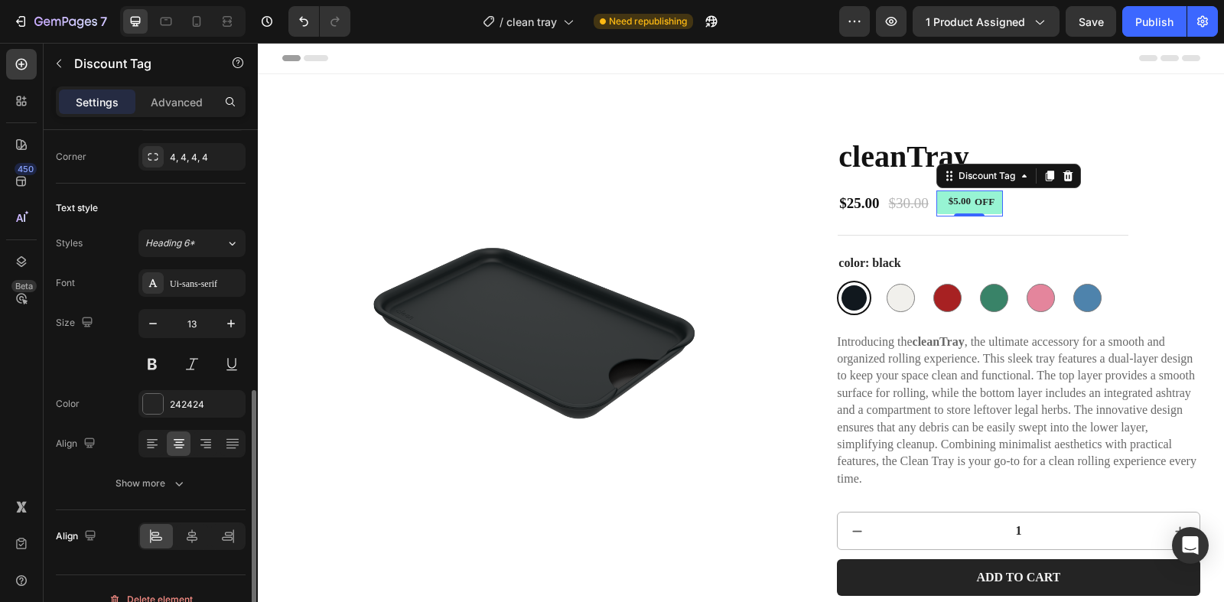
scroll to position [568, 0]
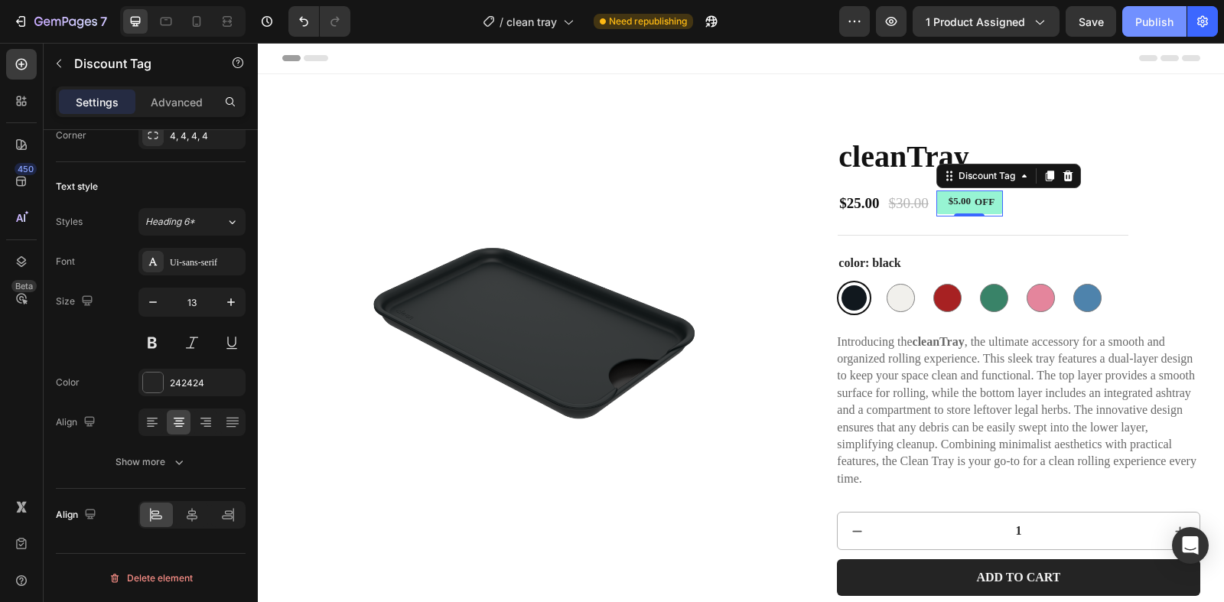
click at [1161, 9] on button "Publish" at bounding box center [1154, 21] width 64 height 31
click at [194, 18] on icon at bounding box center [197, 21] width 8 height 11
type input "12"
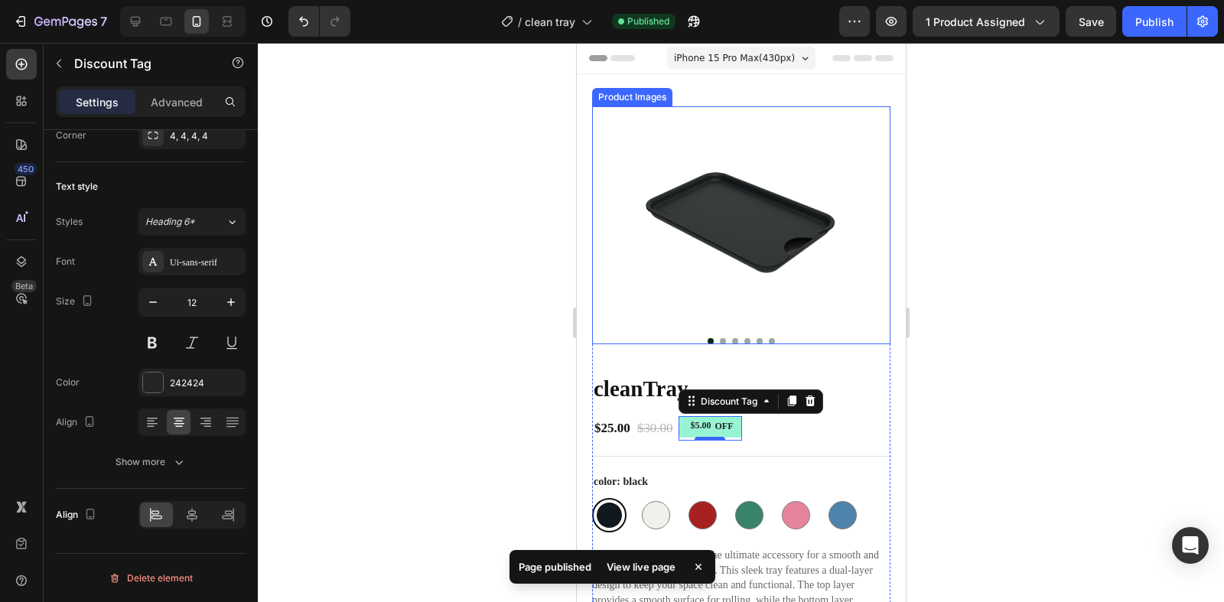
scroll to position [136, 0]
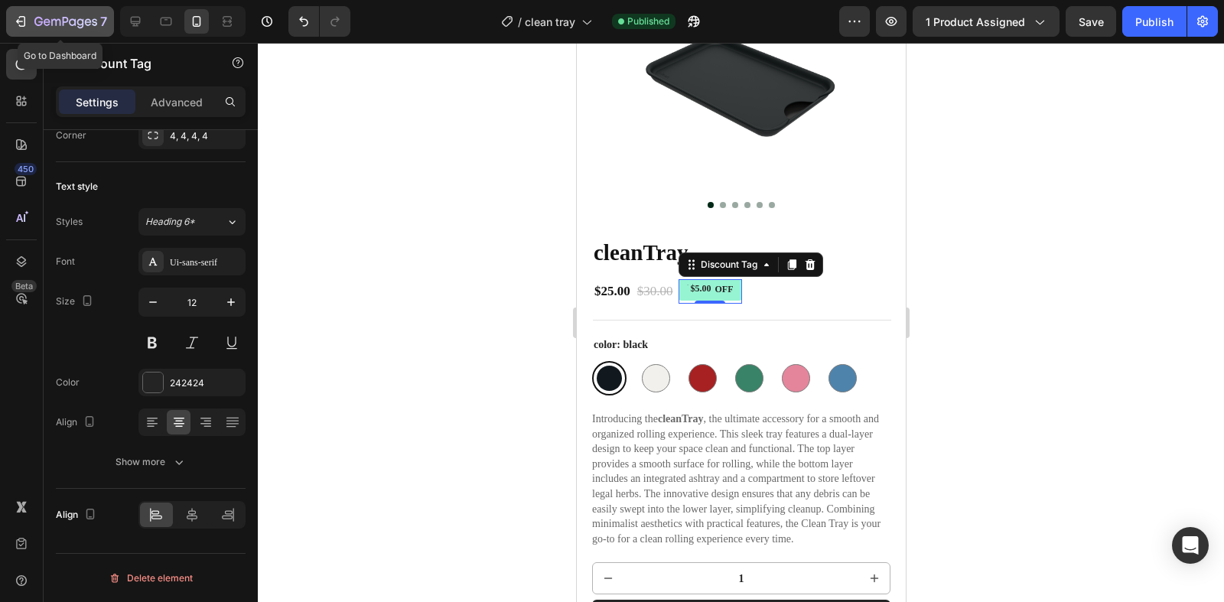
click at [28, 18] on div "7" at bounding box center [60, 21] width 94 height 18
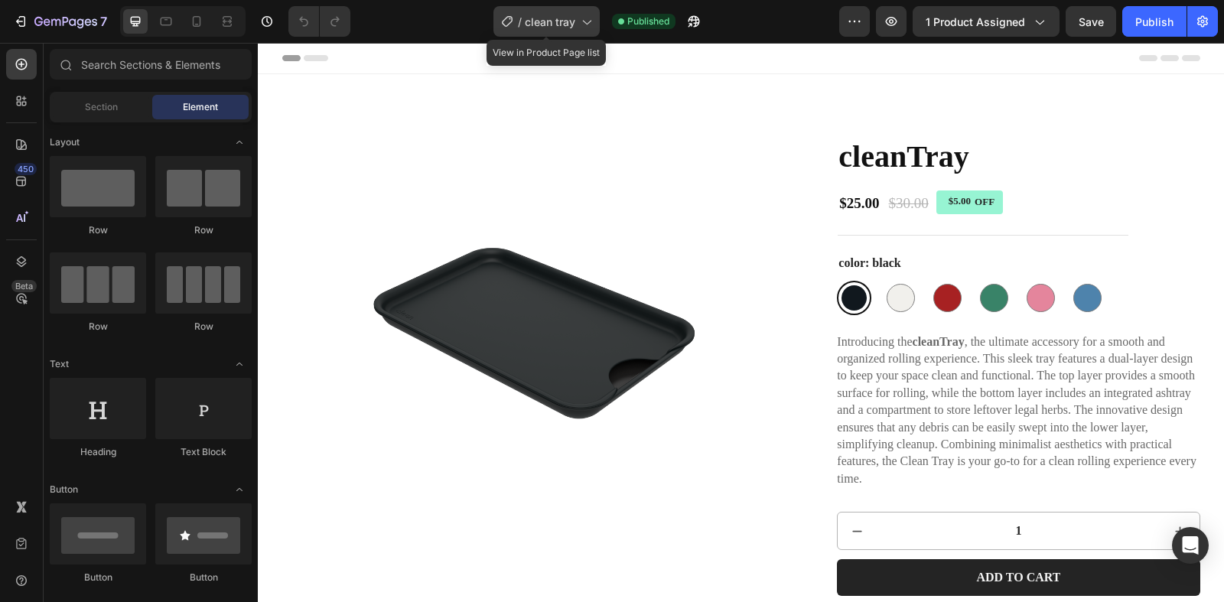
click at [575, 31] on div "/ clean tray" at bounding box center [547, 21] width 106 height 31
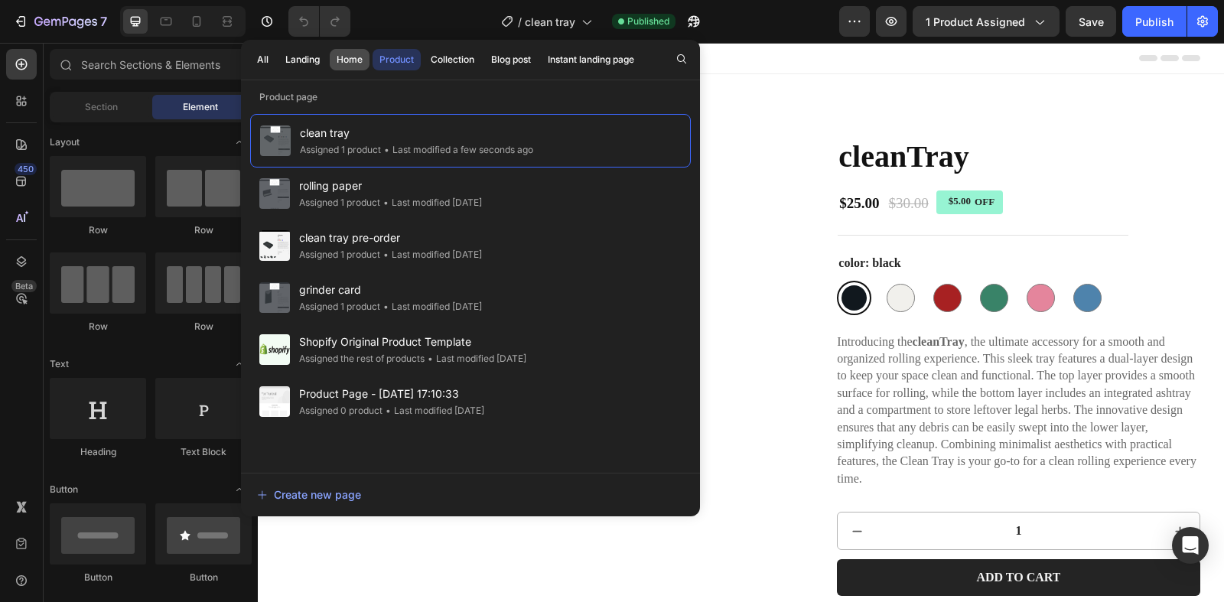
click at [334, 60] on button "Home" at bounding box center [350, 59] width 40 height 21
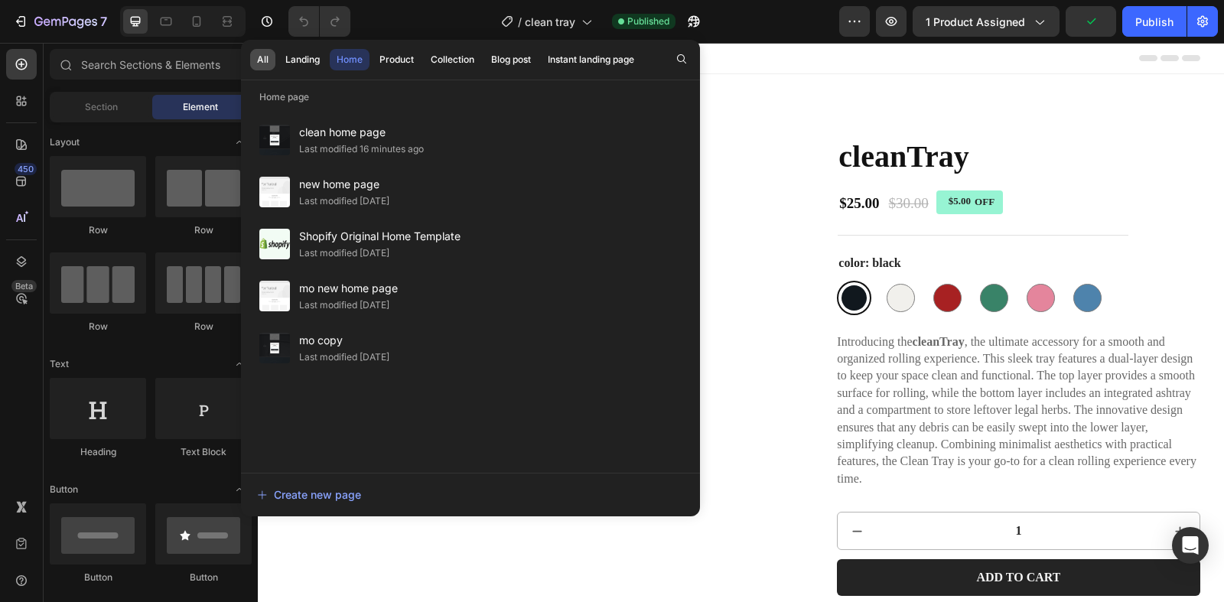
click at [269, 60] on button "All" at bounding box center [262, 59] width 25 height 21
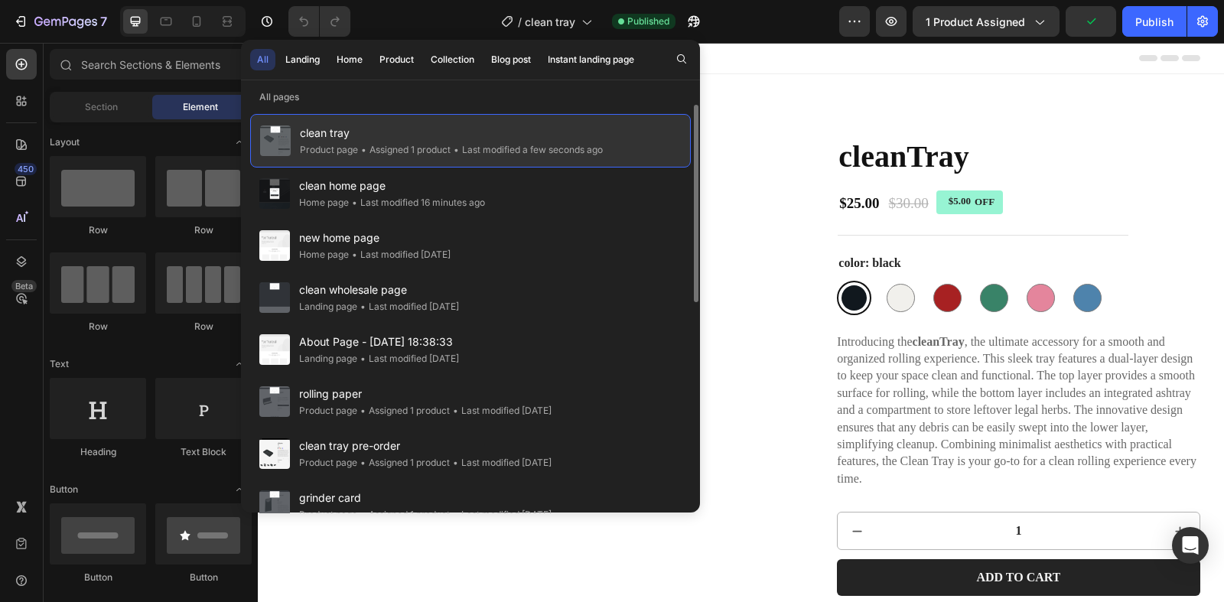
click at [353, 138] on span "clean tray" at bounding box center [451, 133] width 303 height 18
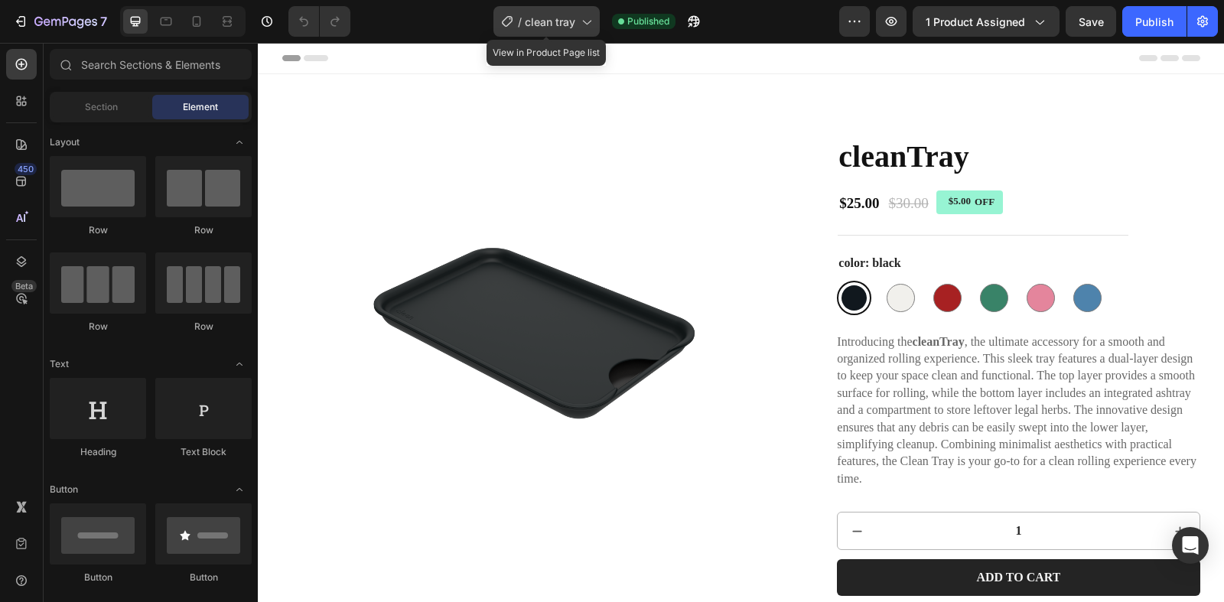
click at [566, 27] on span "clean tray" at bounding box center [550, 22] width 50 height 16
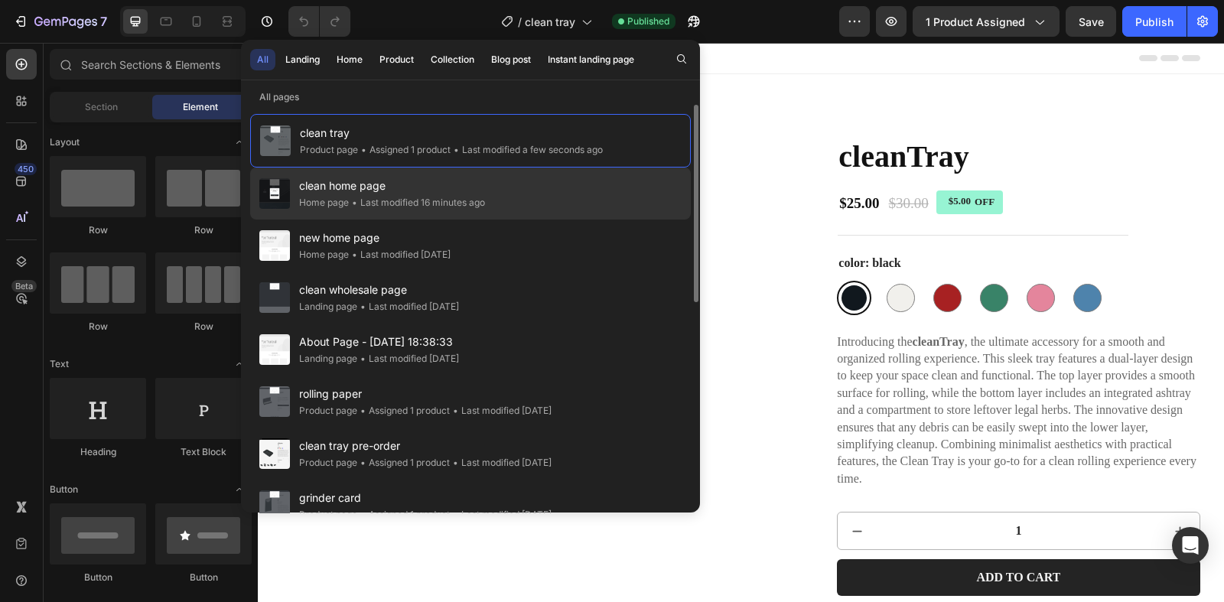
click at [357, 182] on span "clean home page" at bounding box center [392, 186] width 186 height 18
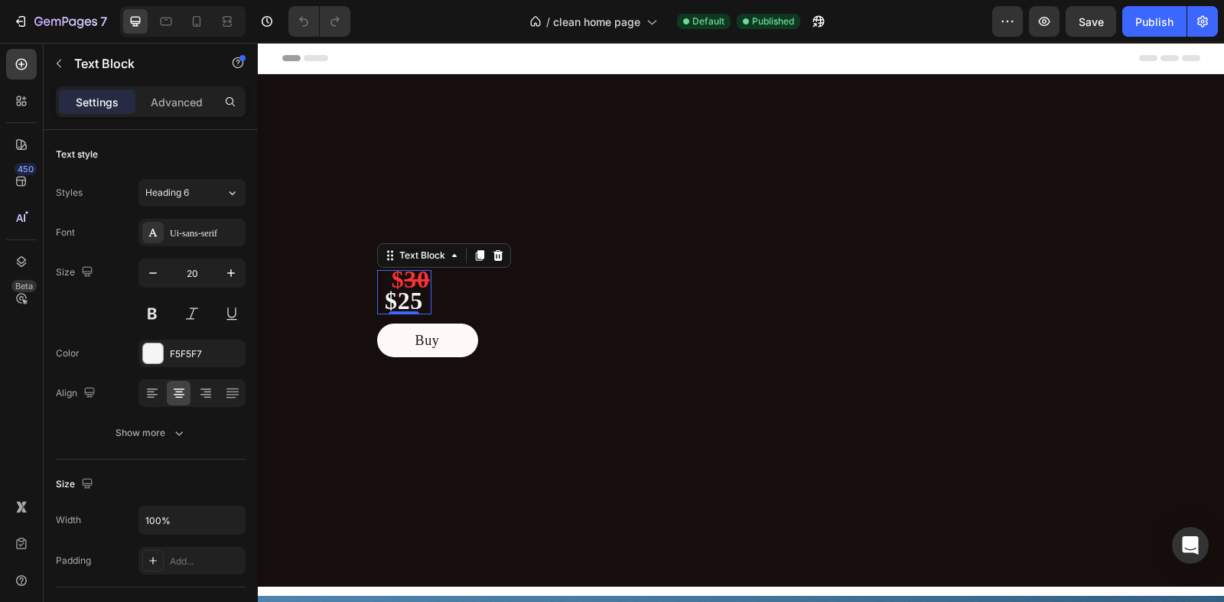
click at [423, 295] on strong "$25" at bounding box center [404, 301] width 38 height 28
click at [423, 304] on strong "$25" at bounding box center [404, 301] width 38 height 28
click at [399, 283] on strong "$" at bounding box center [398, 281] width 13 height 28
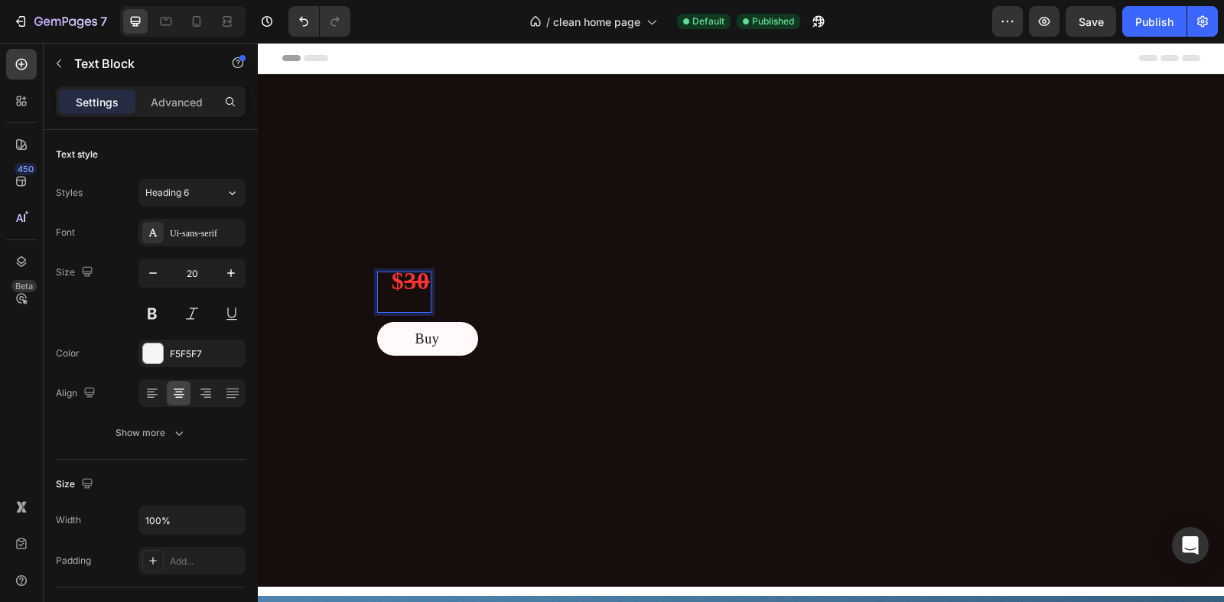
click at [396, 305] on p "Rich Text Editor. Editing area: main" at bounding box center [404, 302] width 51 height 18
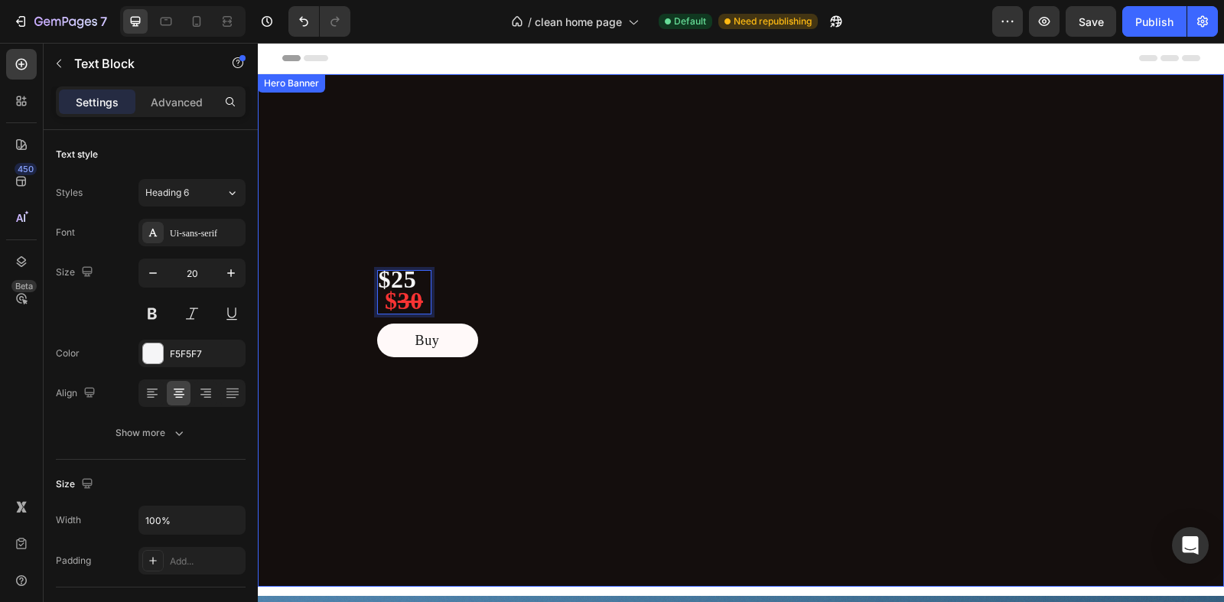
click at [475, 240] on div "Overlay" at bounding box center [741, 330] width 966 height 513
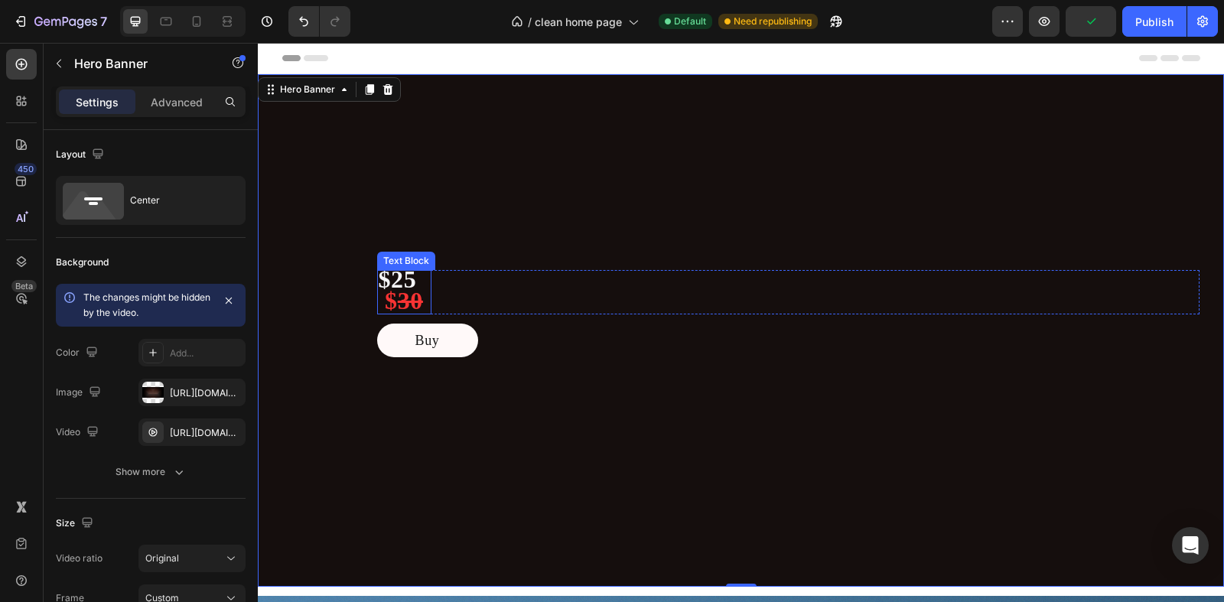
click at [423, 300] on strong "30" at bounding box center [410, 301] width 25 height 28
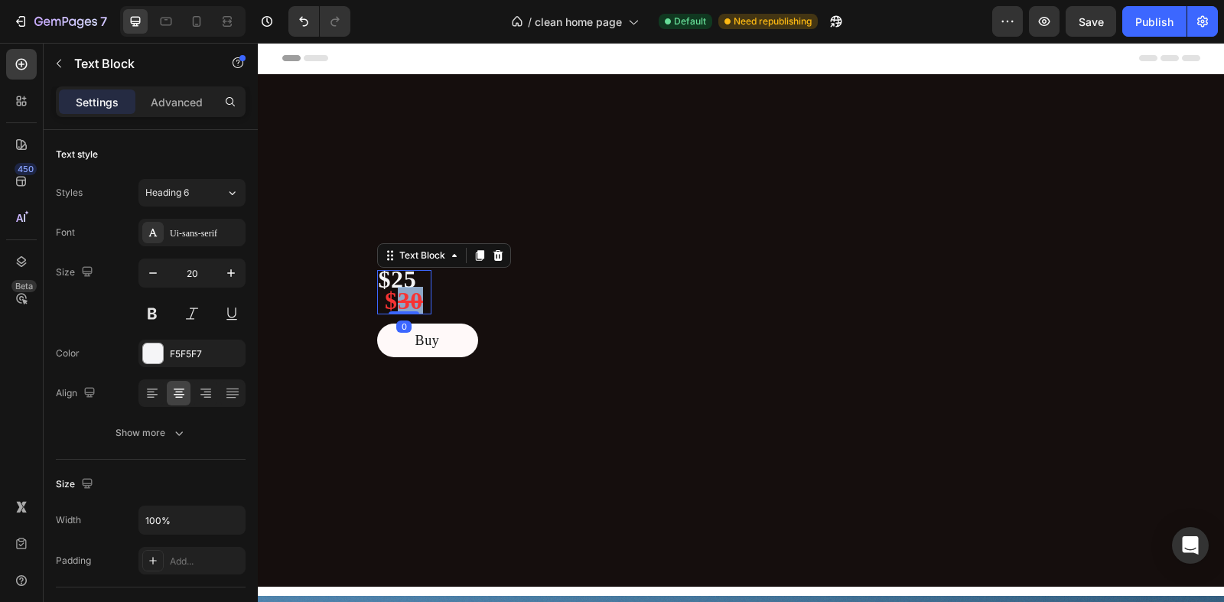
click at [423, 300] on strong "30" at bounding box center [410, 301] width 25 height 28
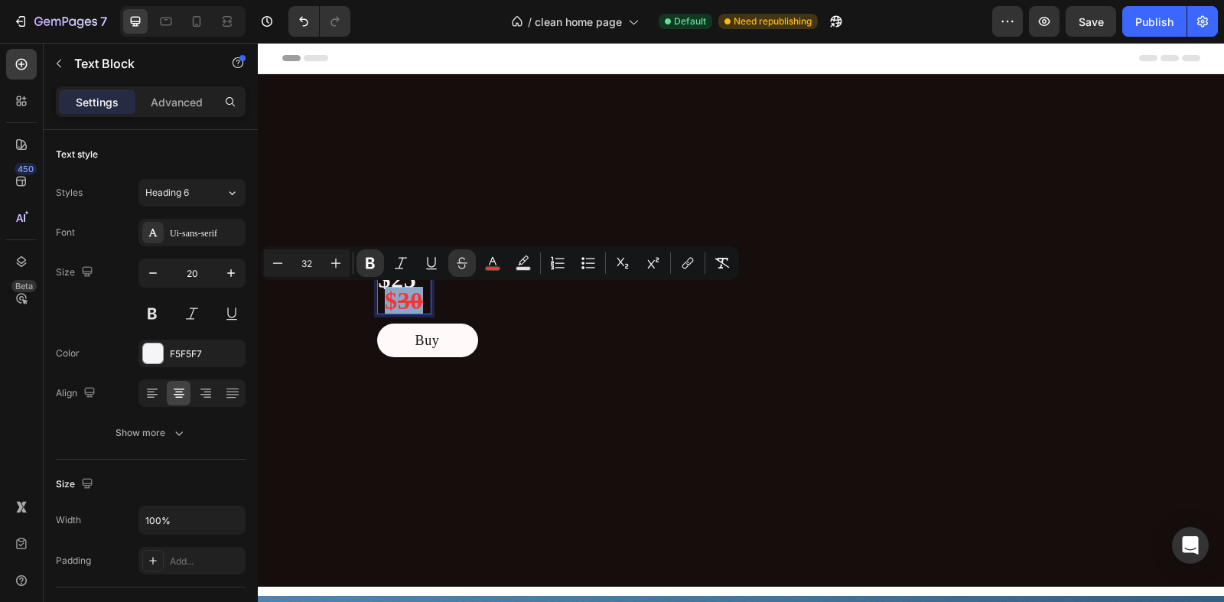
click at [423, 300] on strong "30" at bounding box center [410, 301] width 25 height 28
click at [488, 265] on icon "Editor contextual toolbar" at bounding box center [492, 263] width 15 height 15
type input "F73333"
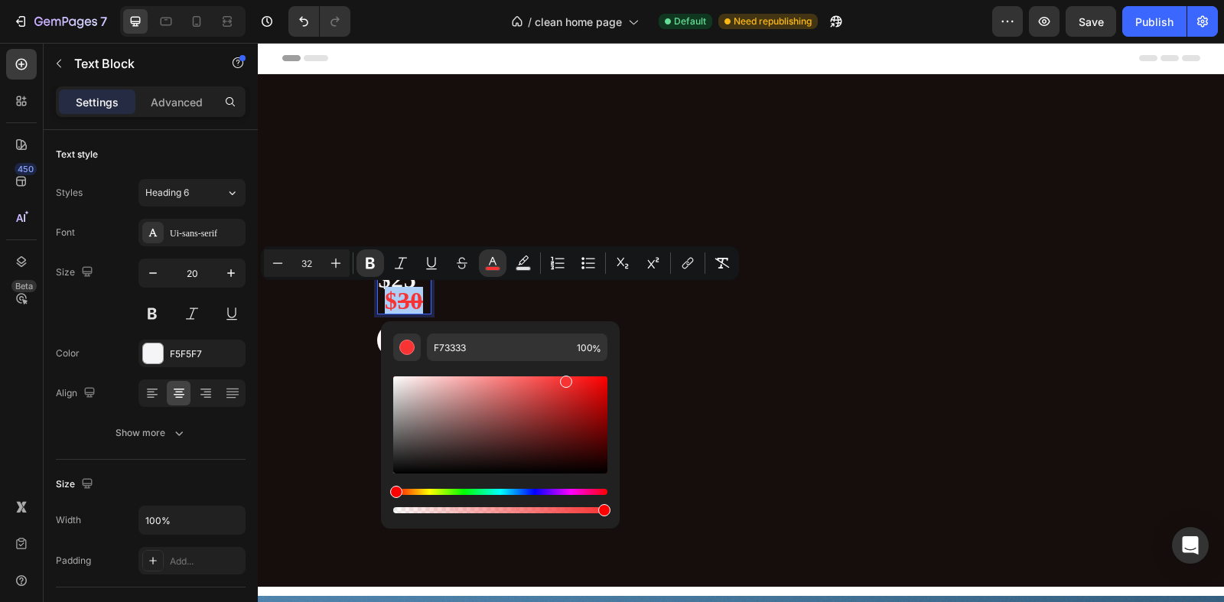
click at [404, 387] on div "Editor contextual toolbar" at bounding box center [500, 424] width 214 height 97
drag, startPoint x: 412, startPoint y: 378, endPoint x: 402, endPoint y: 422, distance: 45.5
click at [402, 422] on div "Editor contextual toolbar" at bounding box center [500, 424] width 214 height 97
click at [399, 428] on div "Editor contextual toolbar" at bounding box center [402, 431] width 12 height 12
click at [393, 424] on div "Editor contextual toolbar" at bounding box center [396, 430] width 12 height 12
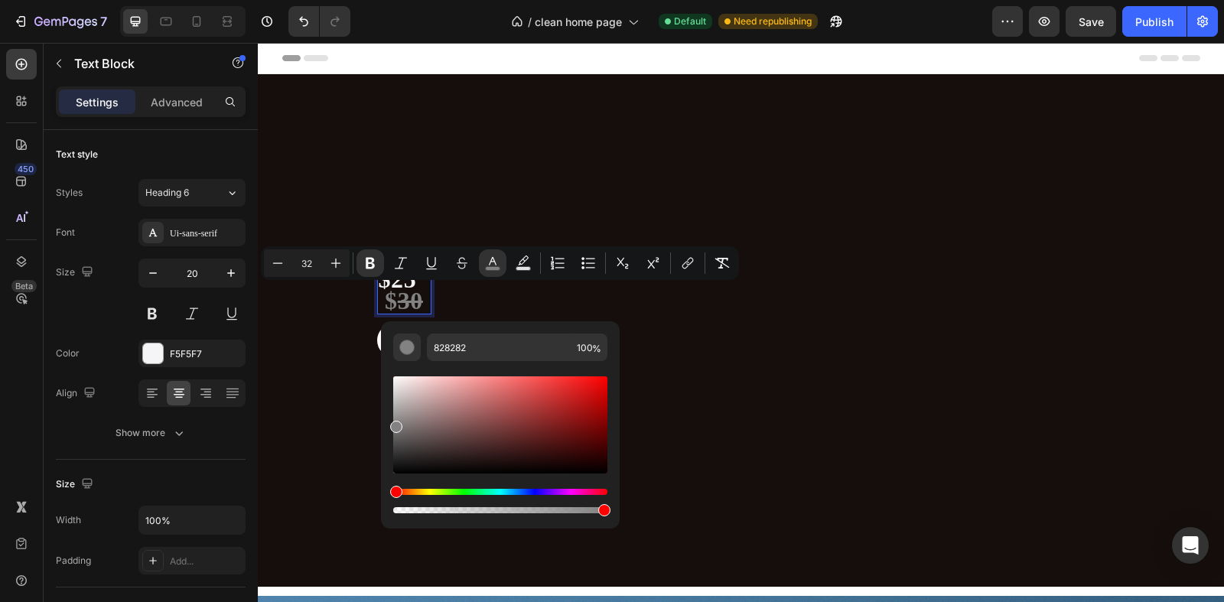
click at [393, 421] on div "Editor contextual toolbar" at bounding box center [396, 427] width 12 height 12
click at [570, 376] on div "Editor contextual toolbar" at bounding box center [500, 424] width 214 height 97
click at [565, 381] on div "Editor contextual toolbar" at bounding box center [500, 424] width 214 height 97
click at [534, 372] on div "Editor contextual toolbar" at bounding box center [500, 438] width 214 height 155
click at [520, 372] on div "Editor contextual toolbar" at bounding box center [500, 438] width 214 height 155
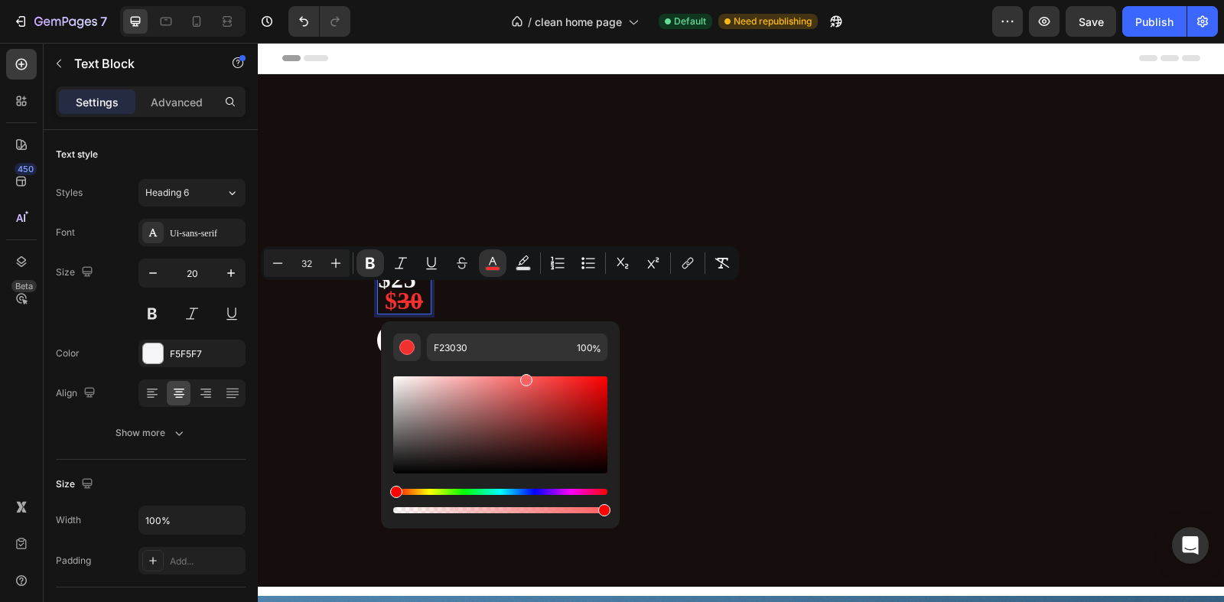
click at [526, 377] on div "Editor contextual toolbar" at bounding box center [500, 424] width 214 height 97
click at [534, 379] on div "Editor contextual toolbar" at bounding box center [500, 424] width 214 height 97
type input "F75656"
click at [1139, 31] on button "Publish" at bounding box center [1154, 21] width 64 height 31
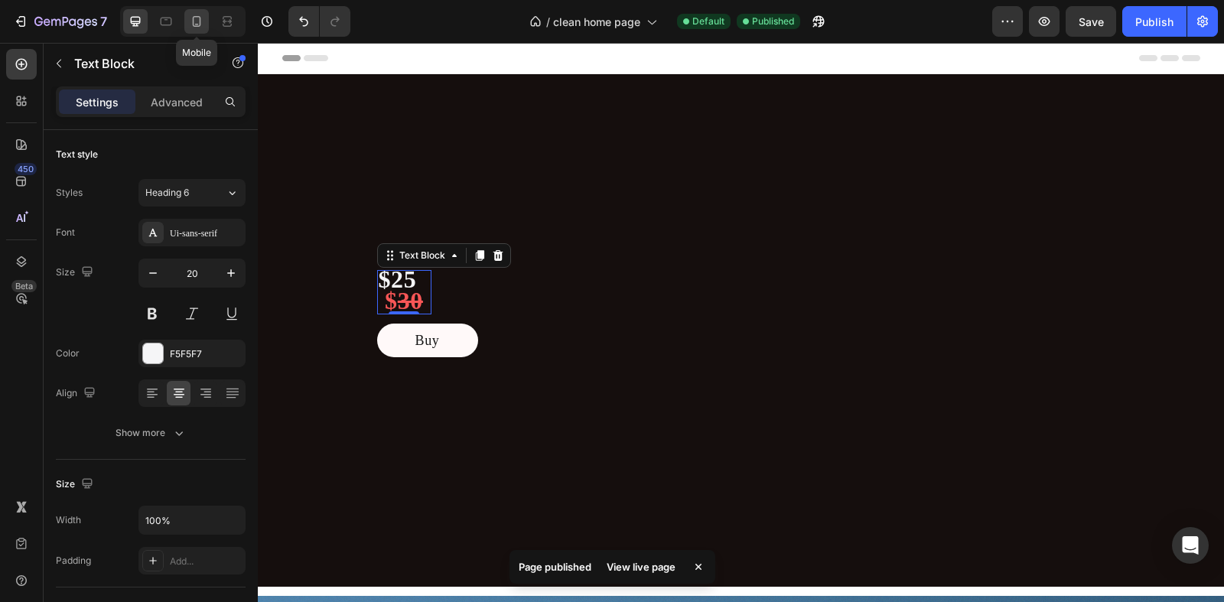
click at [194, 26] on icon at bounding box center [197, 21] width 8 height 11
type input "16"
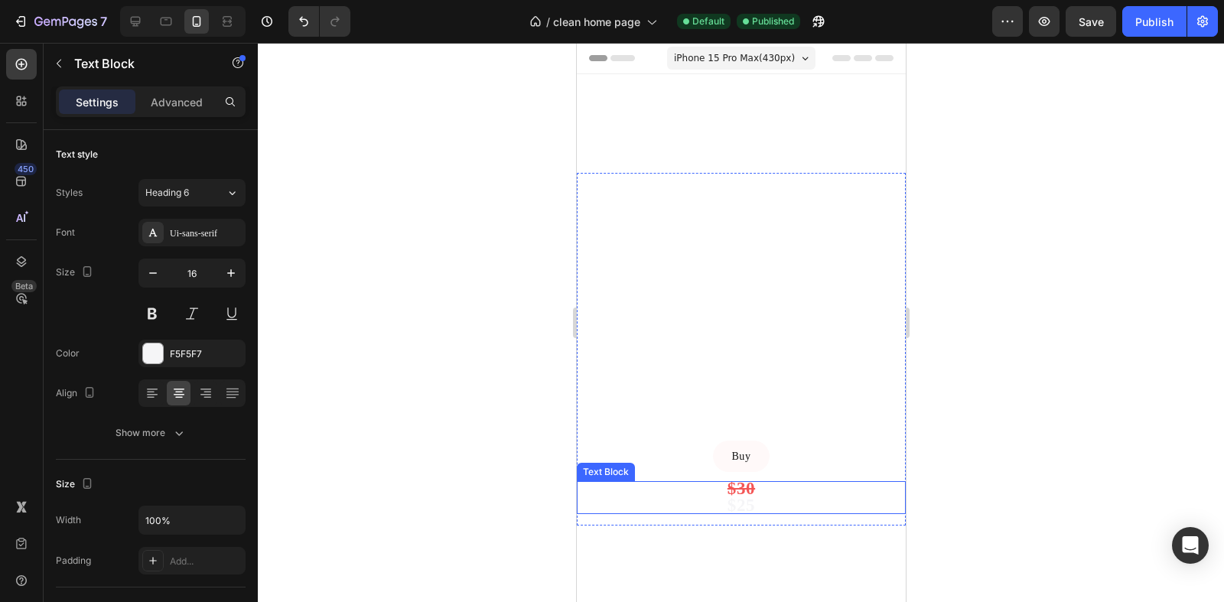
click at [748, 487] on strong "$30" at bounding box center [741, 488] width 28 height 19
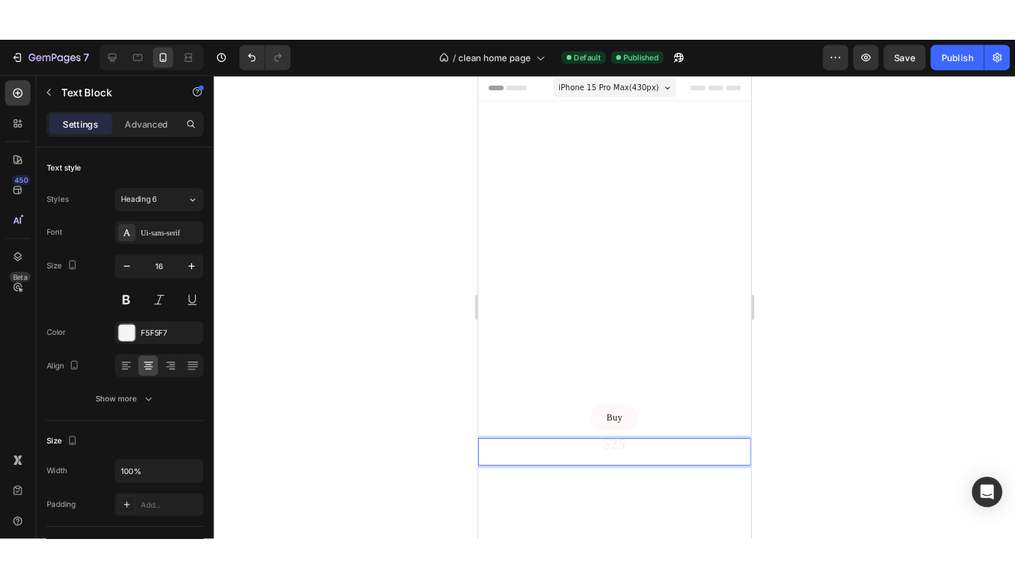
scroll to position [1, 0]
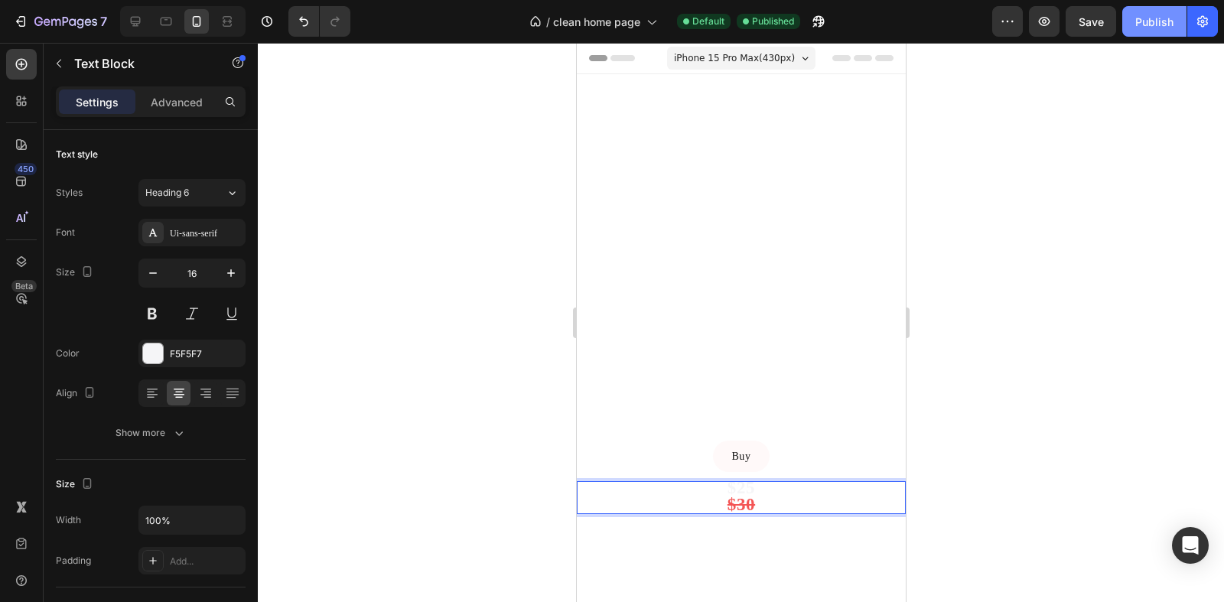
click at [1172, 25] on div "Publish" at bounding box center [1154, 22] width 38 height 16
